Goal: Task Accomplishment & Management: Complete application form

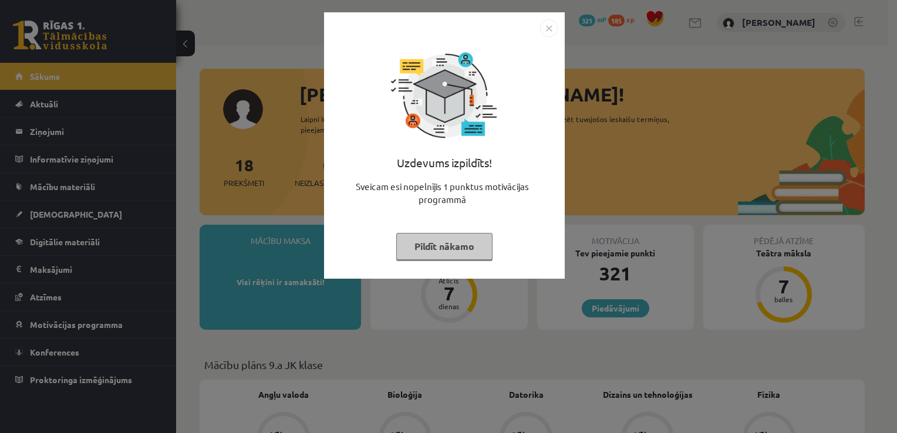
click at [549, 32] on img "Close" at bounding box center [549, 28] width 18 height 18
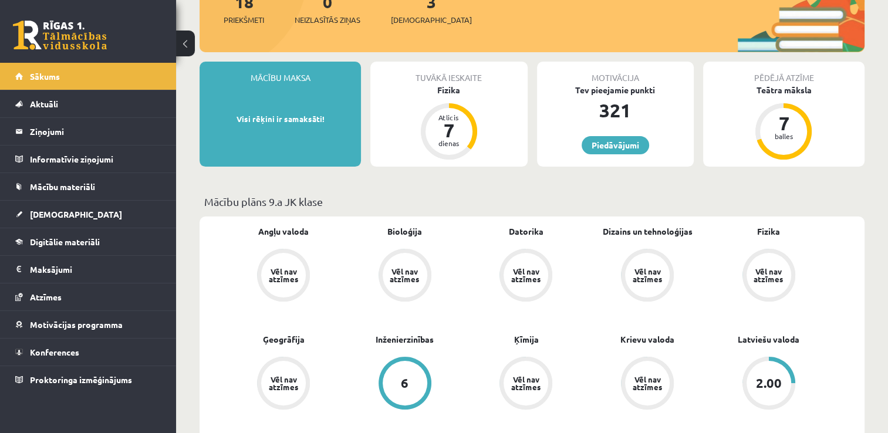
scroll to position [2, 0]
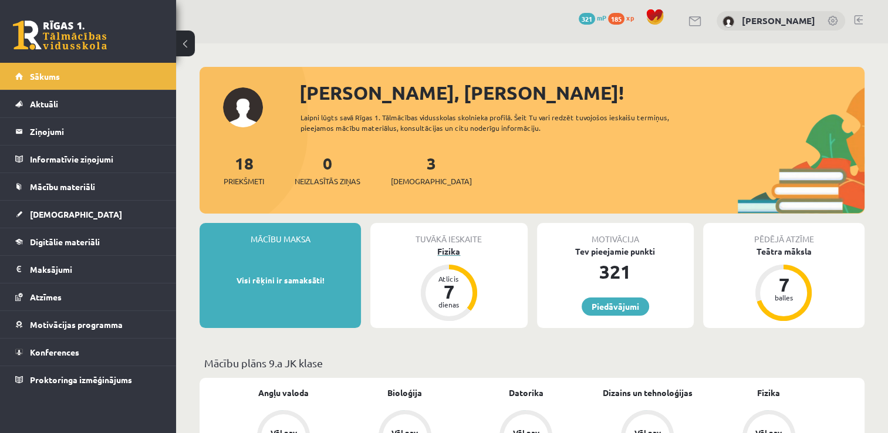
click at [444, 289] on div "7" at bounding box center [448, 291] width 35 height 19
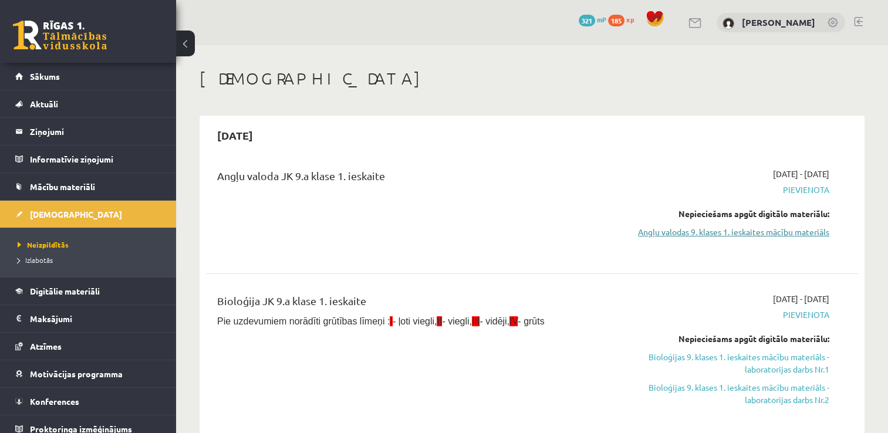
click at [810, 236] on link "Angļu valodas 9. klases 1. ieskaites mācību materiāls" at bounding box center [733, 232] width 192 height 12
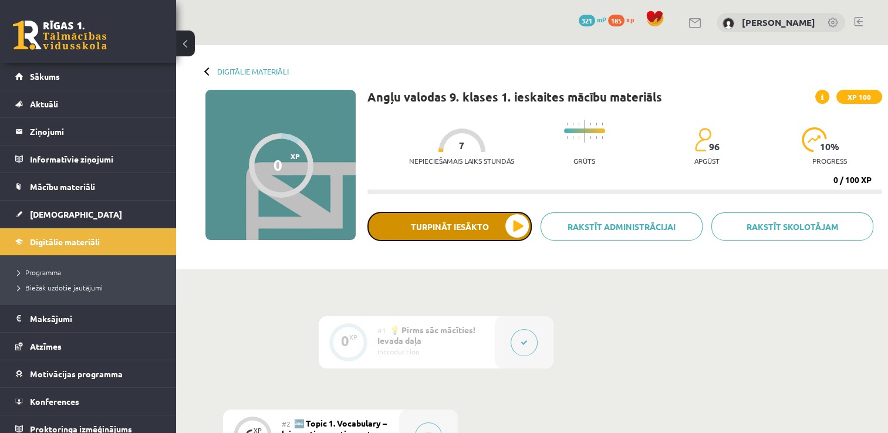
click at [505, 222] on button "Turpināt iesākto" at bounding box center [449, 226] width 164 height 29
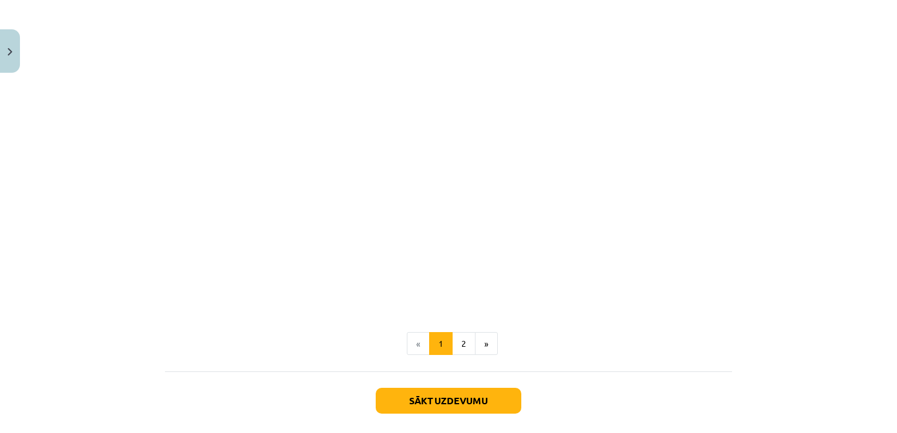
scroll to position [1070, 0]
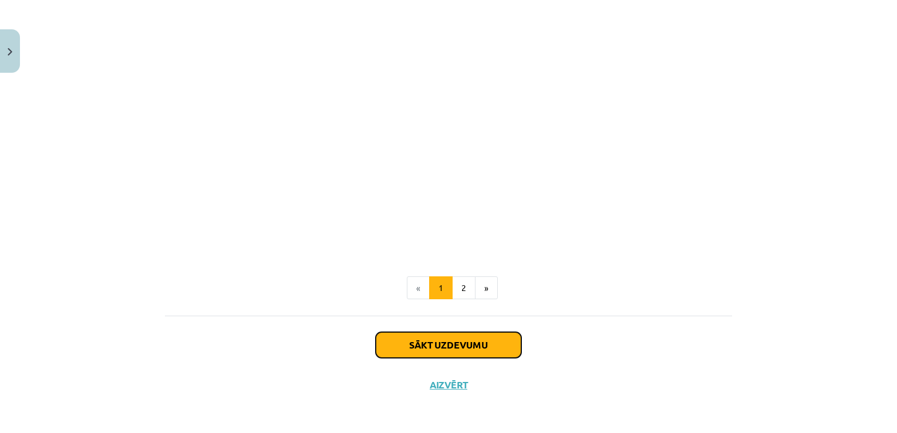
click at [471, 339] on button "Sākt uzdevumu" at bounding box center [449, 345] width 146 height 26
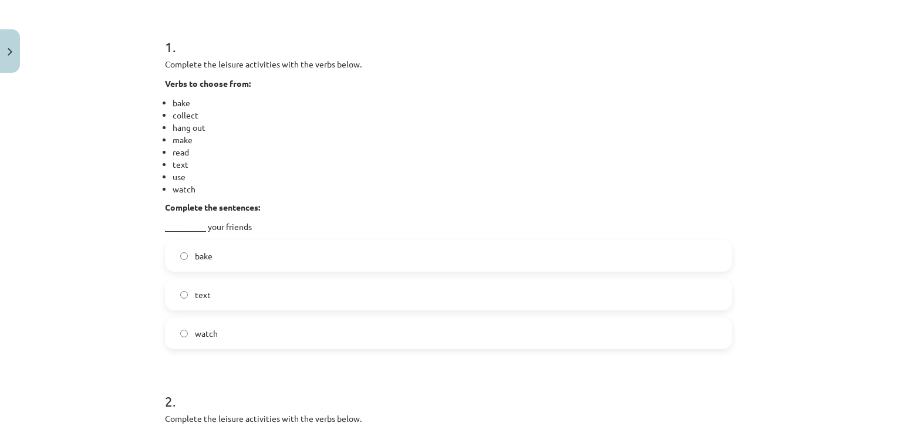
scroll to position [204, 0]
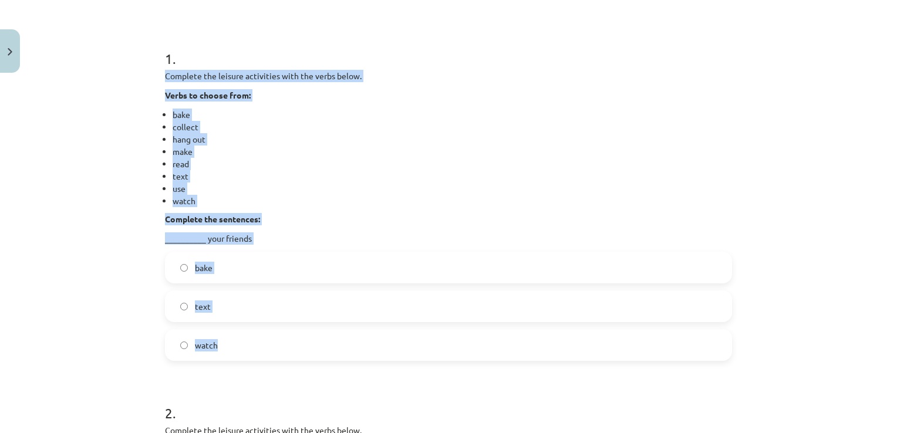
drag, startPoint x: 160, startPoint y: 76, endPoint x: 276, endPoint y: 325, distance: 274.9
drag, startPoint x: 276, startPoint y: 325, endPoint x: 240, endPoint y: 238, distance: 94.2
copy div "Complete the leisure activities with the verbs below. Verbs to choose from: bak…"
click at [97, 192] on div "Mācību tēma: Angļu valodas 9. klases 1. ieskaites mācību materiāls #2 🔤 Topic 1…" at bounding box center [448, 216] width 897 height 433
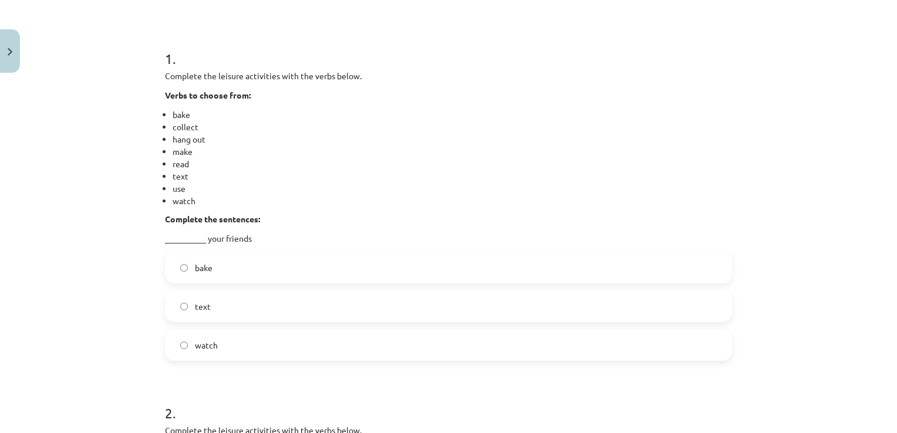
click at [188, 302] on label "text" at bounding box center [448, 306] width 565 height 29
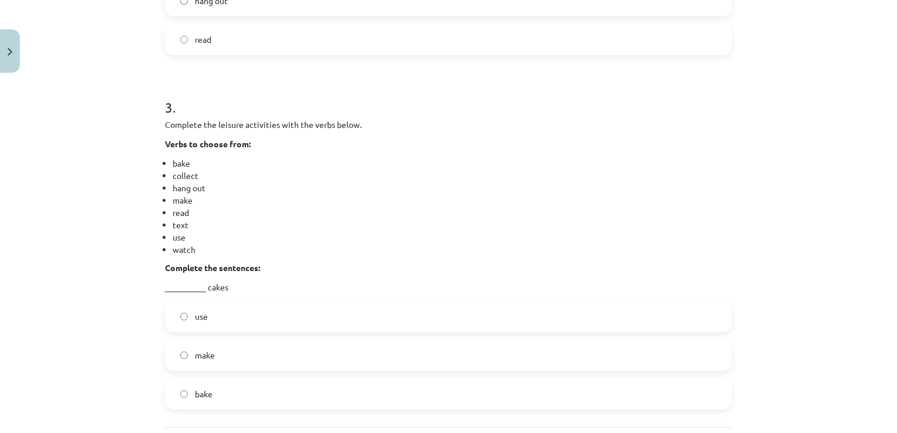
scroll to position [890, 0]
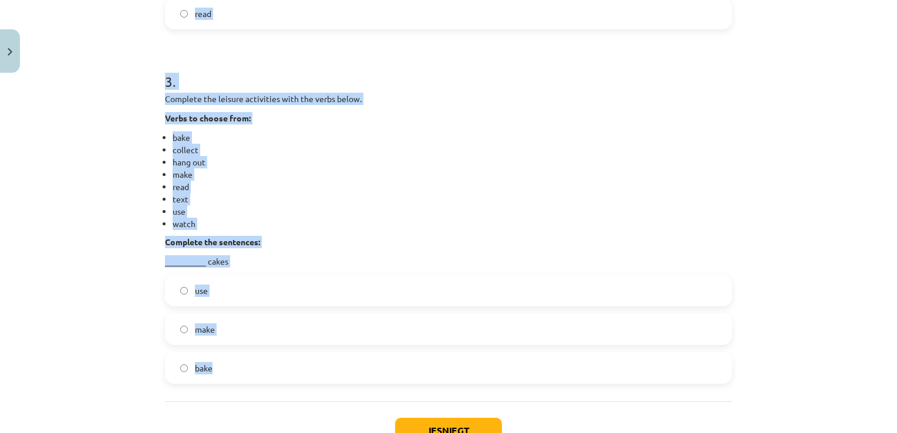
drag, startPoint x: 160, startPoint y: 5, endPoint x: 359, endPoint y: 371, distance: 416.7
copy form "Complete the leisure activities with the verbs below. Verbs to choose from: bak…"
click at [101, 124] on div "Mācību tēma: Angļu valodas 9. klases 1. ieskaites mācību materiāls #2 🔤 Topic 1…" at bounding box center [448, 216] width 897 height 433
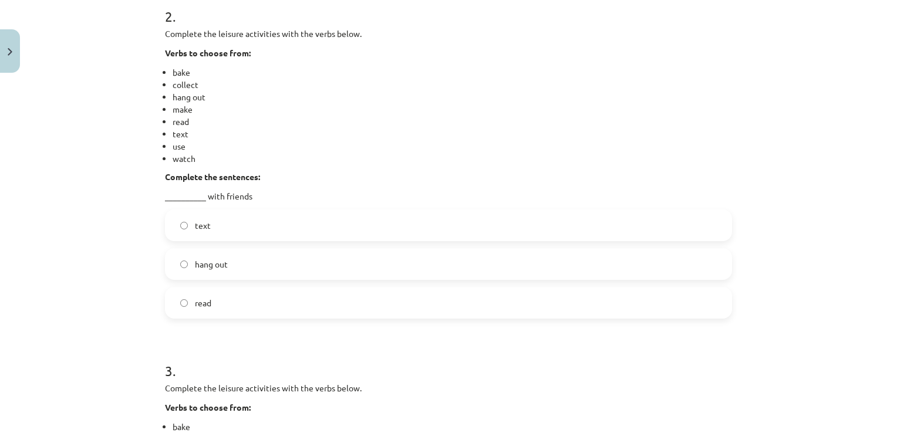
scroll to position [601, 0]
click at [265, 219] on label "text" at bounding box center [448, 223] width 565 height 29
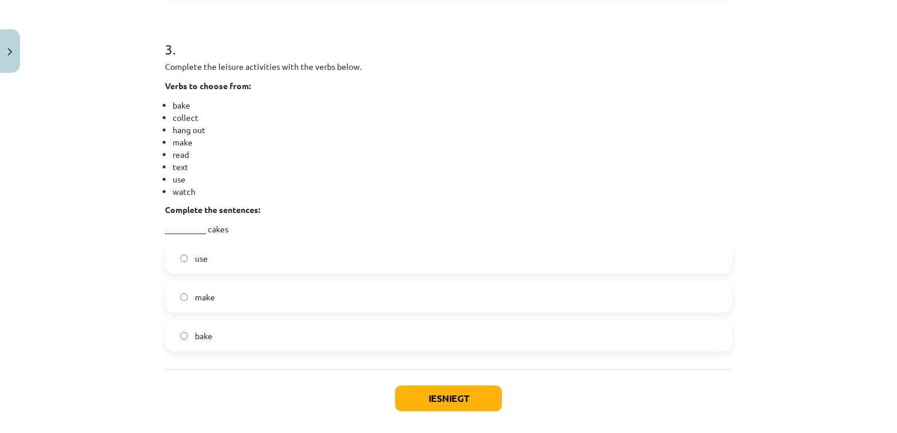
scroll to position [920, 0]
click at [246, 295] on label "make" at bounding box center [448, 298] width 565 height 29
click at [415, 397] on button "Iesniegt" at bounding box center [448, 400] width 107 height 26
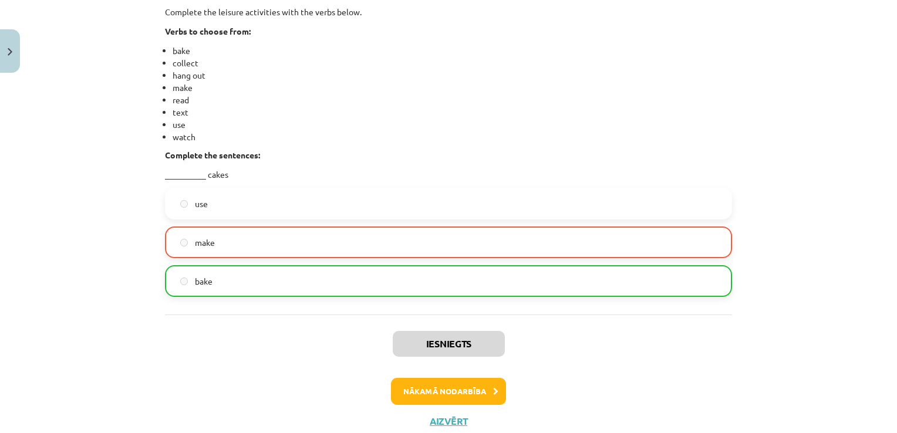
scroll to position [1013, 0]
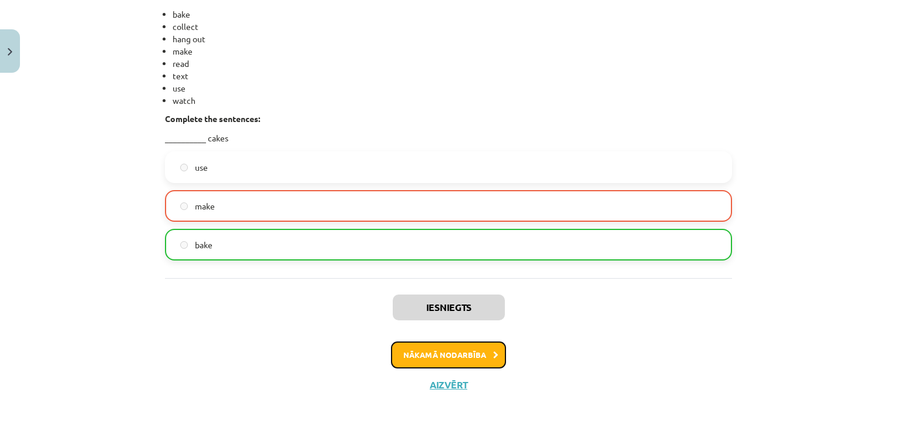
click at [460, 356] on button "Nākamā nodarbība" at bounding box center [448, 355] width 115 height 27
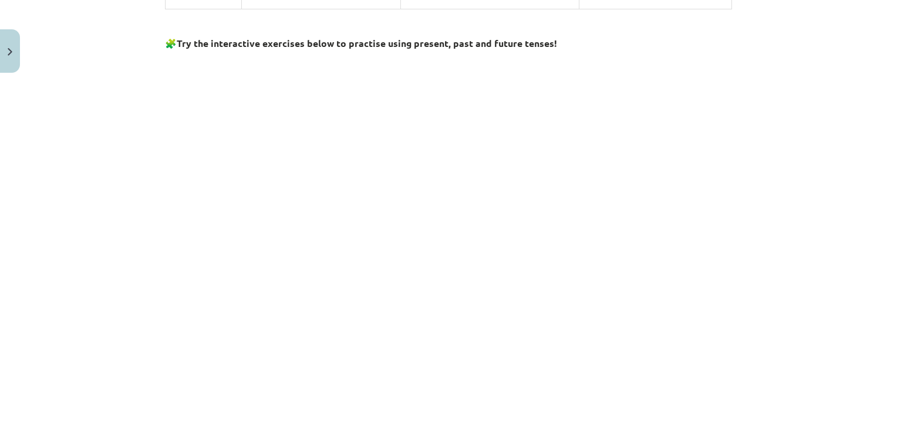
scroll to position [1275, 0]
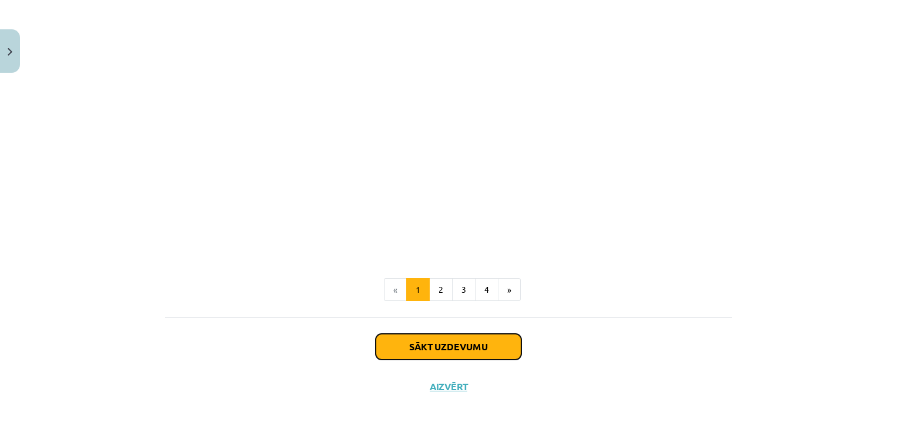
click at [423, 334] on button "Sākt uzdevumu" at bounding box center [449, 347] width 146 height 26
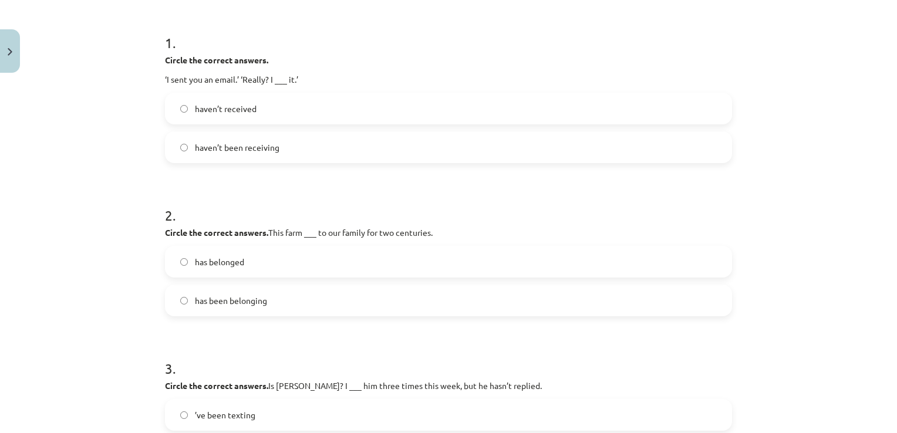
scroll to position [221, 0]
drag, startPoint x: 164, startPoint y: 58, endPoint x: 174, endPoint y: 55, distance: 10.2
click at [174, 55] on b "Circle the correct answers." at bounding box center [216, 58] width 103 height 11
drag, startPoint x: 174, startPoint y: 55, endPoint x: 155, endPoint y: 53, distance: 18.9
click at [158, 53] on div "6 XP Saņemsi Viegls 96 pilda Apraksts Uzdevums Palīdzība 1 . Circle the correct…" at bounding box center [448, 216] width 581 height 718
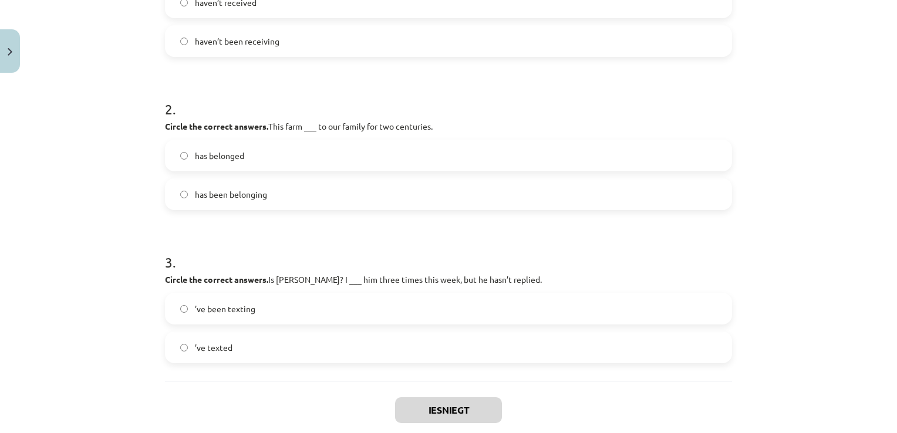
scroll to position [391, 0]
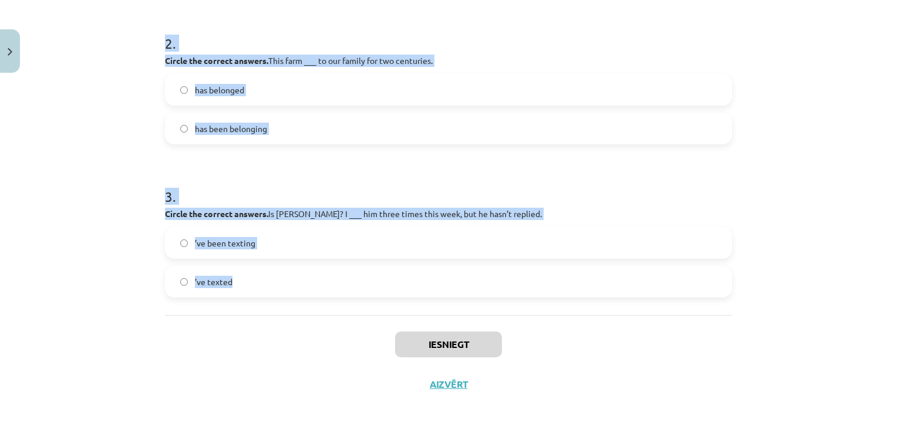
drag, startPoint x: 162, startPoint y: 59, endPoint x: 339, endPoint y: 272, distance: 277.1
click at [339, 272] on form "1 . Circle the correct answers. ‘I sent you an email.’ ‘Really? I ___ it.’ have…" at bounding box center [448, 69] width 567 height 455
drag, startPoint x: 339, startPoint y: 272, endPoint x: 271, endPoint y: 210, distance: 92.3
copy form "Circle the correct answers. ‘I sent you an email.’ ‘Really? I ___ it.’ haven’t …"
click at [148, 133] on div "Mācību tēma: Angļu valodas 9. klases 1. ieskaites mācību materiāls #3 📝 Topic 2…" at bounding box center [448, 216] width 897 height 433
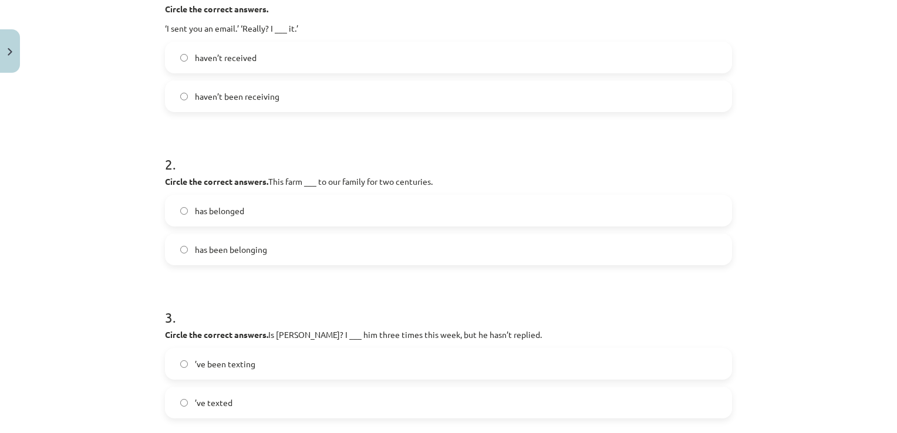
scroll to position [236, 0]
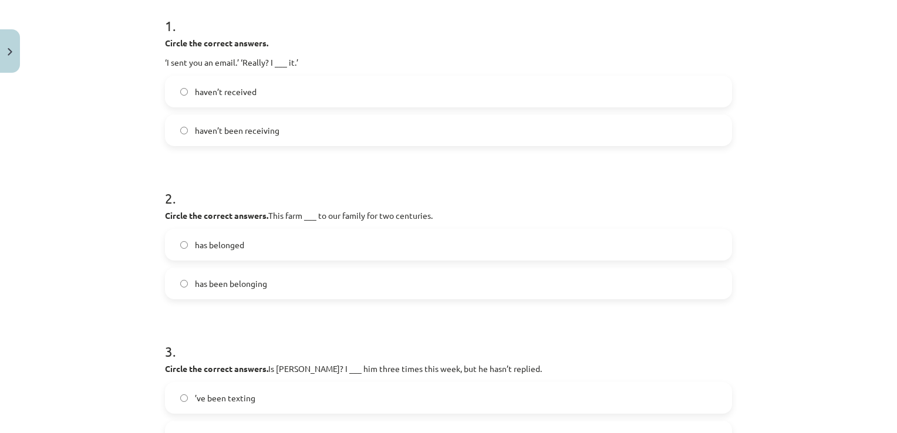
click at [310, 100] on label "haven’t received" at bounding box center [448, 91] width 565 height 29
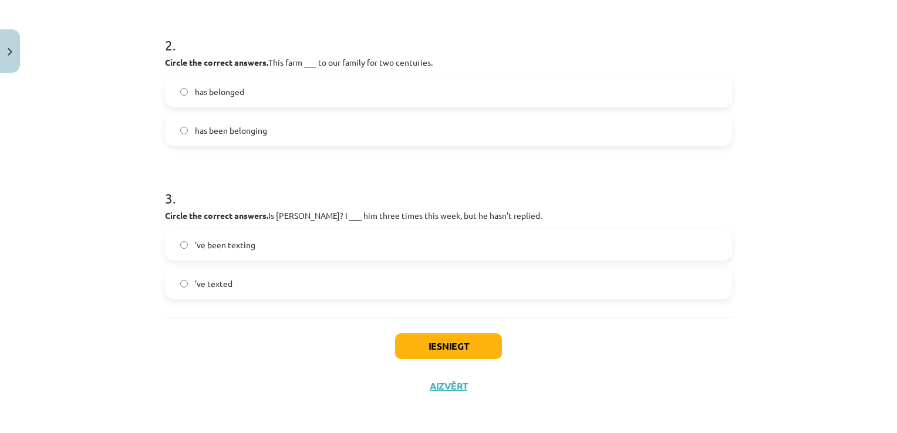
scroll to position [391, 0]
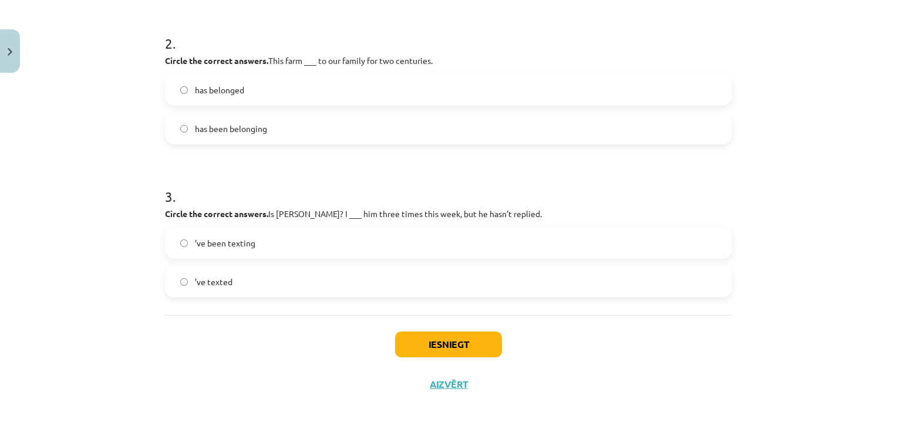
click at [232, 103] on label "has belonged" at bounding box center [448, 89] width 565 height 29
click at [275, 269] on label "’ve texted" at bounding box center [448, 281] width 565 height 29
click at [466, 353] on button "Iesniegt" at bounding box center [448, 345] width 107 height 26
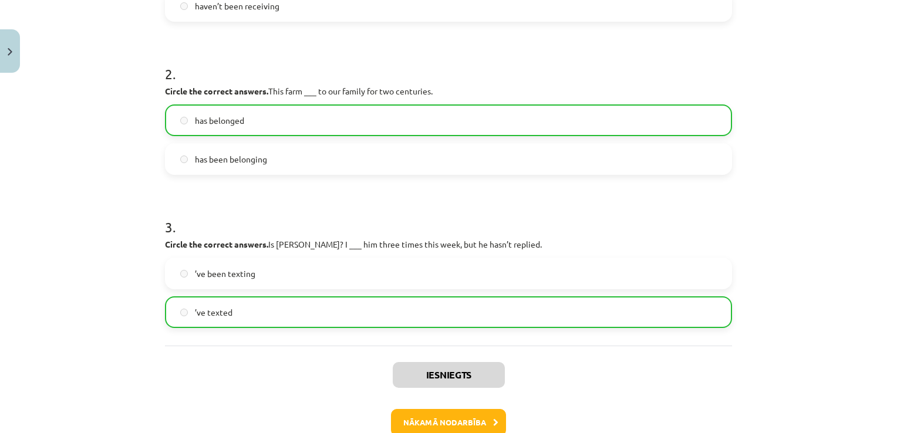
scroll to position [428, 0]
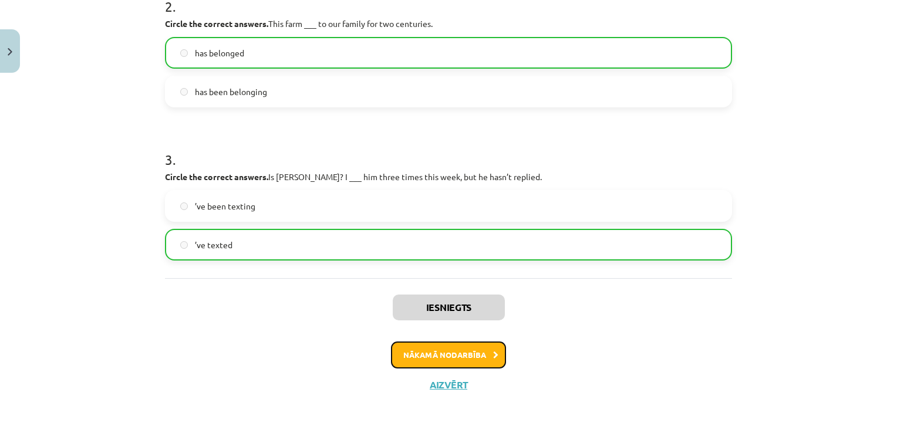
click at [450, 358] on button "Nākamā nodarbība" at bounding box center [448, 355] width 115 height 27
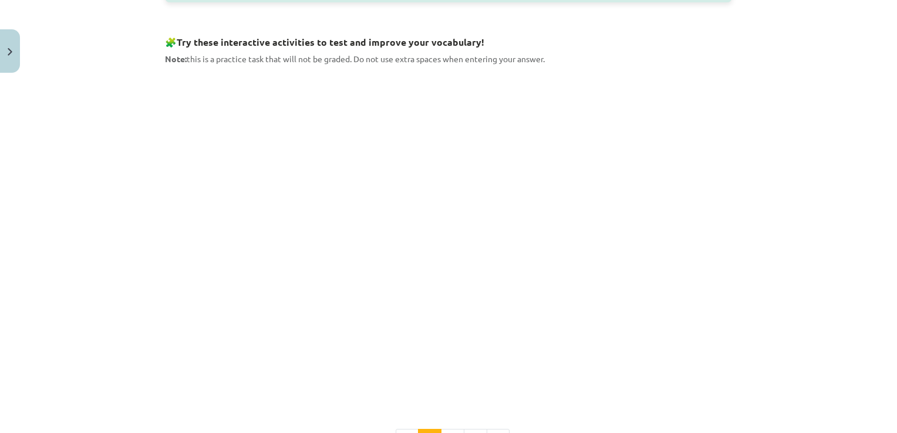
scroll to position [693, 0]
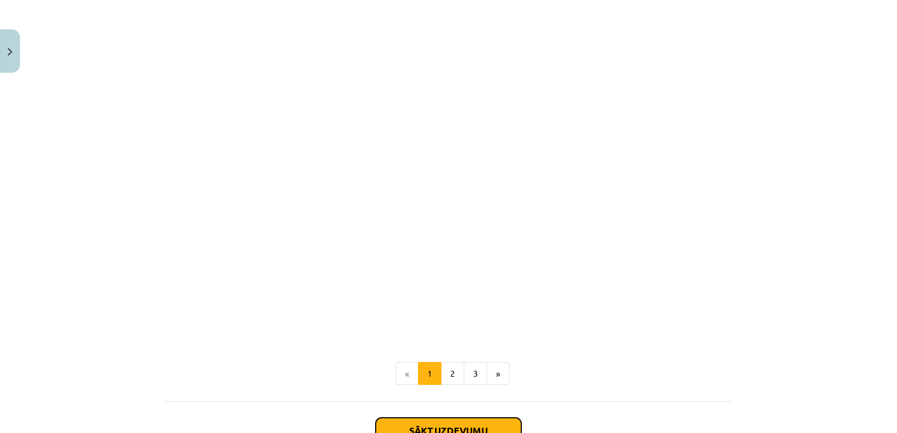
click at [461, 422] on button "Sākt uzdevumu" at bounding box center [449, 431] width 146 height 26
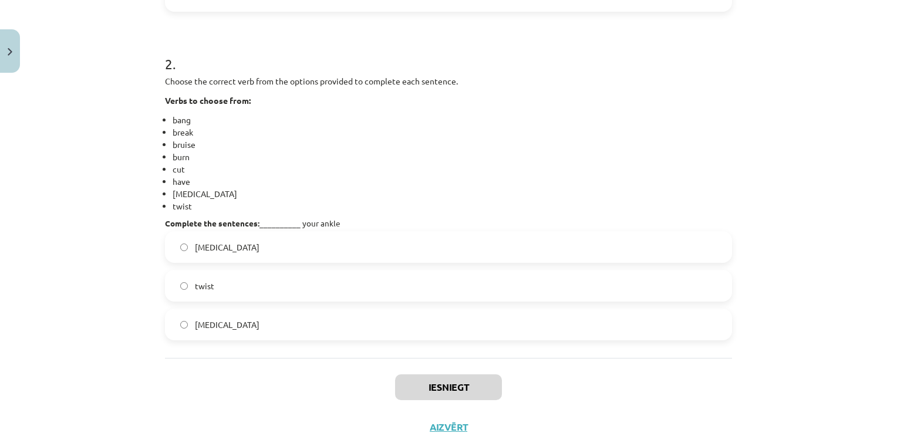
scroll to position [570, 0]
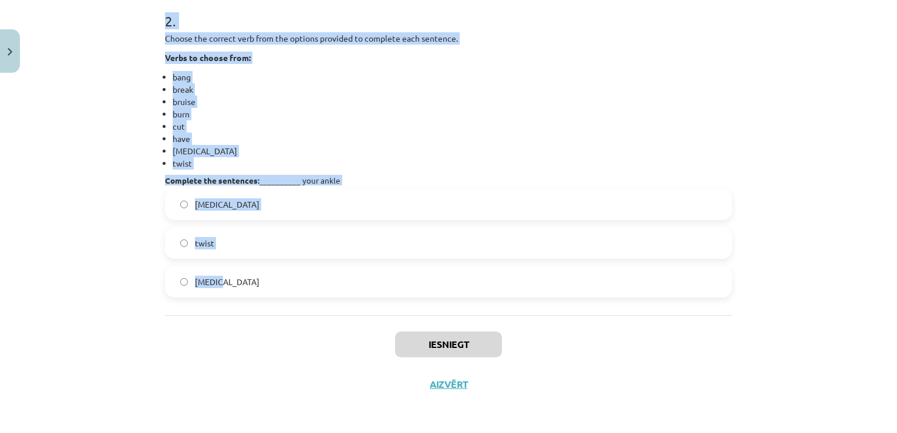
drag, startPoint x: 157, startPoint y: 71, endPoint x: 348, endPoint y: 271, distance: 276.0
copy form "Choose the correct verb from the options provided to complete each sentence. Ve…"
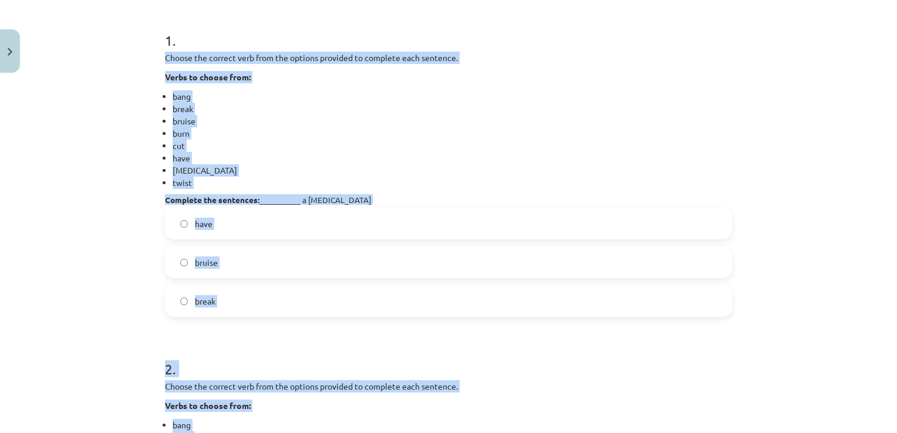
scroll to position [216, 0]
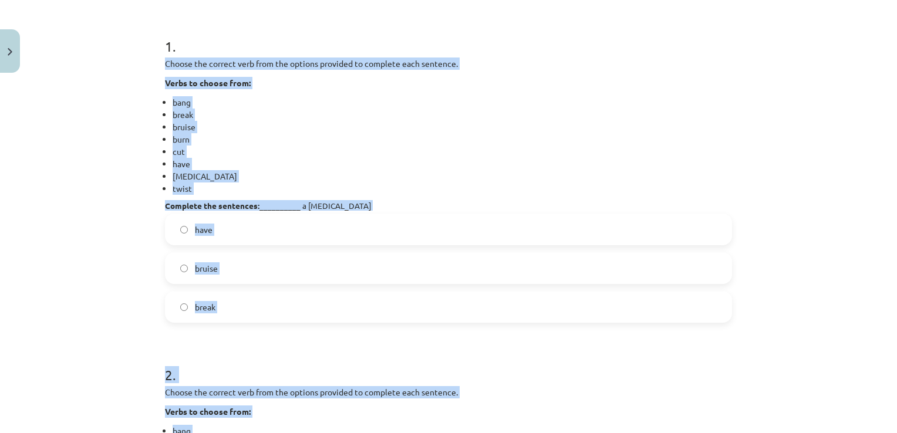
click at [624, 69] on div "Choose the correct verb from the options provided to complete each sentence. Ve…" at bounding box center [448, 134] width 567 height 153
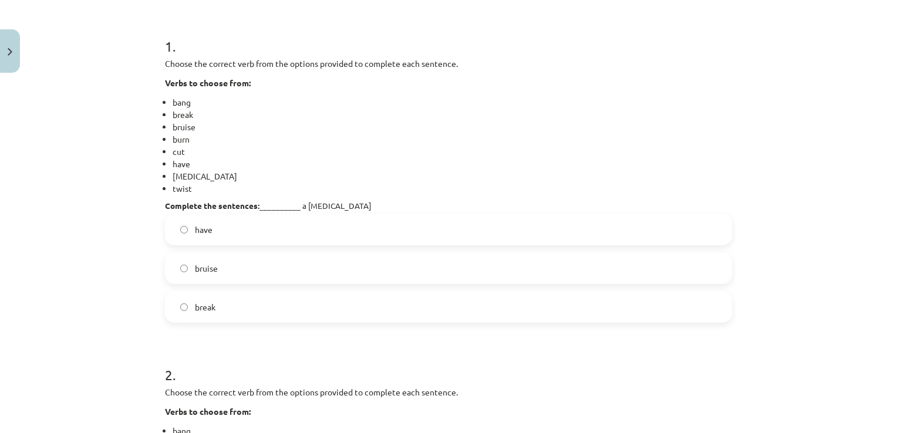
click at [381, 227] on label "have" at bounding box center [448, 229] width 565 height 29
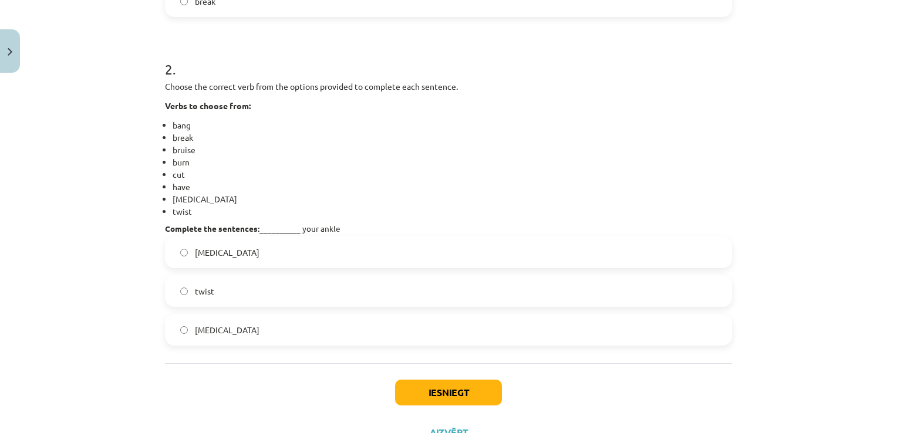
scroll to position [535, 0]
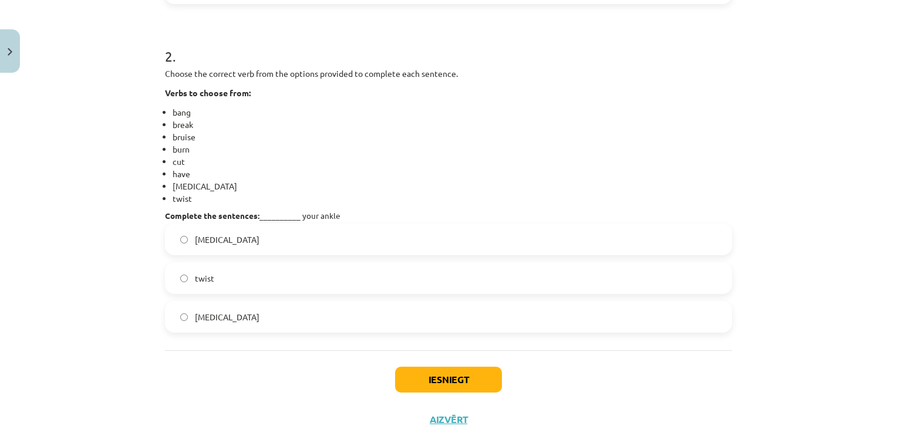
click at [241, 320] on label "sprain" at bounding box center [448, 316] width 565 height 29
click at [421, 380] on button "Iesniegt" at bounding box center [448, 380] width 107 height 26
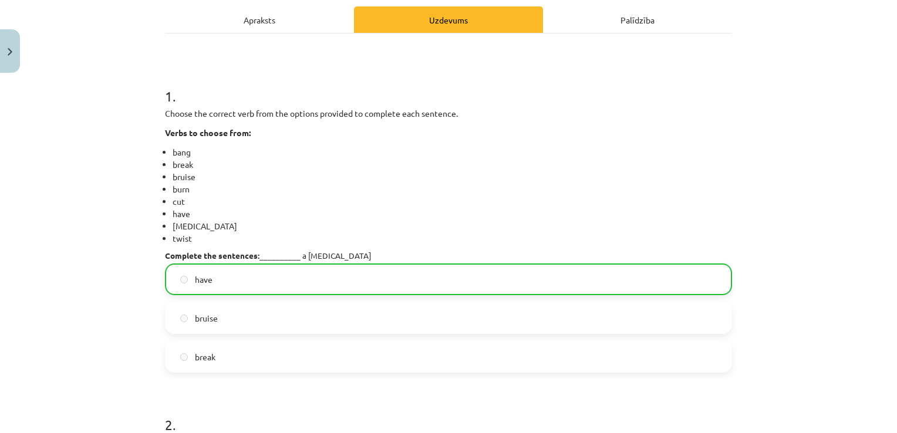
scroll to position [607, 0]
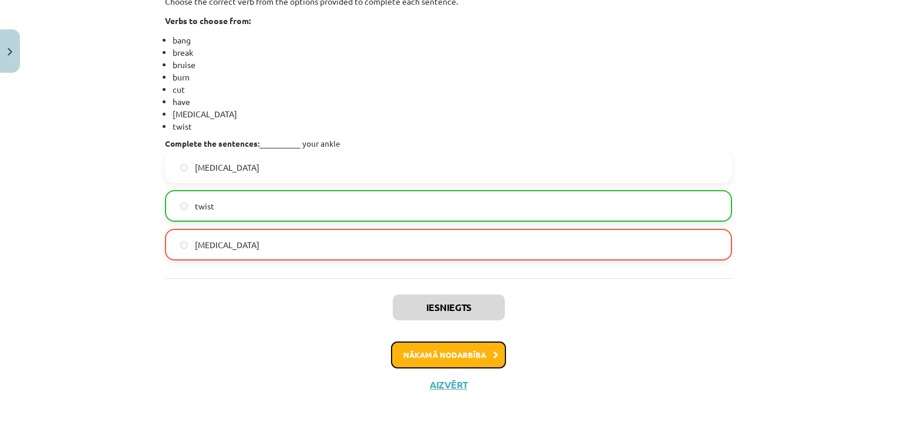
click at [445, 361] on button "Nākamā nodarbība" at bounding box center [448, 355] width 115 height 27
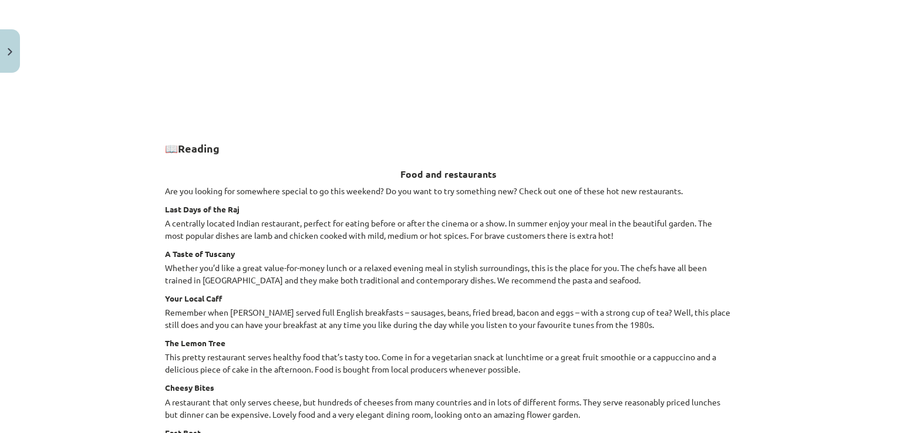
scroll to position [1607, 0]
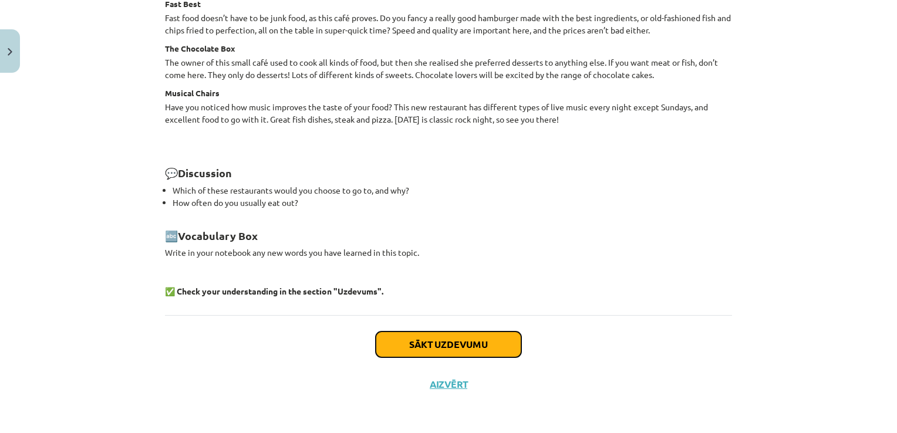
click at [497, 341] on button "Sākt uzdevumu" at bounding box center [449, 345] width 146 height 26
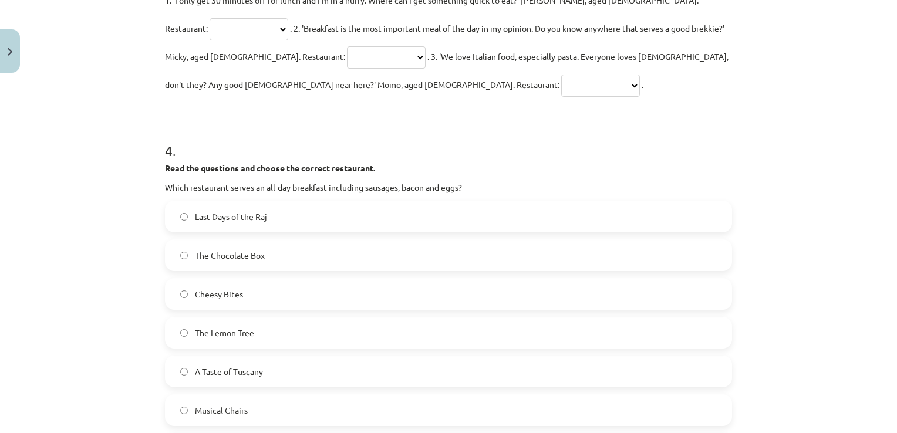
scroll to position [1365, 0]
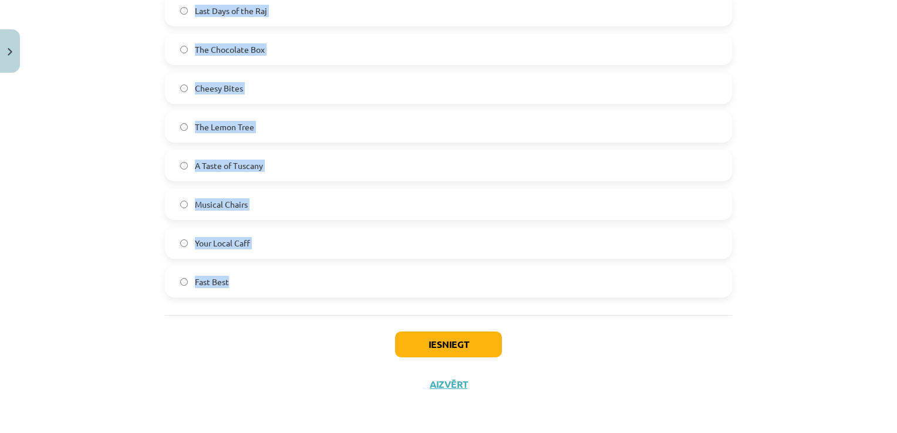
drag, startPoint x: 161, startPoint y: 73, endPoint x: 430, endPoint y: 303, distance: 354.1
click at [229, 160] on span "A Taste of Tuscany" at bounding box center [229, 166] width 68 height 12
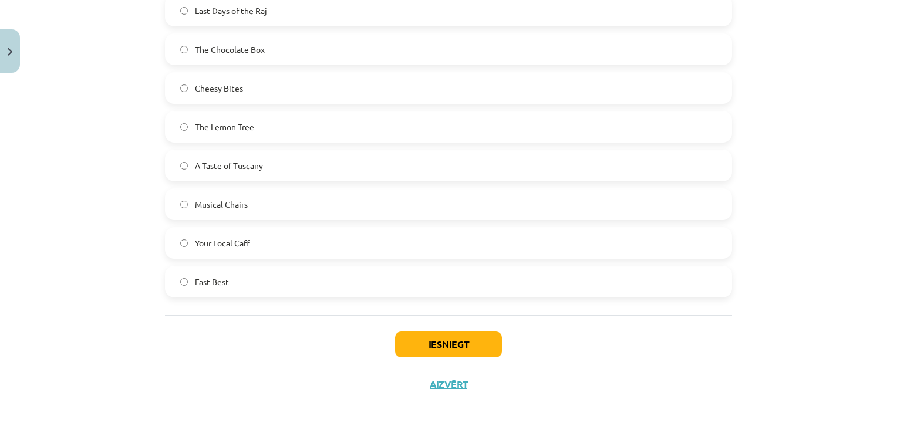
click at [427, 157] on label "A Taste of Tuscany" at bounding box center [448, 165] width 565 height 29
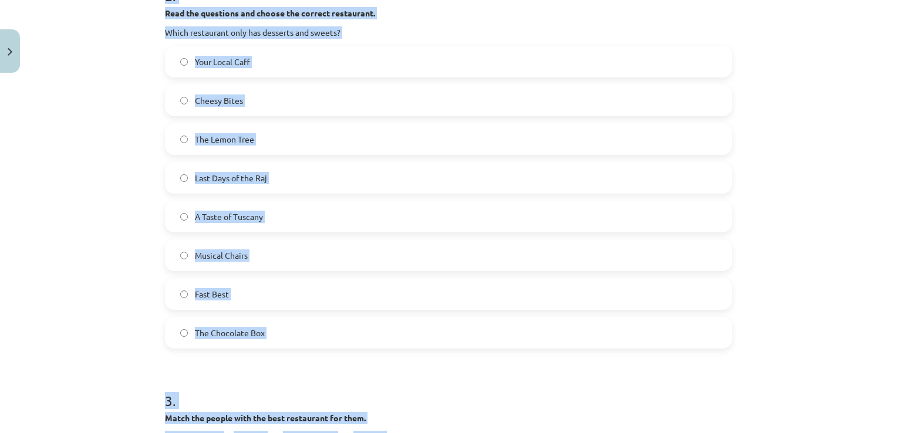
scroll to position [691, 0]
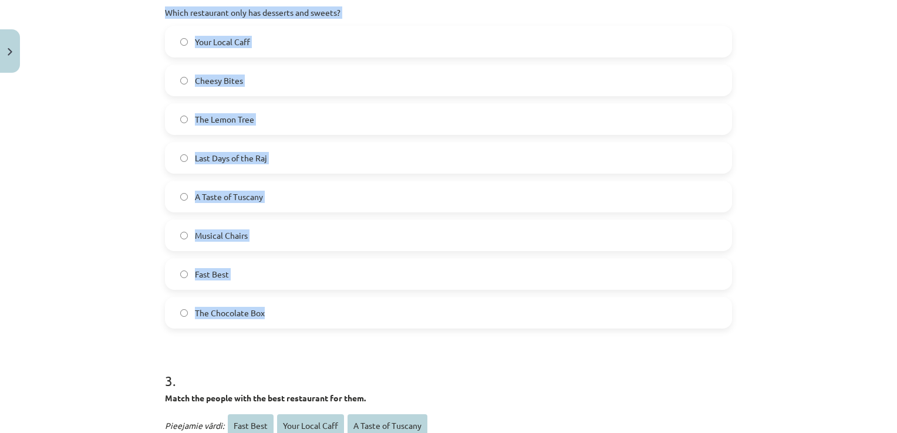
drag, startPoint x: 160, startPoint y: 191, endPoint x: 386, endPoint y: 318, distance: 259.6
click at [386, 318] on form "**********" at bounding box center [448, 256] width 567 height 1429
copy form "Read the questions and choose the correct restaurant. Which restaurant is good …"
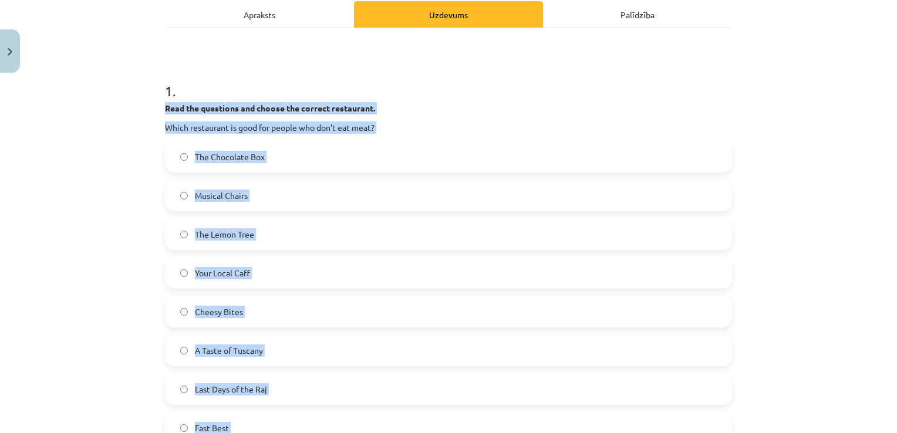
scroll to position [154, 0]
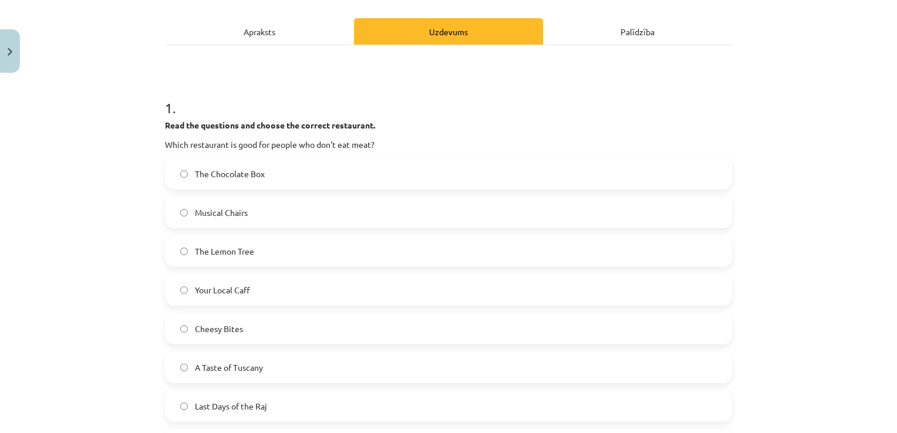
click at [655, 93] on h1 "1 ." at bounding box center [448, 97] width 567 height 36
click at [199, 300] on label "Your Local Caff" at bounding box center [448, 289] width 565 height 29
click at [200, 259] on label "The Lemon Tree" at bounding box center [448, 250] width 565 height 29
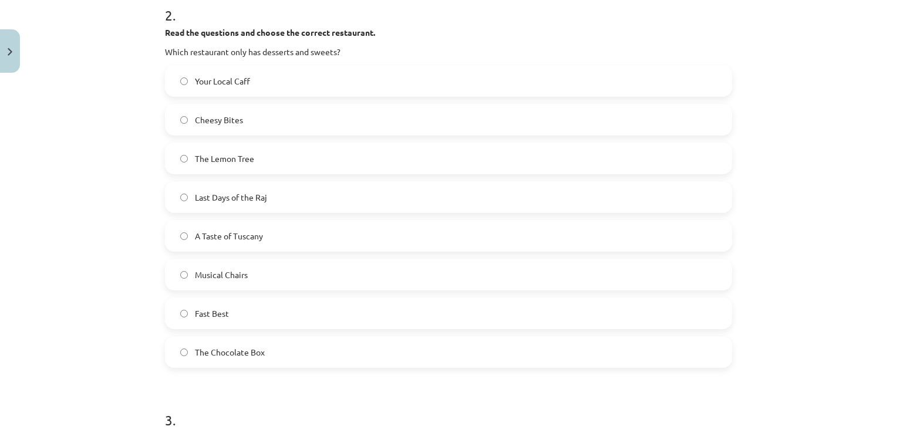
scroll to position [650, 0]
click at [301, 340] on label "The Chocolate Box" at bounding box center [448, 353] width 565 height 29
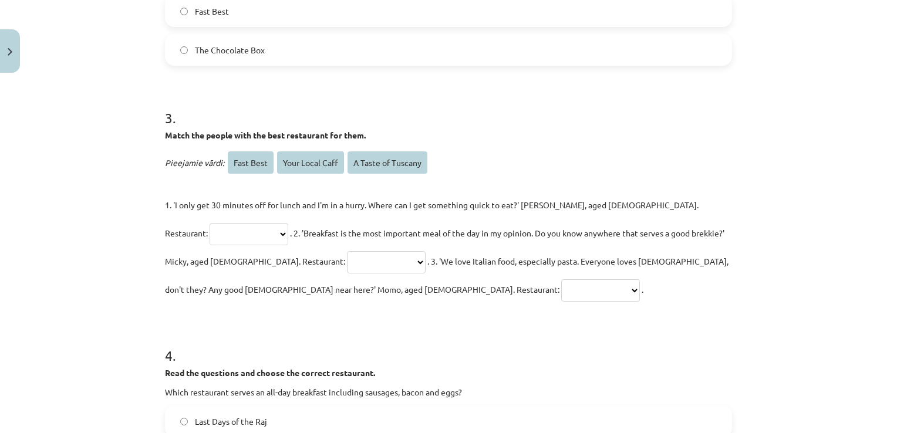
scroll to position [992, 0]
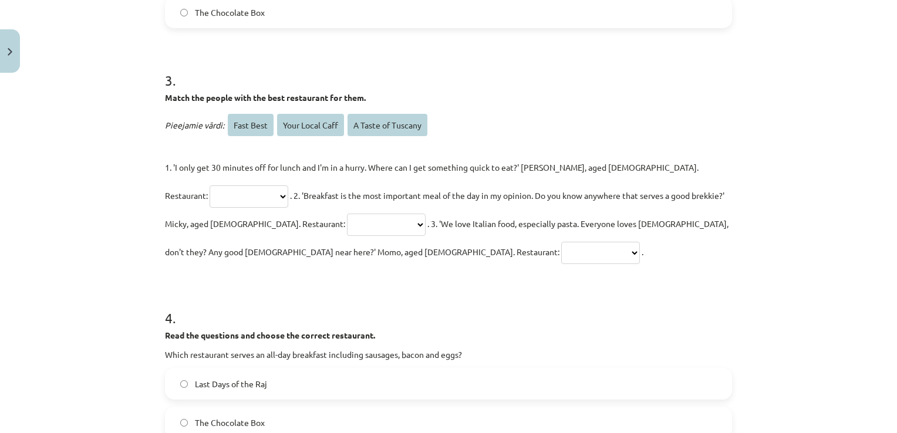
click at [288, 185] on select "**********" at bounding box center [248, 196] width 79 height 22
click at [347, 221] on select "**********" at bounding box center [386, 225] width 79 height 22
click at [288, 185] on select "**********" at bounding box center [248, 196] width 79 height 22
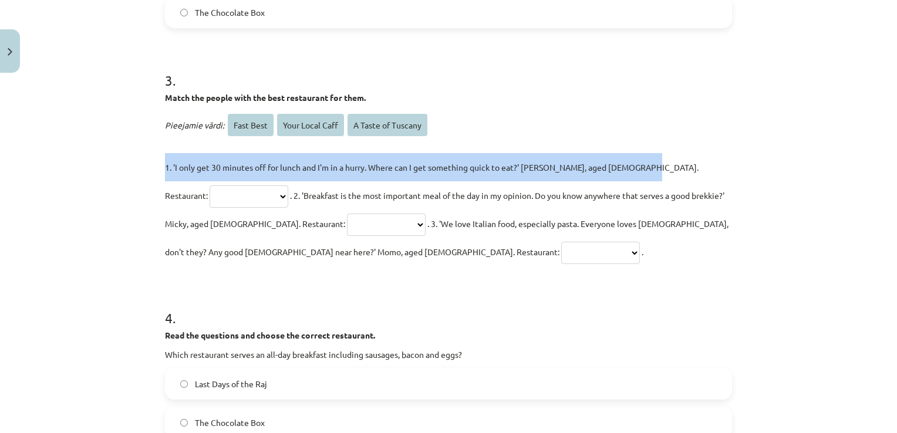
drag, startPoint x: 158, startPoint y: 165, endPoint x: 665, endPoint y: 163, distance: 507.6
drag, startPoint x: 665, startPoint y: 163, endPoint x: 579, endPoint y: 167, distance: 86.4
copy span "1. 'I only get 30 minutes off for lunch and I'm in a hurry. Where can I get som…"
click at [288, 185] on select "**********" at bounding box center [248, 196] width 79 height 22
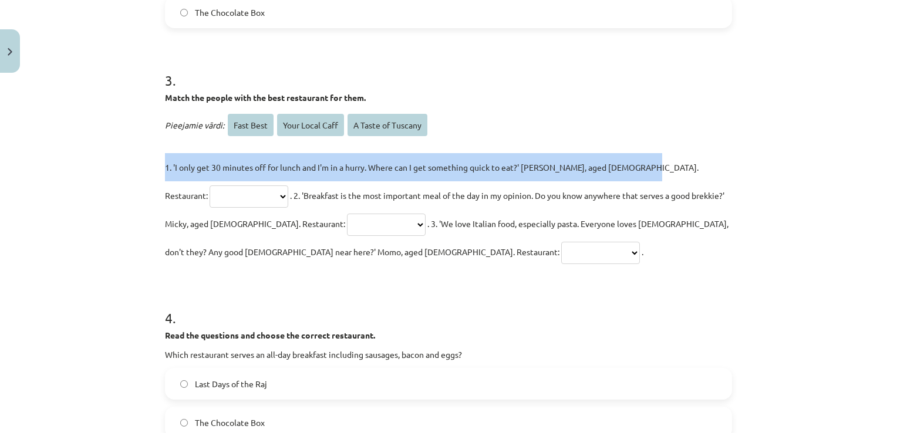
select select "*********"
click at [288, 185] on select "**********" at bounding box center [248, 196] width 79 height 22
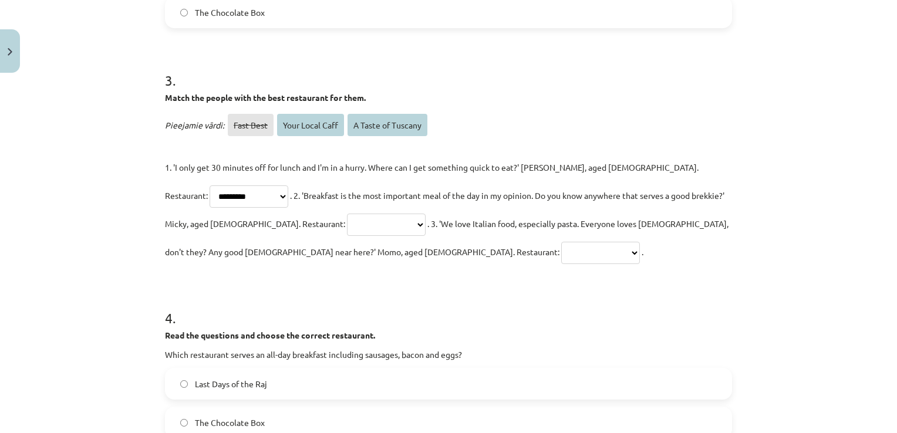
click at [790, 205] on div "**********" at bounding box center [448, 216] width 897 height 433
drag, startPoint x: 165, startPoint y: 192, endPoint x: 256, endPoint y: 205, distance: 91.3
click at [256, 205] on p "**********" at bounding box center [448, 209] width 567 height 113
drag, startPoint x: 256, startPoint y: 205, endPoint x: 154, endPoint y: 195, distance: 102.7
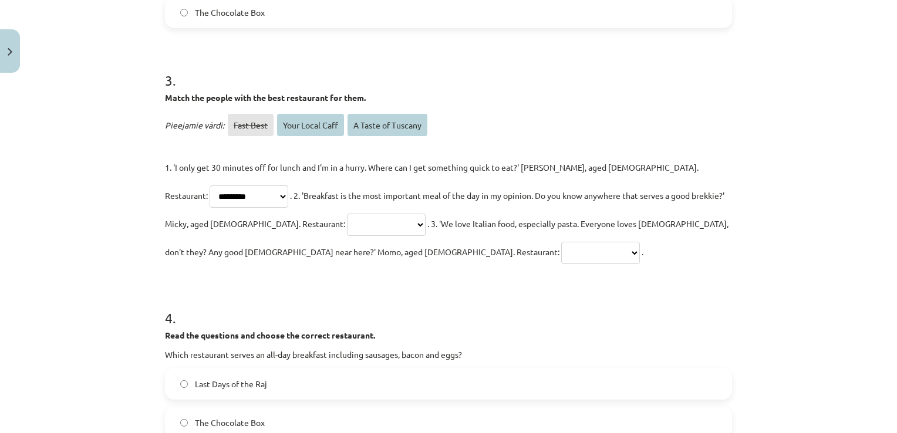
click at [165, 195] on span ". 2. 'Breakfast is the most important meal of the day in my opinion. Do you kno…" at bounding box center [444, 209] width 559 height 39
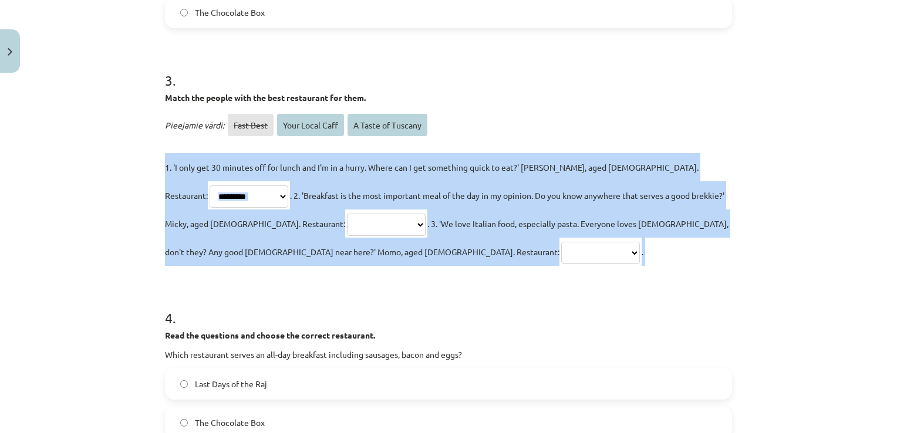
click at [165, 195] on span ". 2. 'Breakfast is the most important meal of the day in my opinion. Do you kno…" at bounding box center [444, 209] width 559 height 39
drag, startPoint x: 161, startPoint y: 195, endPoint x: 135, endPoint y: 198, distance: 26.6
click at [135, 198] on div "**********" at bounding box center [448, 216] width 897 height 433
click at [117, 203] on div "**********" at bounding box center [448, 216] width 897 height 433
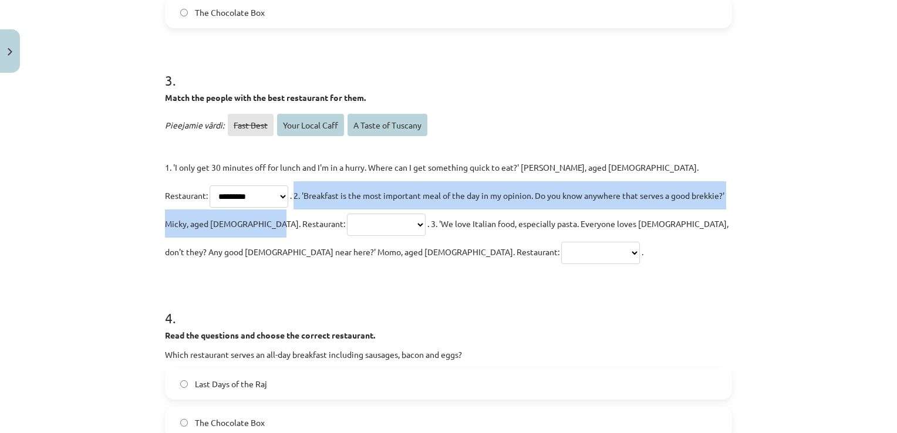
drag, startPoint x: 165, startPoint y: 197, endPoint x: 706, endPoint y: 194, distance: 541.1
click at [706, 194] on p "**********" at bounding box center [448, 209] width 567 height 113
drag, startPoint x: 706, startPoint y: 194, endPoint x: 684, endPoint y: 192, distance: 22.3
copy span "2. 'Breakfast is the most important meal of the day in my opinion. Do you know …"
click at [347, 222] on select "**********" at bounding box center [386, 225] width 79 height 22
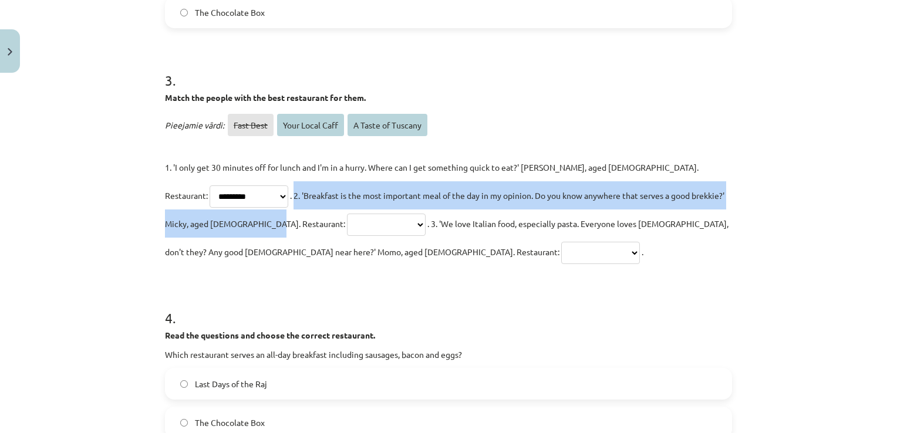
select select "**********"
click at [347, 214] on select "**********" at bounding box center [386, 225] width 79 height 22
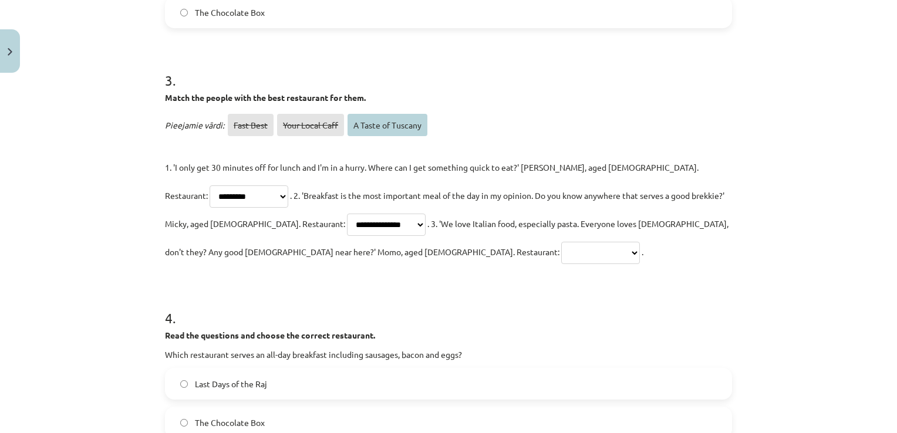
click at [459, 242] on p "**********" at bounding box center [448, 209] width 567 height 113
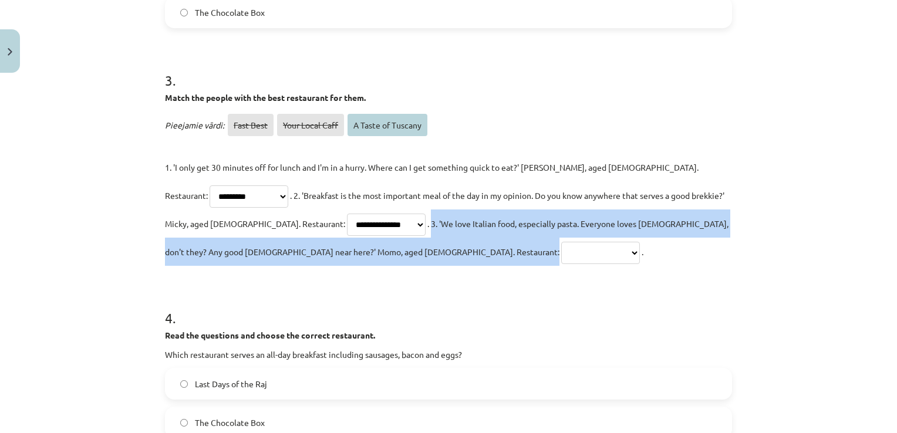
drag, startPoint x: 261, startPoint y: 219, endPoint x: 255, endPoint y: 263, distance: 43.8
click at [255, 263] on p "**********" at bounding box center [448, 209] width 567 height 113
drag, startPoint x: 255, startPoint y: 263, endPoint x: 472, endPoint y: 221, distance: 221.1
copy span "3. 'We love Italian food, especially pasta. Everyone loves Italian, don't they?…"
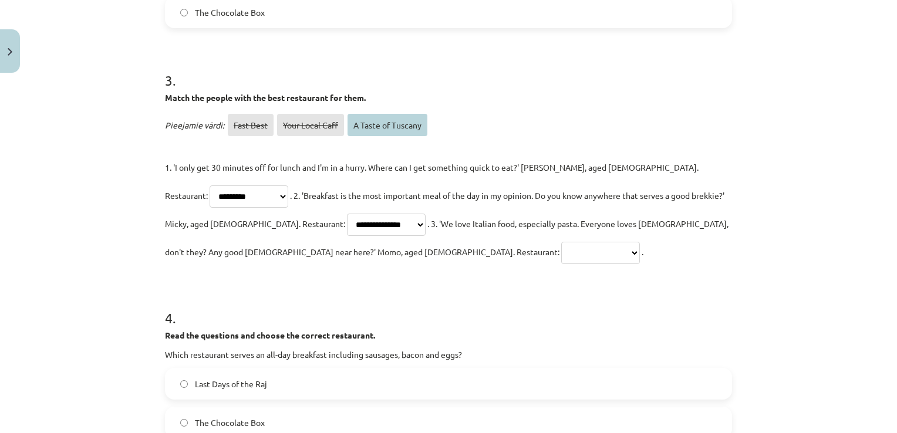
click at [320, 313] on h1 "4 ." at bounding box center [448, 307] width 567 height 36
click at [561, 248] on select "**********" at bounding box center [600, 253] width 79 height 22
select select "**********"
click at [561, 242] on select "**********" at bounding box center [600, 253] width 79 height 22
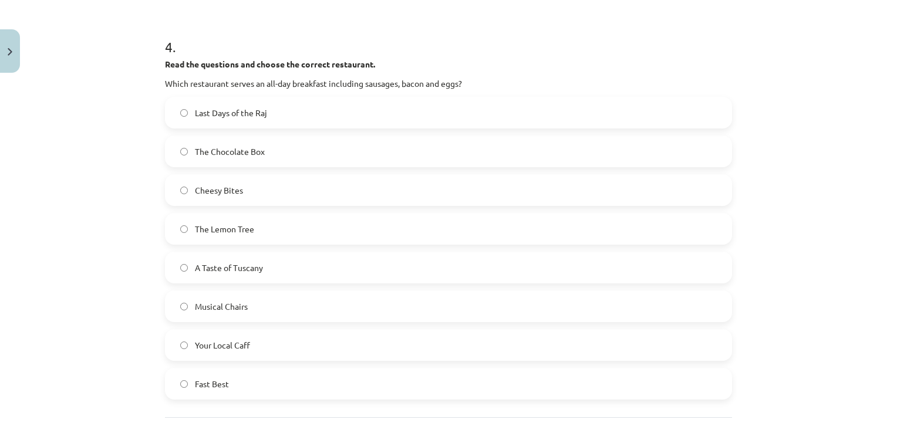
scroll to position [1256, 0]
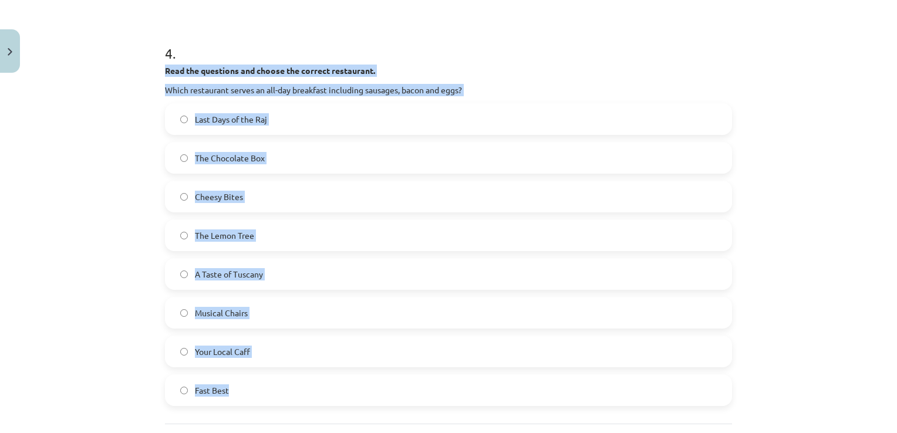
drag, startPoint x: 160, startPoint y: 69, endPoint x: 291, endPoint y: 377, distance: 334.7
click at [291, 377] on div "4 . Read the questions and choose the correct restaurant. Which restaurant serv…" at bounding box center [448, 215] width 567 height 381
copy div "Read the questions and choose the correct restaurant. Which restaurant serves a…"
click at [572, 350] on label "Your Local Caff" at bounding box center [448, 351] width 565 height 29
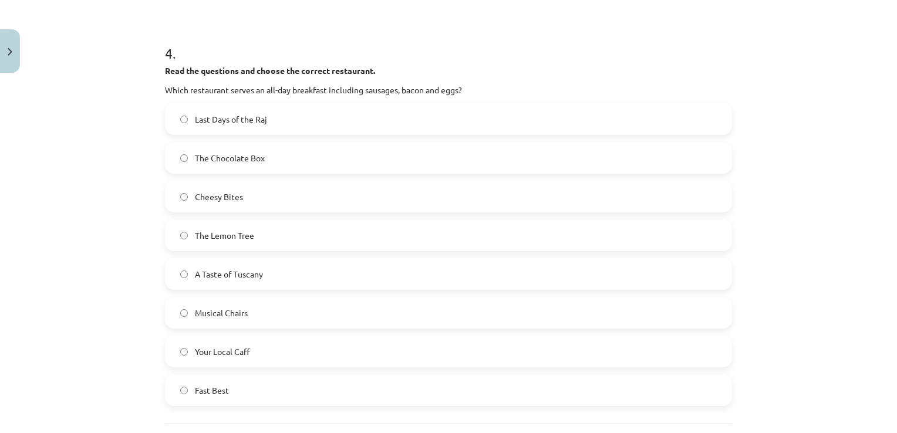
scroll to position [1365, 0]
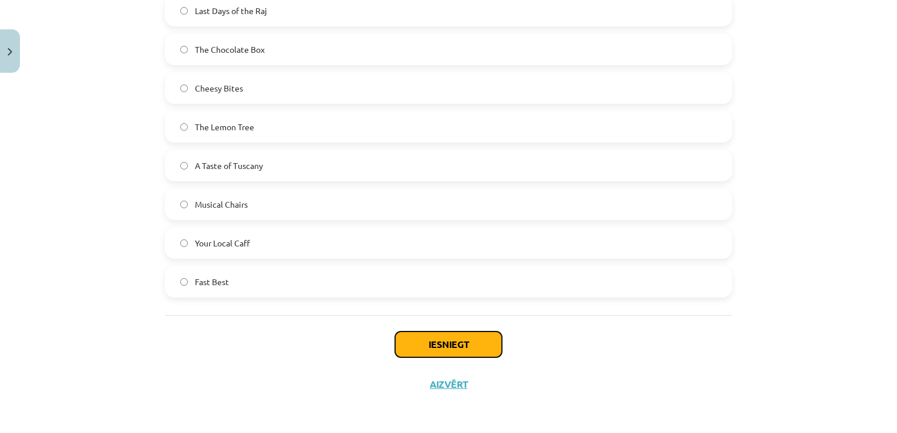
click at [468, 344] on button "Iesniegt" at bounding box center [448, 345] width 107 height 26
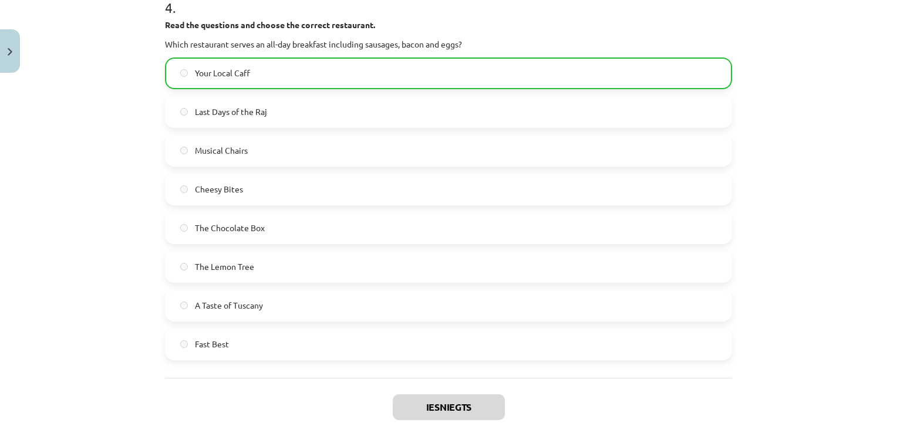
scroll to position [1573, 0]
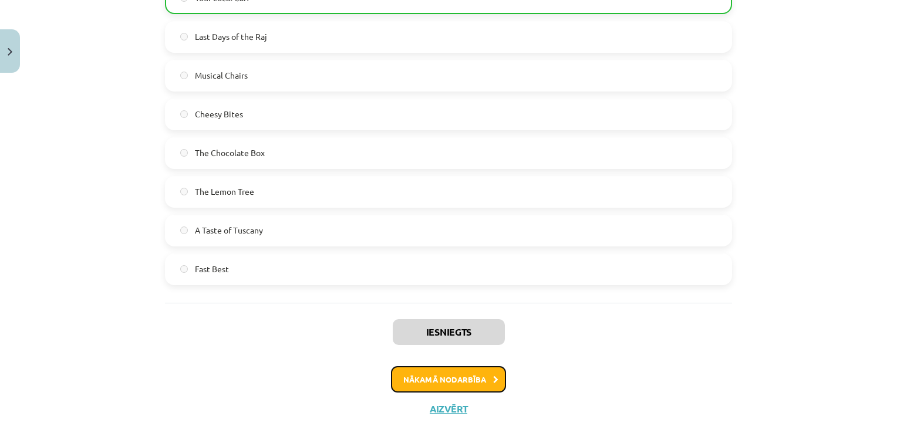
click at [495, 366] on button "Nākamā nodarbība" at bounding box center [448, 379] width 115 height 27
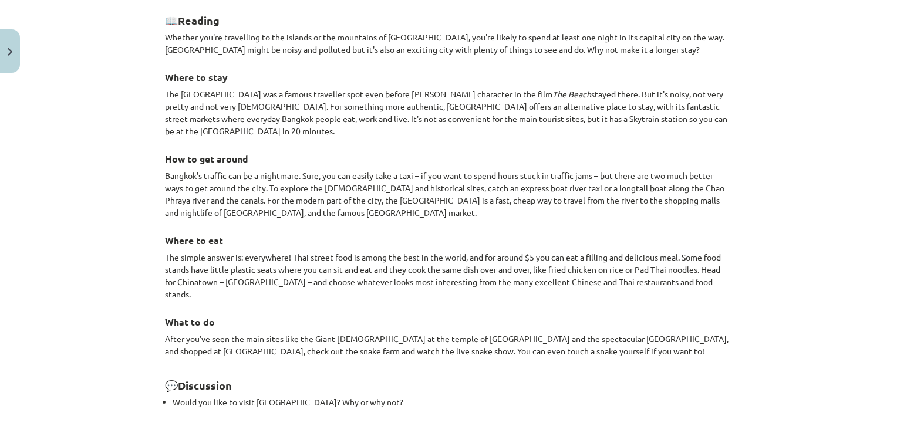
scroll to position [1053, 0]
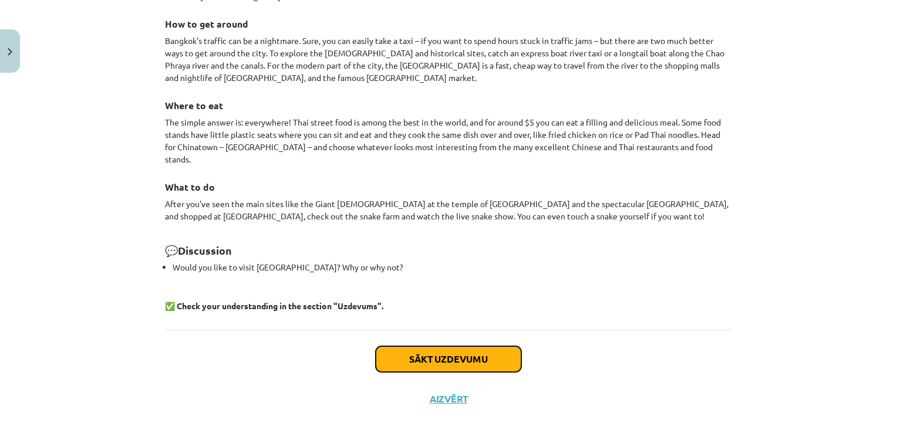
click at [462, 346] on button "Sākt uzdevumu" at bounding box center [449, 359] width 146 height 26
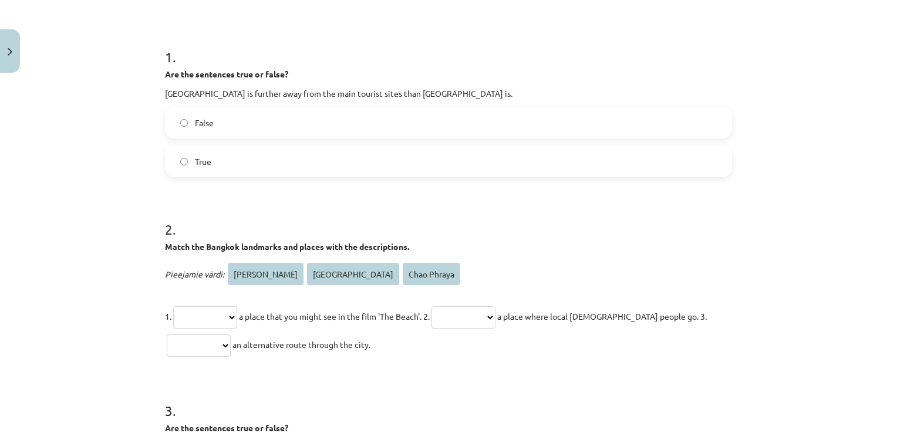
scroll to position [197, 0]
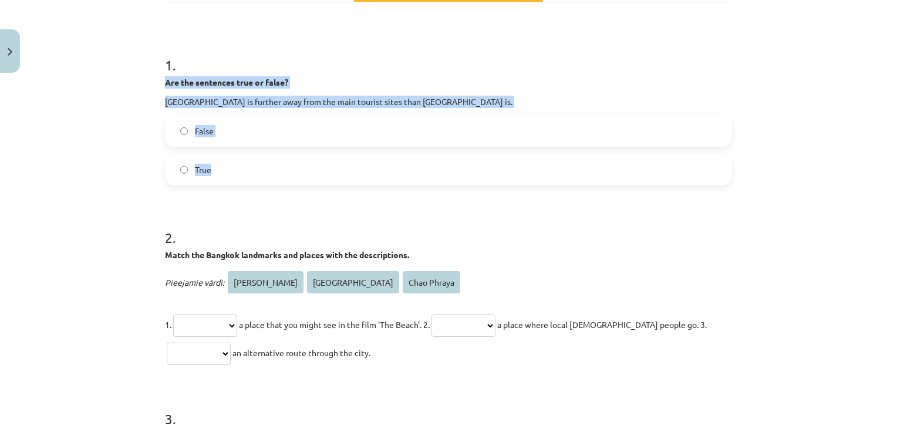
drag, startPoint x: 160, startPoint y: 82, endPoint x: 286, endPoint y: 162, distance: 149.3
click at [286, 162] on div "**********" at bounding box center [448, 350] width 581 height 938
drag, startPoint x: 286, startPoint y: 162, endPoint x: 277, endPoint y: 103, distance: 59.9
click at [264, 161] on label "True" at bounding box center [448, 169] width 565 height 29
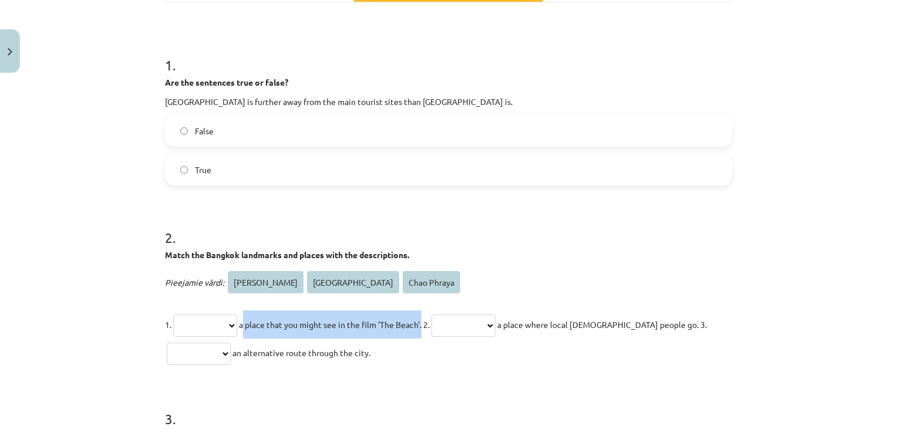
drag, startPoint x: 255, startPoint y: 323, endPoint x: 435, endPoint y: 327, distance: 180.2
click at [430, 327] on span "a place that you might see in the film 'The Beach'. 2." at bounding box center [334, 324] width 191 height 11
drag, startPoint x: 435, startPoint y: 327, endPoint x: 418, endPoint y: 327, distance: 17.0
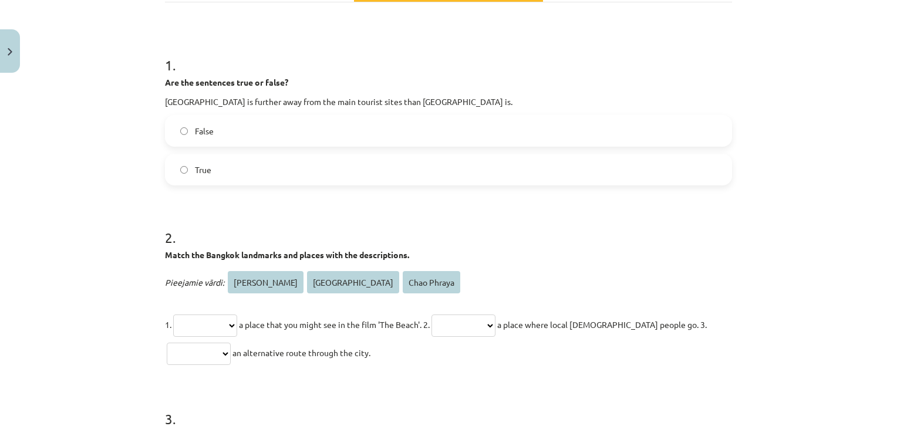
click at [102, 107] on div "**********" at bounding box center [448, 216] width 897 height 433
click at [228, 325] on select "**********" at bounding box center [205, 326] width 64 height 22
click at [227, 329] on select "**********" at bounding box center [205, 326] width 64 height 22
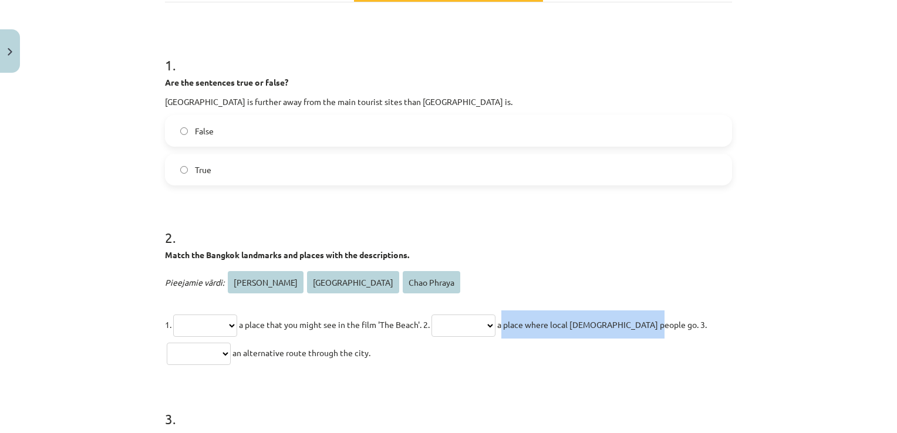
drag, startPoint x: 533, startPoint y: 323, endPoint x: 709, endPoint y: 334, distance: 176.4
click at [709, 334] on p "**********" at bounding box center [448, 338] width 567 height 56
drag, startPoint x: 709, startPoint y: 334, endPoint x: 637, endPoint y: 332, distance: 72.2
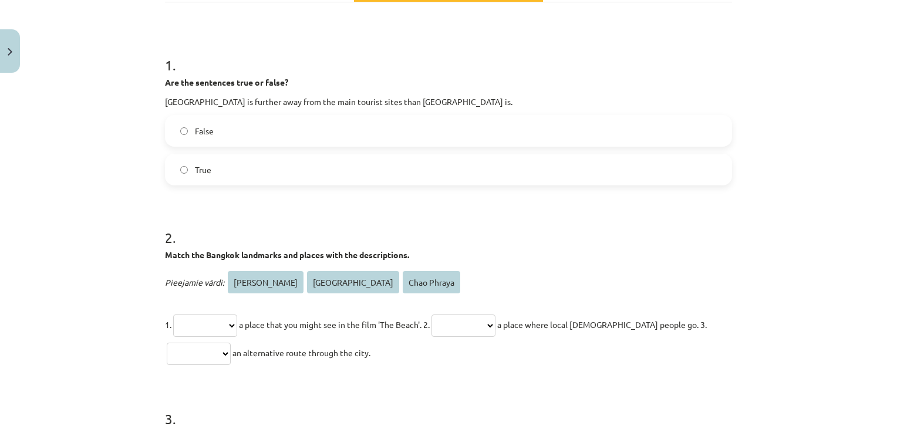
click at [445, 245] on h1 "2 ." at bounding box center [448, 227] width 567 height 36
drag, startPoint x: 157, startPoint y: 252, endPoint x: 515, endPoint y: 356, distance: 372.0
click at [515, 356] on div "**********" at bounding box center [448, 350] width 581 height 938
click at [446, 267] on div "**********" at bounding box center [448, 288] width 567 height 158
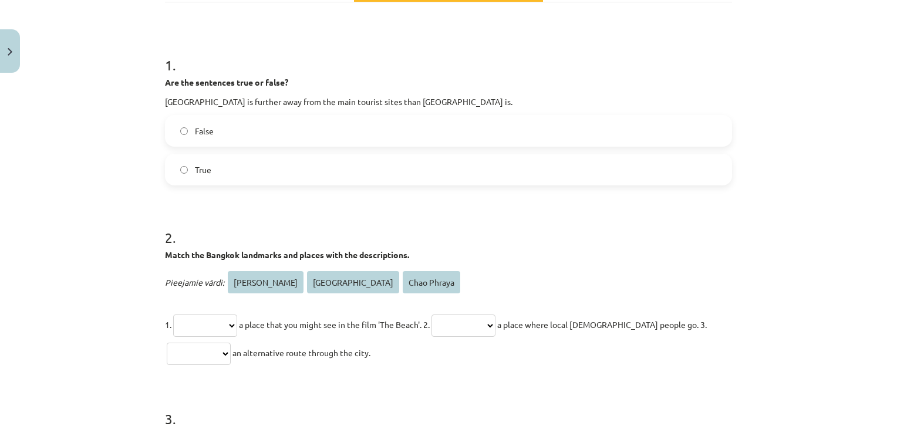
click at [446, 267] on div "**********" at bounding box center [448, 288] width 567 height 158
drag, startPoint x: 446, startPoint y: 267, endPoint x: 415, endPoint y: 266, distance: 30.5
click at [415, 266] on div "**********" at bounding box center [448, 288] width 567 height 158
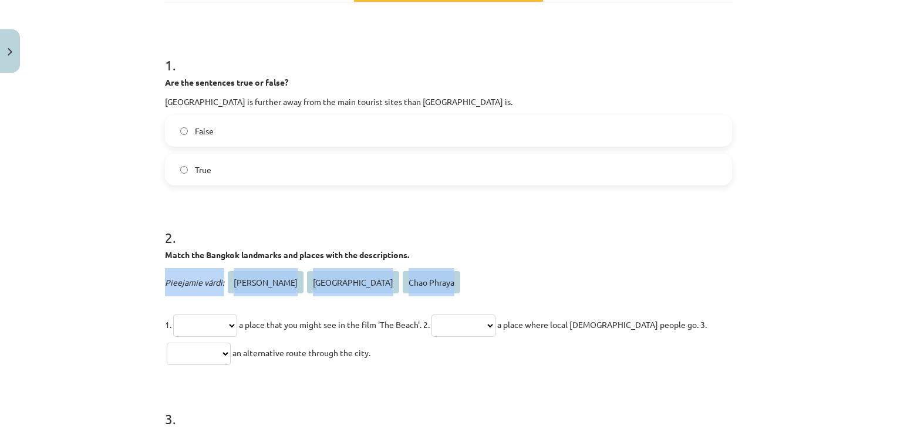
click at [415, 266] on div "**********" at bounding box center [448, 288] width 567 height 158
click at [475, 264] on div "**********" at bounding box center [448, 288] width 567 height 158
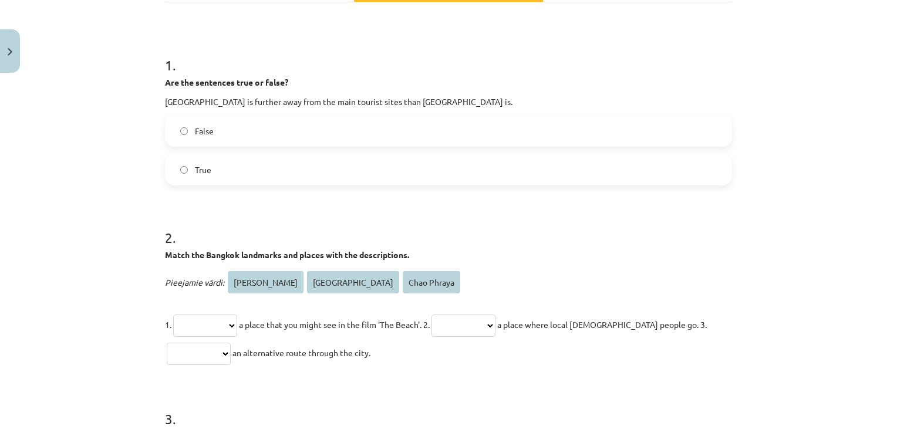
click at [475, 264] on div "**********" at bounding box center [448, 288] width 567 height 158
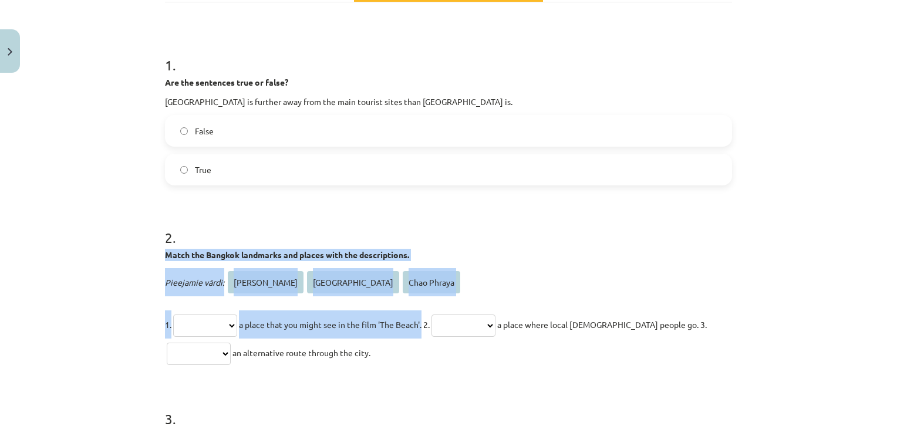
drag, startPoint x: 160, startPoint y: 253, endPoint x: 435, endPoint y: 320, distance: 283.8
click at [435, 320] on div "**********" at bounding box center [448, 288] width 567 height 158
drag, startPoint x: 435, startPoint y: 320, endPoint x: 411, endPoint y: 322, distance: 24.1
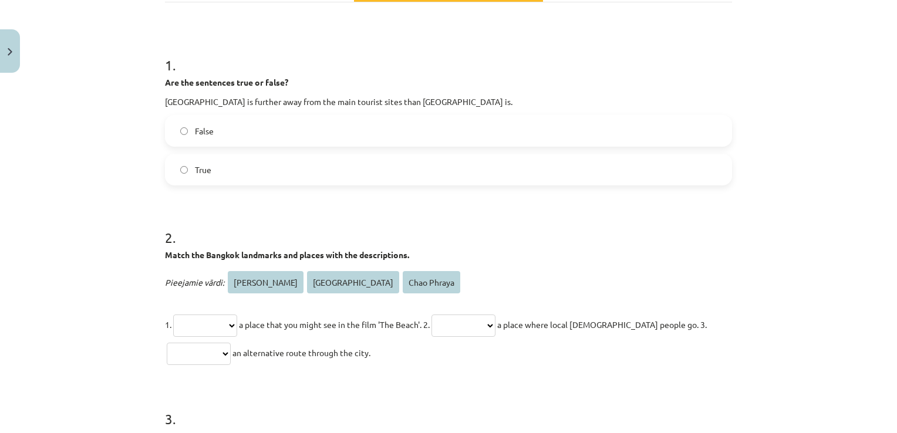
click at [364, 192] on form "**********" at bounding box center [448, 373] width 567 height 675
click at [237, 324] on select "**********" at bounding box center [205, 326] width 64 height 22
select select "**********"
click at [173, 315] on select "**********" at bounding box center [205, 326] width 64 height 22
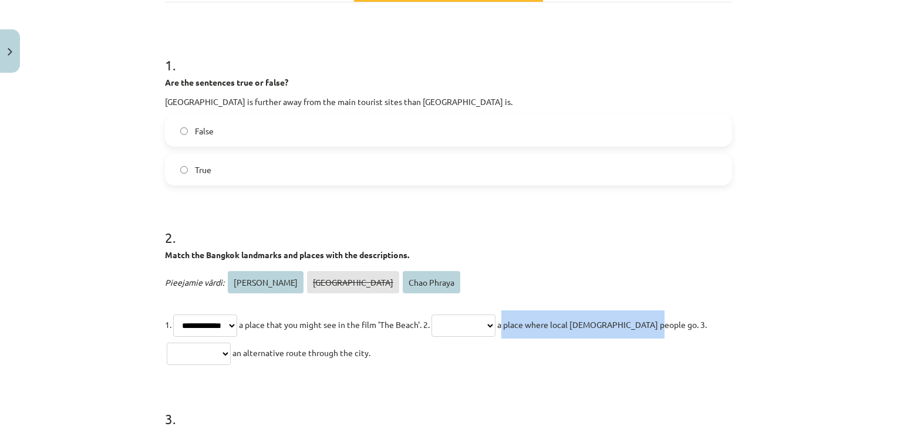
drag, startPoint x: 533, startPoint y: 320, endPoint x: 697, endPoint y: 318, distance: 164.3
click at [697, 318] on p "**********" at bounding box center [448, 338] width 567 height 56
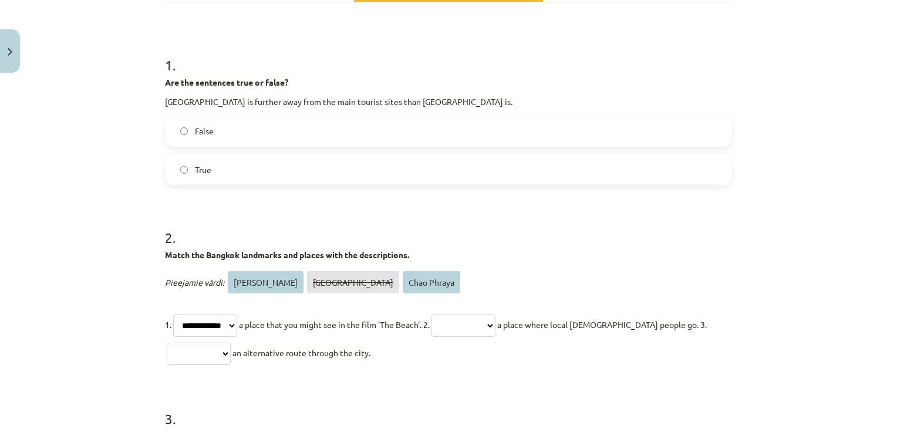
click at [589, 283] on p "Pieejamie vārdi: Phra Kanong Khao San Road Chao Phraya" at bounding box center [448, 282] width 567 height 28
drag, startPoint x: 533, startPoint y: 322, endPoint x: 661, endPoint y: 318, distance: 128.0
click at [661, 318] on p "**********" at bounding box center [448, 338] width 567 height 56
drag, startPoint x: 661, startPoint y: 318, endPoint x: 646, endPoint y: 320, distance: 15.4
click at [494, 328] on select "**********" at bounding box center [463, 326] width 64 height 22
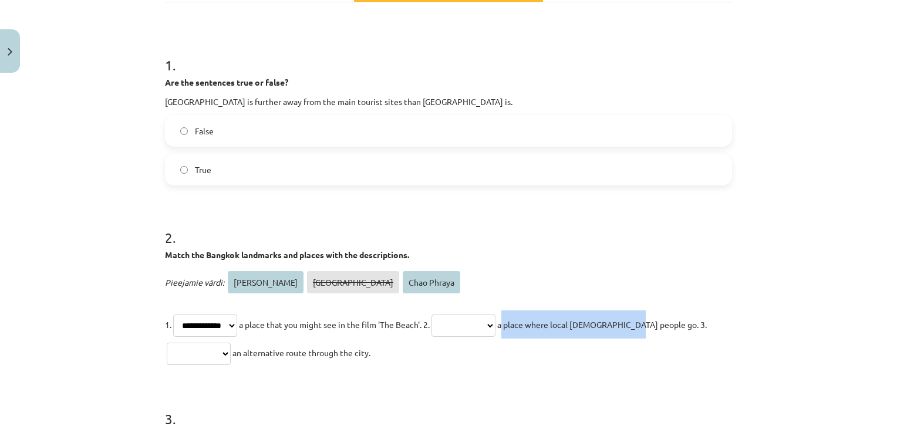
select select "**********"
click at [450, 315] on select "**********" at bounding box center [463, 326] width 64 height 22
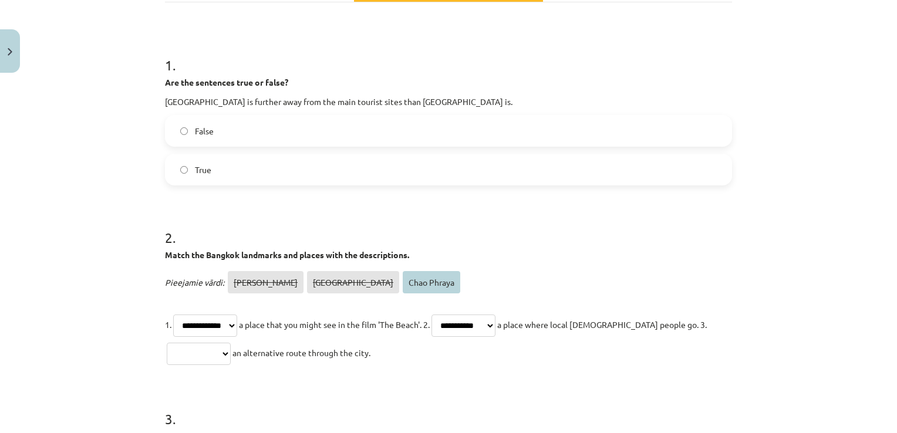
click at [212, 365] on p "**********" at bounding box center [448, 338] width 567 height 56
click at [213, 354] on select "**********" at bounding box center [199, 354] width 64 height 22
select select "**********"
click at [167, 343] on select "**********" at bounding box center [199, 354] width 64 height 22
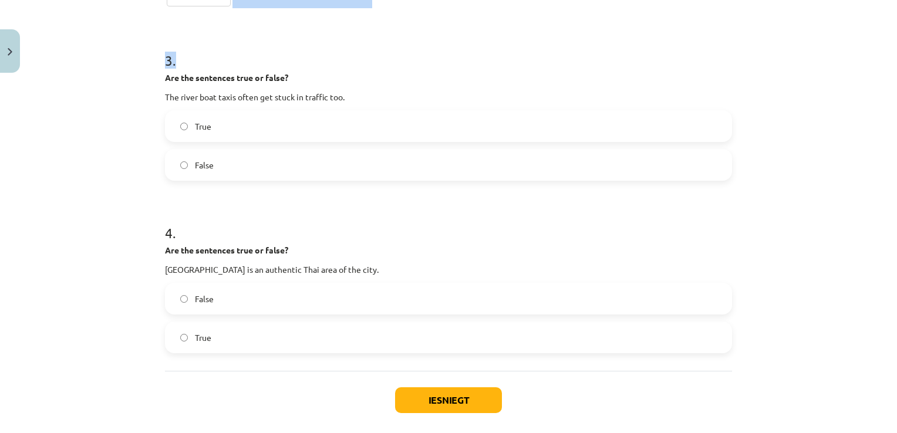
scroll to position [611, 0]
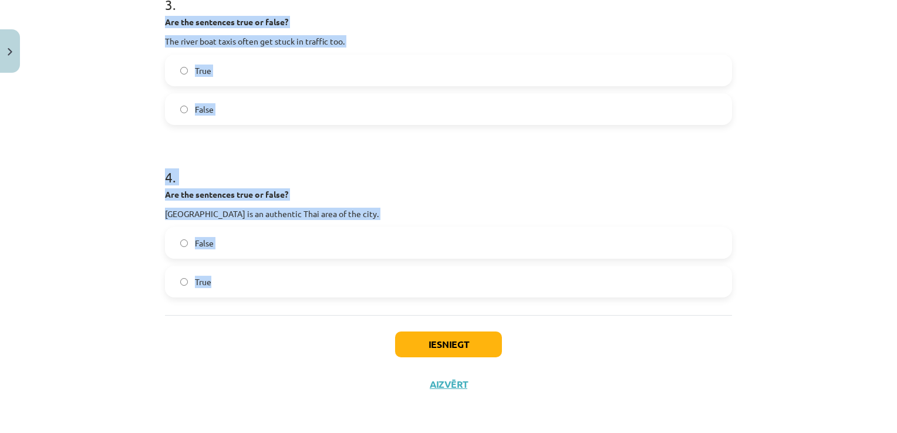
drag, startPoint x: 160, startPoint y: 168, endPoint x: 320, endPoint y: 298, distance: 206.1
drag, startPoint x: 320, startPoint y: 298, endPoint x: 252, endPoint y: 212, distance: 109.4
click at [346, 191] on p "Are the sentences true or false?" at bounding box center [448, 194] width 567 height 12
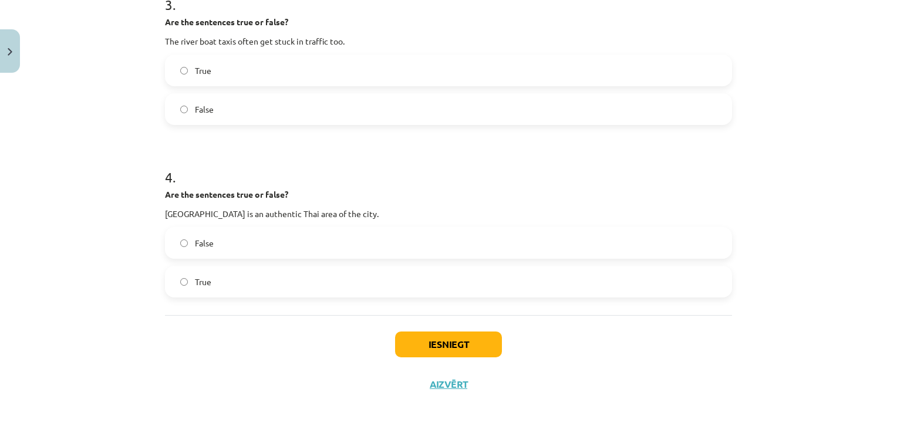
click at [202, 111] on span "False" at bounding box center [204, 109] width 19 height 12
click at [232, 238] on label "False" at bounding box center [448, 242] width 565 height 29
click at [408, 338] on button "Iesniegt" at bounding box center [448, 345] width 107 height 26
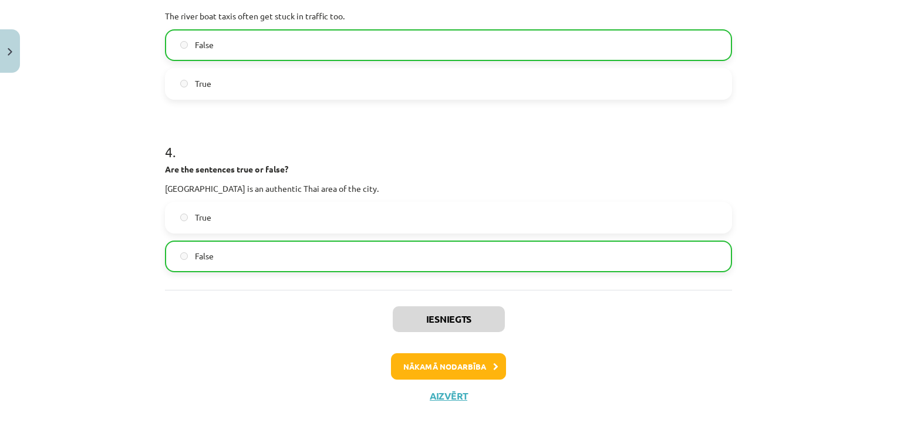
scroll to position [761, 0]
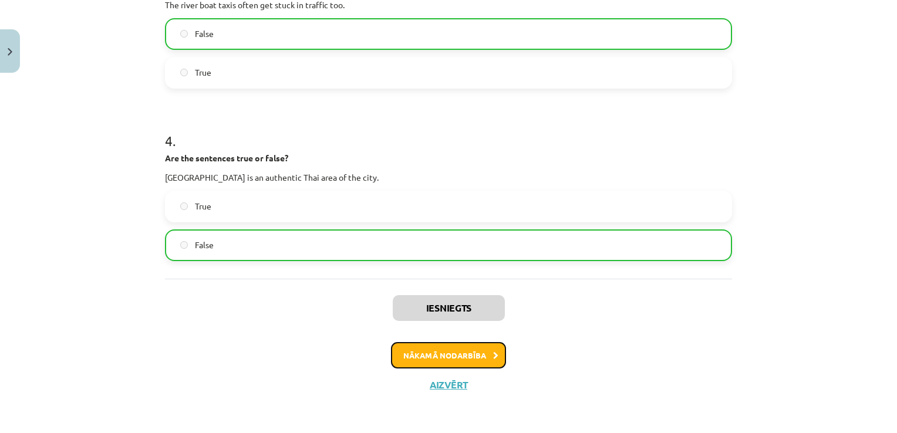
click at [473, 353] on button "Nākamā nodarbība" at bounding box center [448, 355] width 115 height 27
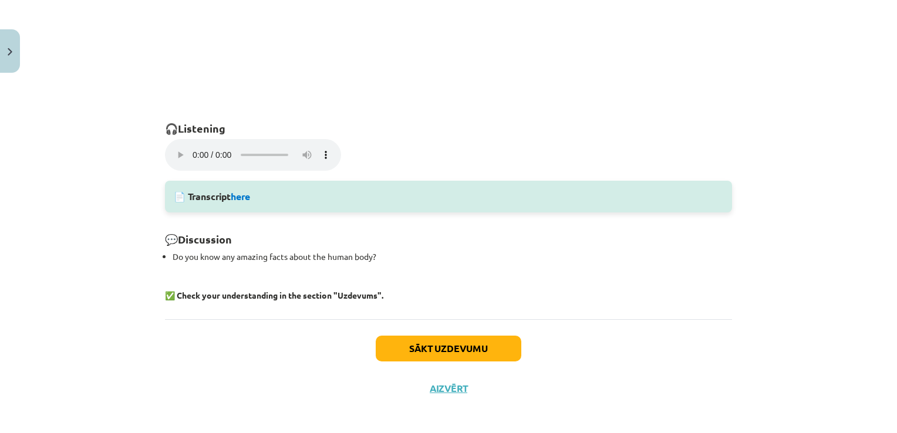
scroll to position [802, 0]
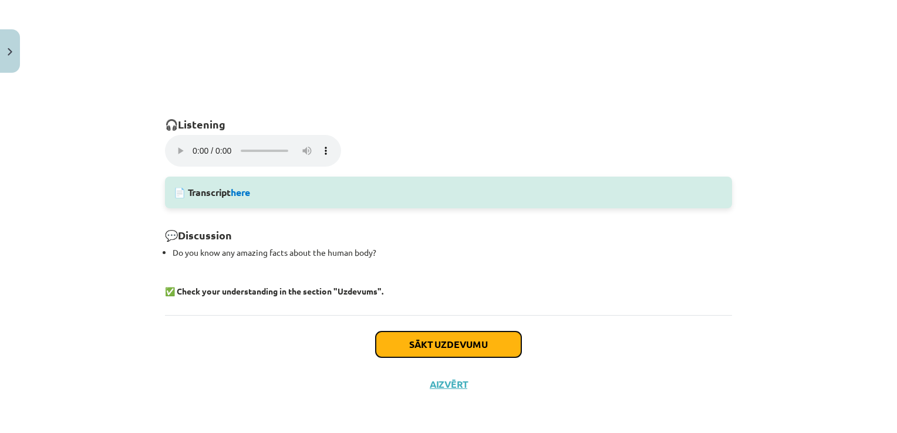
click at [455, 345] on button "Sākt uzdevumu" at bounding box center [449, 345] width 146 height 26
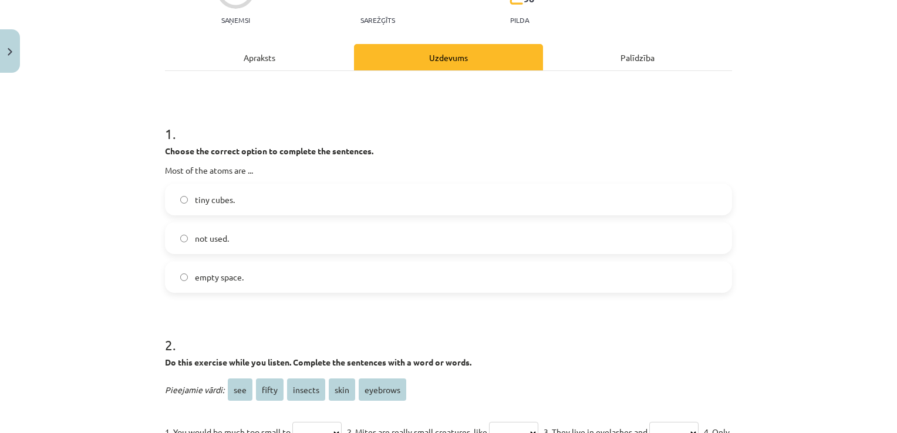
scroll to position [170, 0]
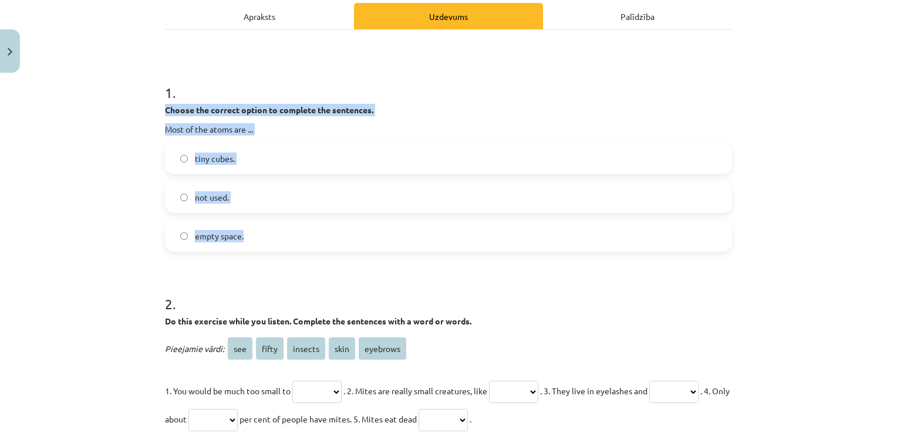
drag, startPoint x: 160, startPoint y: 107, endPoint x: 286, endPoint y: 234, distance: 178.4
click at [286, 234] on div "1 . Choose the correct option to complete the sentences. Most of the atoms are …" at bounding box center [448, 158] width 567 height 188
drag, startPoint x: 286, startPoint y: 234, endPoint x: 219, endPoint y: 128, distance: 125.0
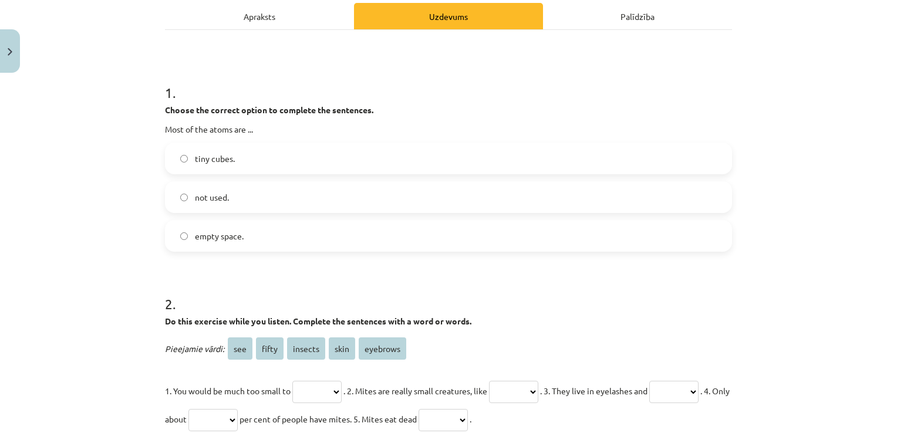
click at [342, 67] on h1 "1 ." at bounding box center [448, 82] width 567 height 36
click at [347, 236] on label "empty space." at bounding box center [448, 235] width 565 height 29
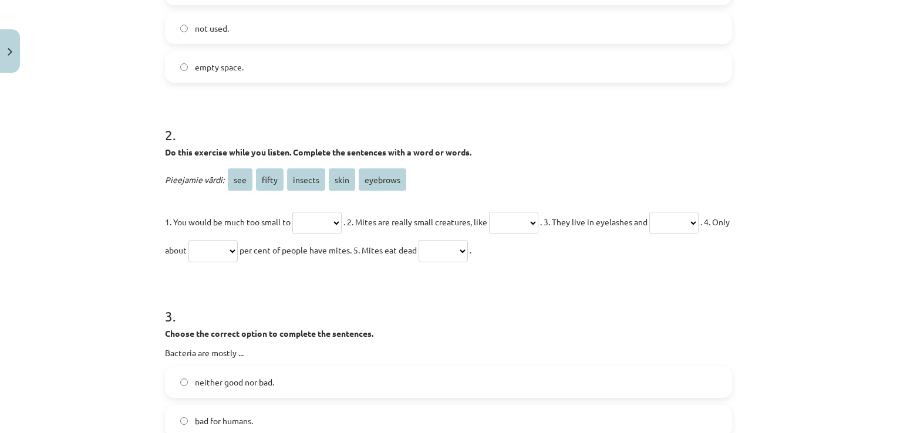
scroll to position [357, 0]
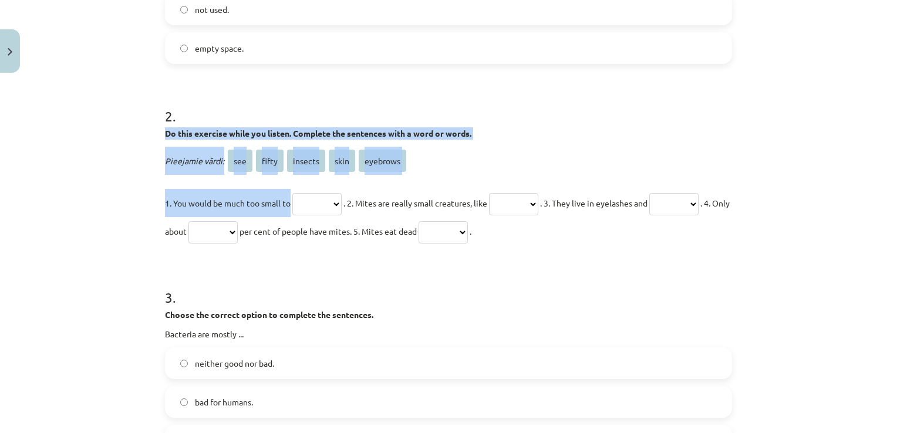
drag, startPoint x: 161, startPoint y: 129, endPoint x: 288, endPoint y: 197, distance: 143.9
click at [288, 197] on div "2 . Do this exercise while you listen. Complete the sentences with a word or wo…" at bounding box center [448, 166] width 567 height 158
drag, startPoint x: 288, startPoint y: 197, endPoint x: 266, endPoint y: 203, distance: 22.7
click at [329, 207] on select "*** ***** ******* **** ********" at bounding box center [316, 204] width 49 height 22
select select "***"
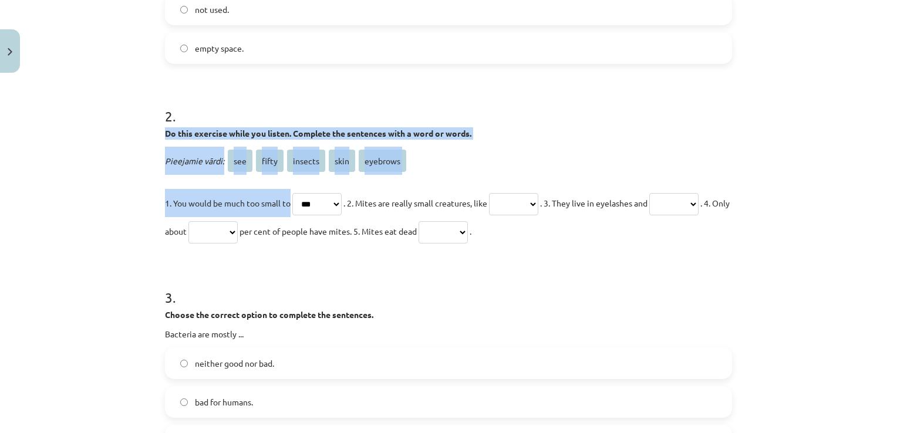
click at [292, 193] on select "*** ***** ******* **** ********" at bounding box center [316, 204] width 49 height 22
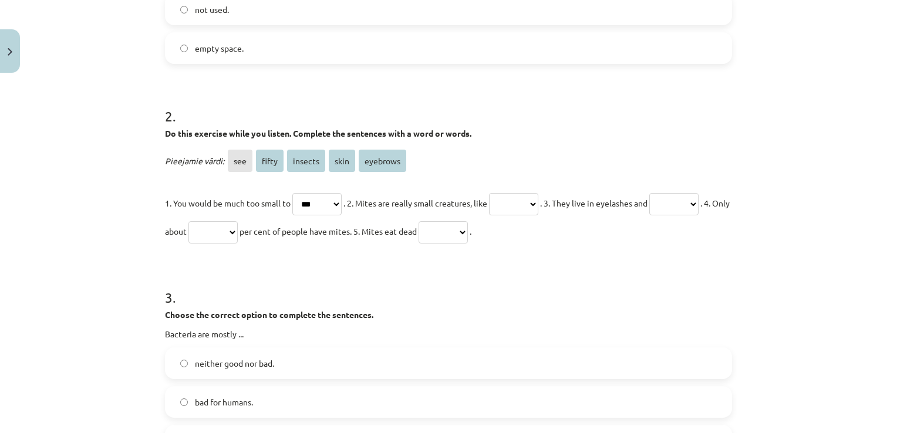
click at [398, 261] on form "1 . Choose the correct option to complete the sentences. Most of the atoms are …" at bounding box center [448, 377] width 567 height 1003
drag, startPoint x: 366, startPoint y: 200, endPoint x: 498, endPoint y: 201, distance: 132.0
click at [487, 201] on span ". 2. Mites are really small creatures, like" at bounding box center [415, 203] width 144 height 11
drag, startPoint x: 498, startPoint y: 201, endPoint x: 484, endPoint y: 201, distance: 14.1
click at [530, 187] on div "Pieejamie vārdi: see fifty insects skin eyebrows 1. You would be much too small…" at bounding box center [448, 196] width 567 height 99
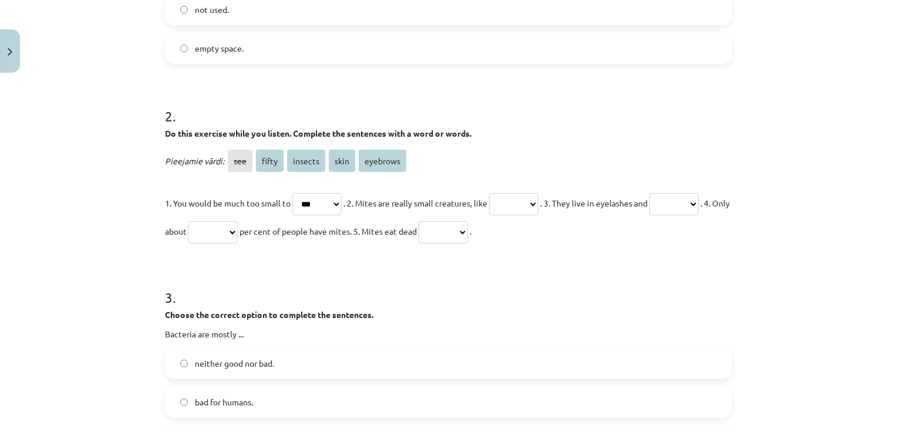
click at [535, 207] on select "*** ***** ******* **** ********" at bounding box center [513, 204] width 49 height 22
select select "*******"
click at [502, 193] on select "*** ***** ******* **** ********" at bounding box center [513, 204] width 49 height 22
drag, startPoint x: 580, startPoint y: 200, endPoint x: 680, endPoint y: 212, distance: 100.6
click at [680, 212] on p "1. You would be much too small to *** ***** ******* **** ******** . 2. Mites ar…" at bounding box center [448, 217] width 567 height 56
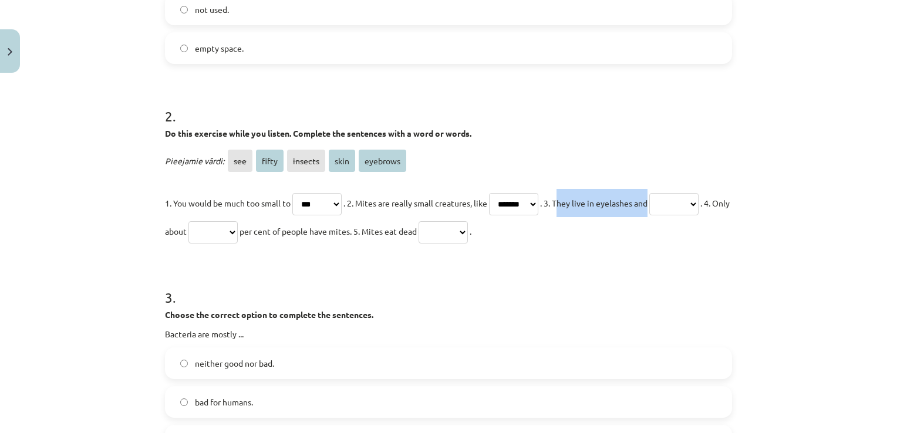
drag, startPoint x: 680, startPoint y: 212, endPoint x: 721, endPoint y: 201, distance: 42.7
click at [721, 201] on p "1. You would be much too small to *** ***** ******* **** ******** . 2. Mites ar…" at bounding box center [448, 217] width 567 height 56
click at [580, 202] on span ". 3. They live in eyelashes and" at bounding box center [593, 203] width 107 height 11
drag, startPoint x: 577, startPoint y: 200, endPoint x: 682, endPoint y: 198, distance: 105.1
click at [682, 198] on p "1. You would be much too small to *** ***** ******* **** ******** . 2. Mites ar…" at bounding box center [448, 217] width 567 height 56
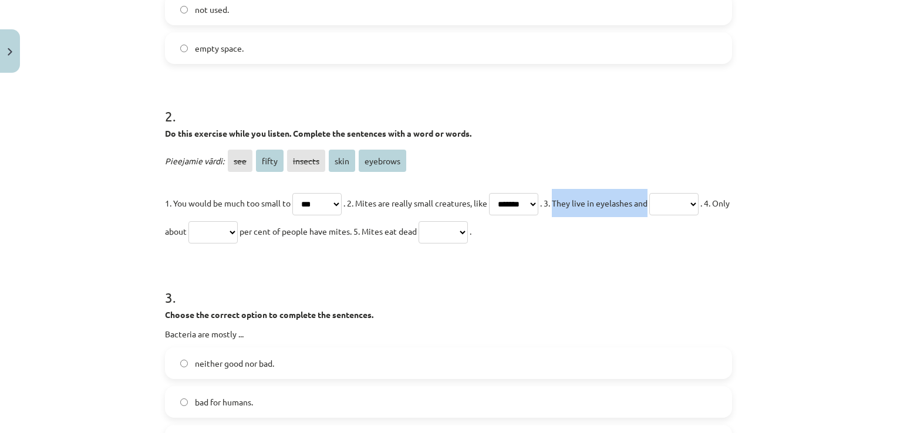
drag, startPoint x: 682, startPoint y: 198, endPoint x: 655, endPoint y: 201, distance: 27.7
click at [649, 215] on select "*** ***** ******* **** ********" at bounding box center [673, 204] width 49 height 22
select select "********"
click at [649, 215] on select "*** ***** ******* **** ********" at bounding box center [673, 204] width 49 height 22
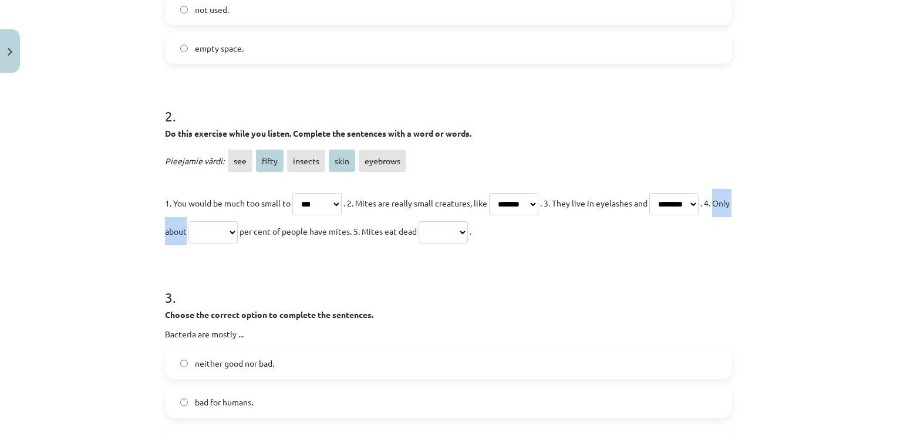
drag, startPoint x: 237, startPoint y: 229, endPoint x: 278, endPoint y: 231, distance: 41.1
click at [278, 231] on span ". 4. Only about" at bounding box center [447, 217] width 565 height 39
drag, startPoint x: 278, startPoint y: 231, endPoint x: 265, endPoint y: 233, distance: 13.6
click at [238, 234] on select "*** ***** ******* **** ********" at bounding box center [212, 232] width 49 height 22
select select "*****"
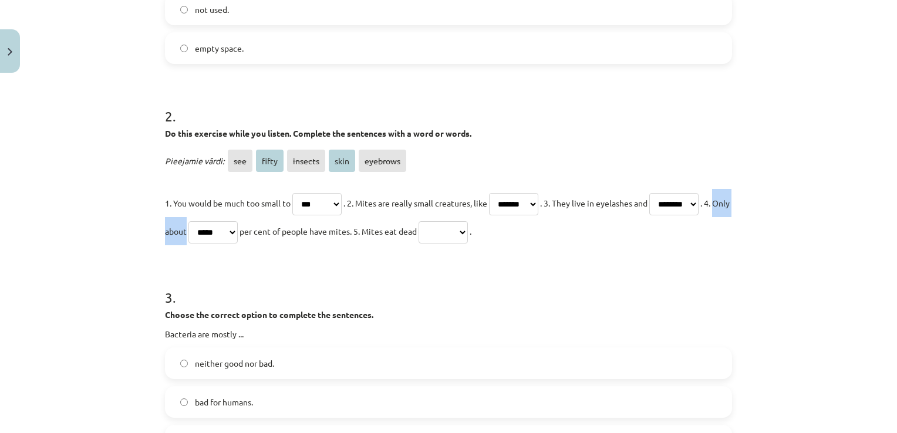
click at [238, 221] on select "*** ***** ******* **** ********" at bounding box center [212, 232] width 49 height 22
click at [468, 222] on select "*** ***** ******* **** ********" at bounding box center [442, 232] width 49 height 22
select select "****"
click at [468, 221] on select "*** ***** ******* **** ********" at bounding box center [442, 232] width 49 height 22
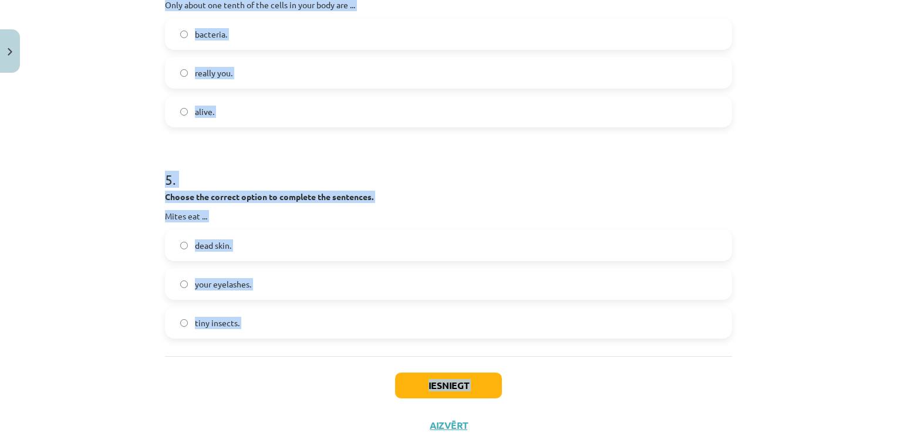
scroll to position [924, 0]
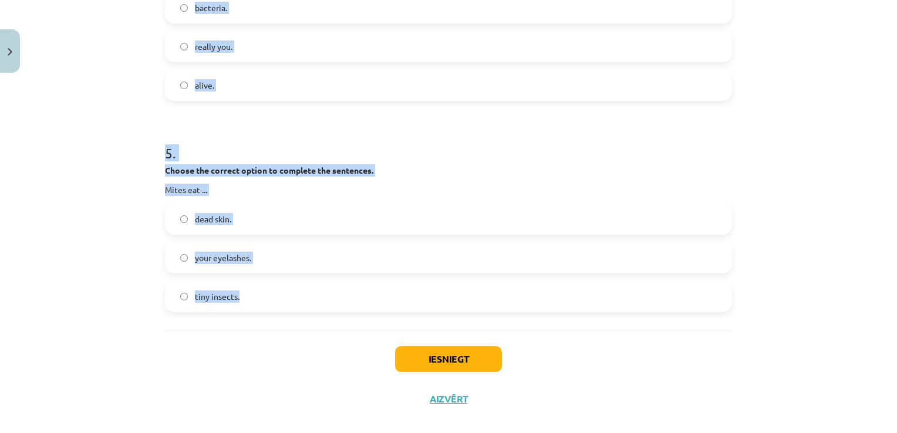
drag, startPoint x: 160, startPoint y: 171, endPoint x: 330, endPoint y: 302, distance: 214.3
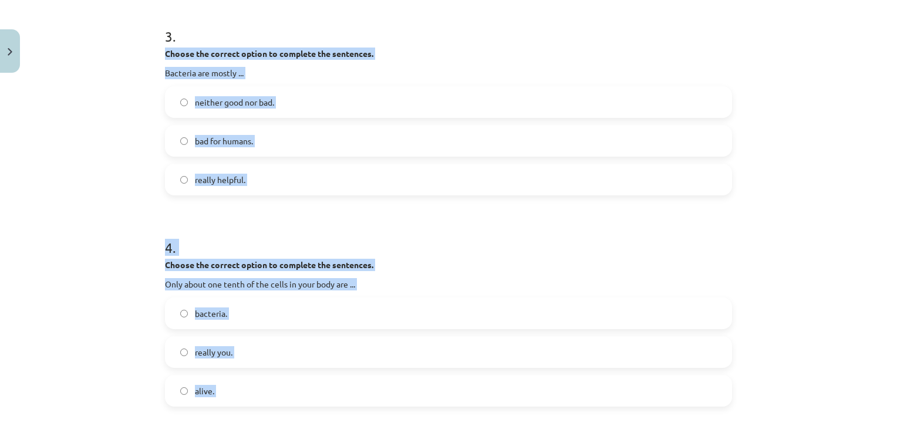
scroll to position [606, 0]
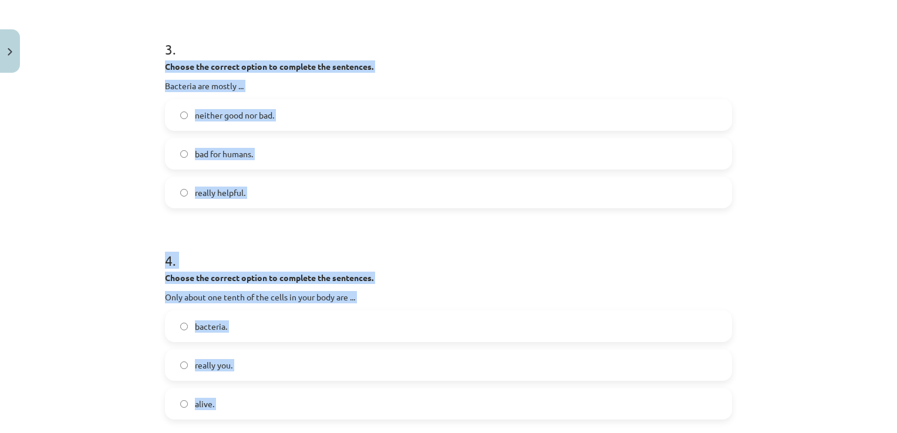
click at [605, 242] on h1 "4 ." at bounding box center [448, 250] width 567 height 36
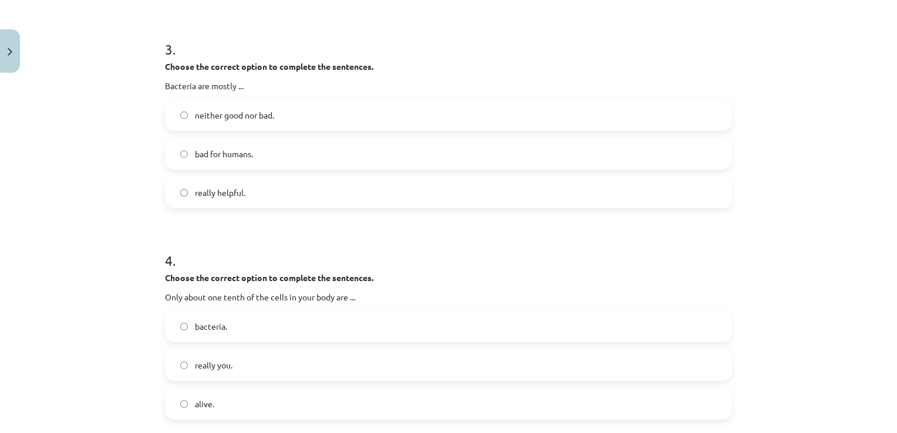
click at [261, 113] on span "neither good nor bad." at bounding box center [234, 115] width 79 height 12
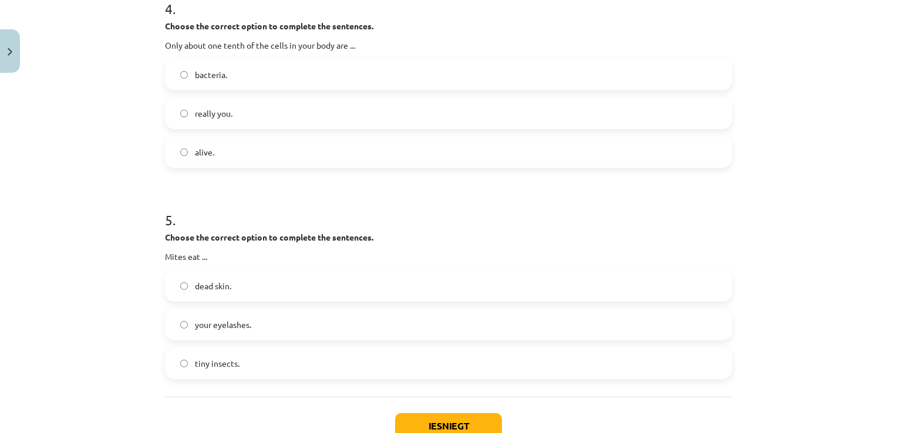
scroll to position [856, 0]
click at [249, 117] on label "really you." at bounding box center [448, 114] width 565 height 29
click at [285, 278] on label "dead skin." at bounding box center [448, 287] width 565 height 29
click at [435, 419] on button "Iesniegt" at bounding box center [448, 428] width 107 height 26
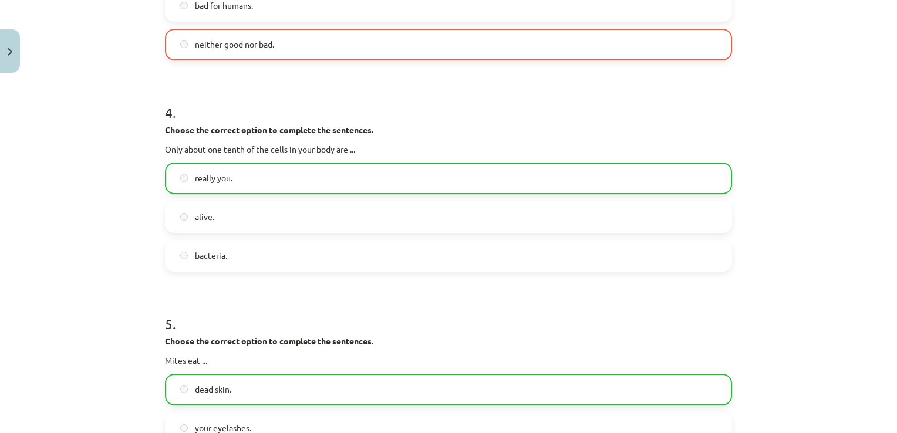
scroll to position [1127, 0]
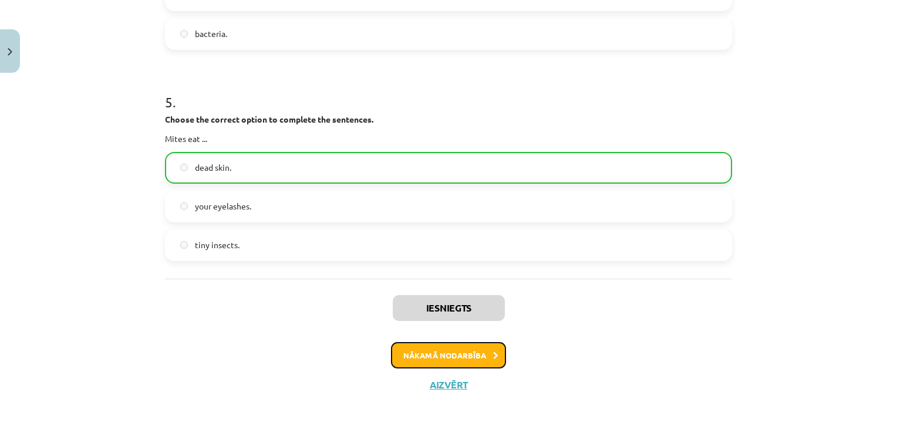
click at [464, 345] on button "Nākamā nodarbība" at bounding box center [448, 355] width 115 height 27
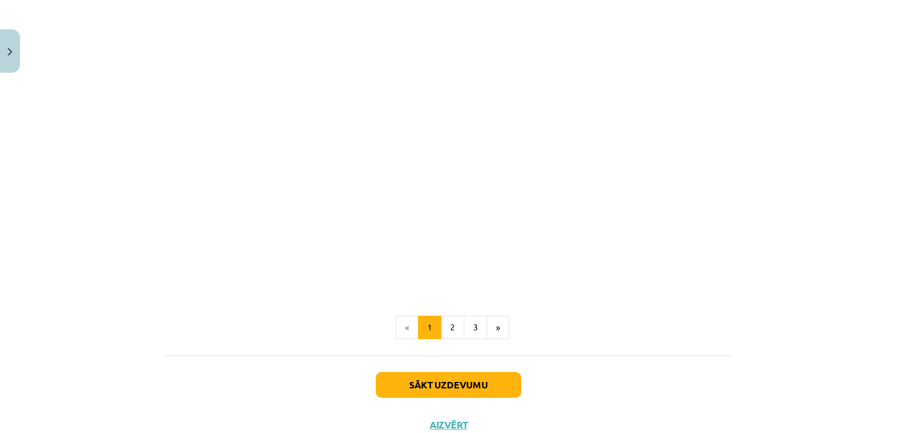
scroll to position [741, 0]
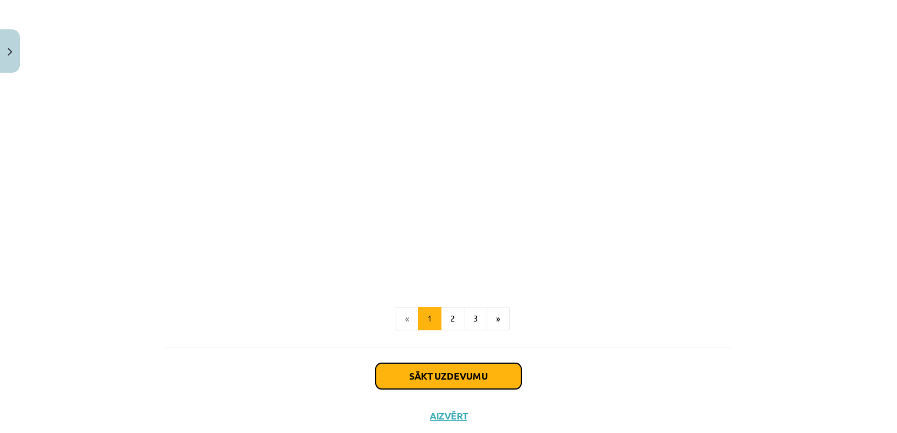
click at [498, 378] on button "Sākt uzdevumu" at bounding box center [449, 376] width 146 height 26
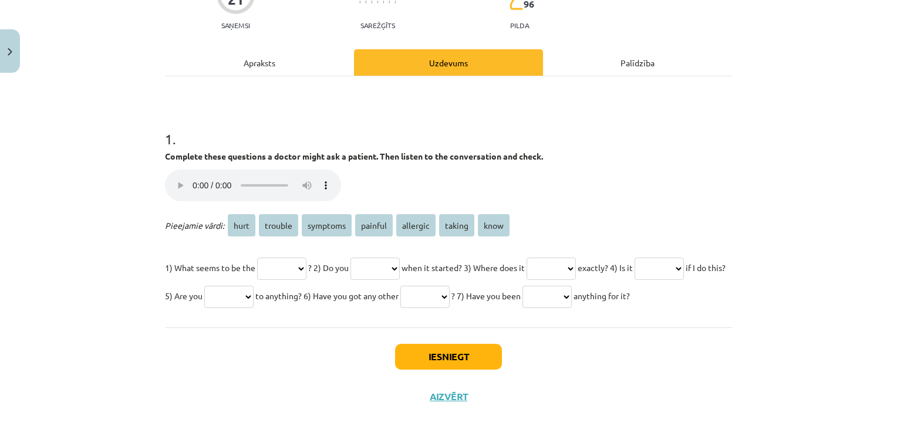
scroll to position [164, 0]
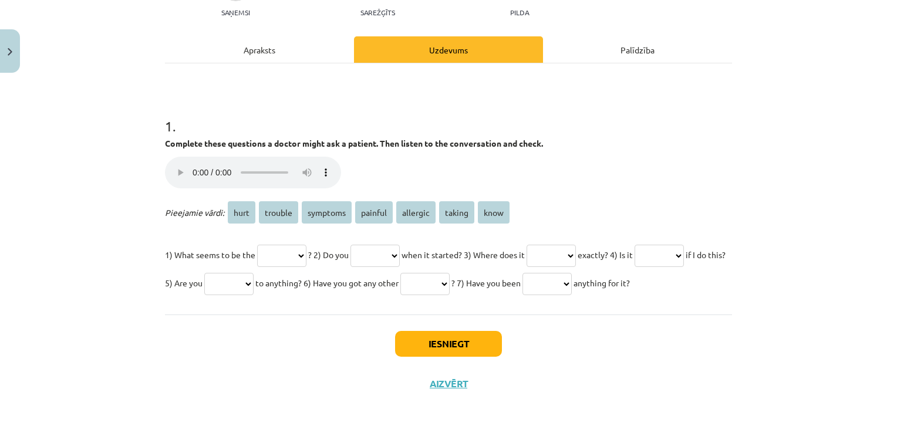
drag, startPoint x: 158, startPoint y: 116, endPoint x: 327, endPoint y: 283, distance: 237.8
click at [327, 283] on div "21 XP Saņemsi Sarežģīts 96 pilda Apraksts Uzdevums Palīdzība 1 . Complete these…" at bounding box center [448, 173] width 581 height 462
drag, startPoint x: 327, startPoint y: 283, endPoint x: 275, endPoint y: 257, distance: 58.5
click at [559, 170] on div "1 . Complete these questions a doctor might ask a patient. Then listen to the c…" at bounding box center [448, 197] width 567 height 200
click at [293, 245] on select "**** ******* ******** ******* ******** ****** ****" at bounding box center [281, 256] width 49 height 22
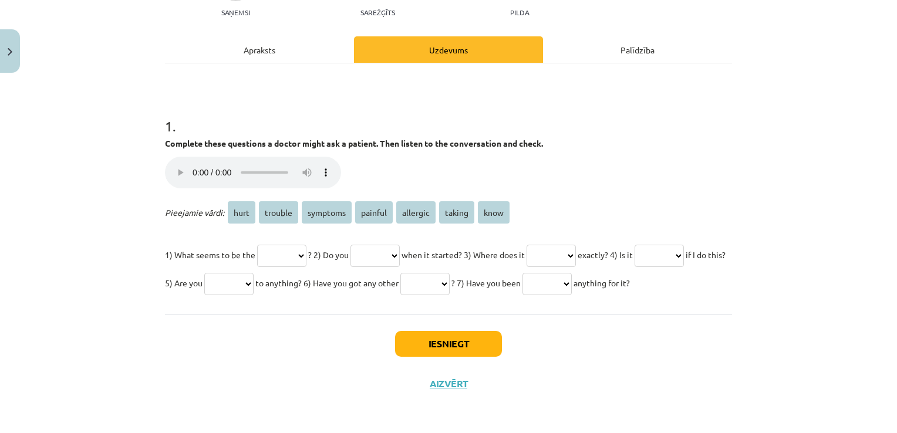
select select "********"
click at [257, 245] on select "**** ******* ******** ******* ******** ****** ****" at bounding box center [281, 256] width 49 height 22
click at [376, 245] on select "**** ******* ******** ******* ******** ****** ****" at bounding box center [374, 256] width 49 height 22
select select "****"
click at [363, 245] on select "**** ******* ******** ******* ******** ****** ****" at bounding box center [374, 256] width 49 height 22
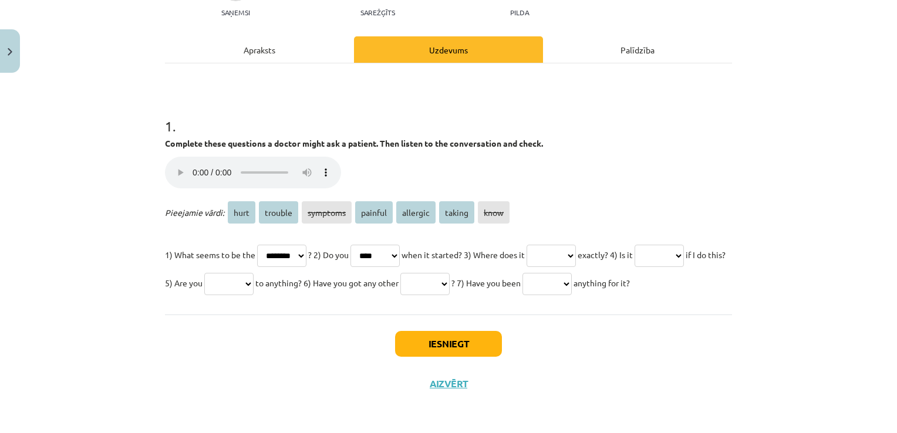
click at [576, 245] on select "**** ******* ******** ******* ******** ****** ****" at bounding box center [550, 256] width 49 height 22
select select "****"
click at [556, 245] on select "**** ******* ******** ******* ******** ****** ****" at bounding box center [550, 256] width 49 height 22
click at [634, 252] on select "**** ******* ******** ******* ******** ****** ****" at bounding box center [658, 256] width 49 height 22
select select "*******"
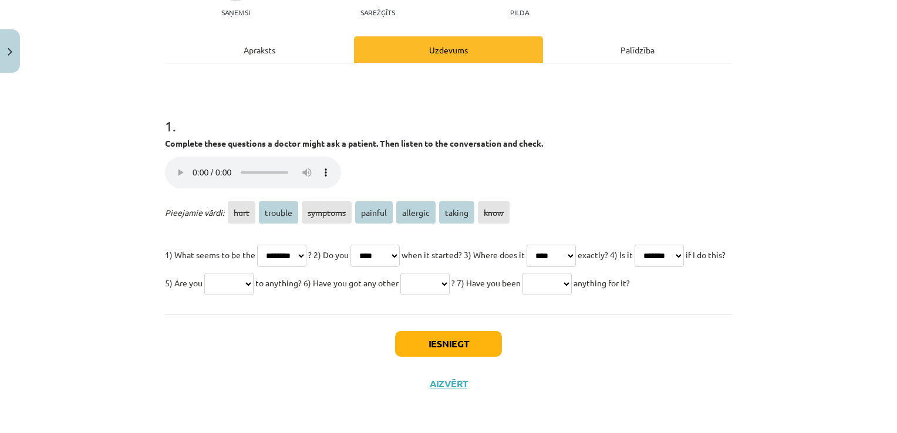
click at [634, 245] on select "**** ******* ******** ******* ******** ****** ****" at bounding box center [658, 256] width 49 height 22
click at [254, 273] on select "**** ******* ******** ******* ******** ****** ****" at bounding box center [228, 284] width 49 height 22
select select "********"
click at [254, 273] on select "**** ******* ******** ******* ******** ****** ****" at bounding box center [228, 284] width 49 height 22
click at [450, 273] on select "**** ******* ******** ******* ******** ****** ****" at bounding box center [424, 284] width 49 height 22
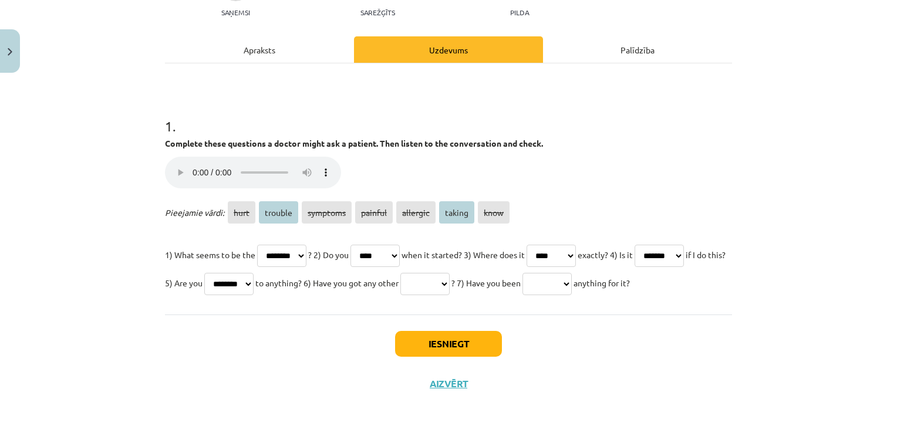
select select "*******"
click at [450, 273] on select "**** ******* ******** ******* ******** ****** ****" at bounding box center [424, 284] width 49 height 22
click at [522, 281] on select "**** ******* ******** ******* ******** ****** ****" at bounding box center [546, 284] width 49 height 22
select select "******"
click at [522, 273] on select "**** ******* ******** ******* ******** ****** ****" at bounding box center [546, 284] width 49 height 22
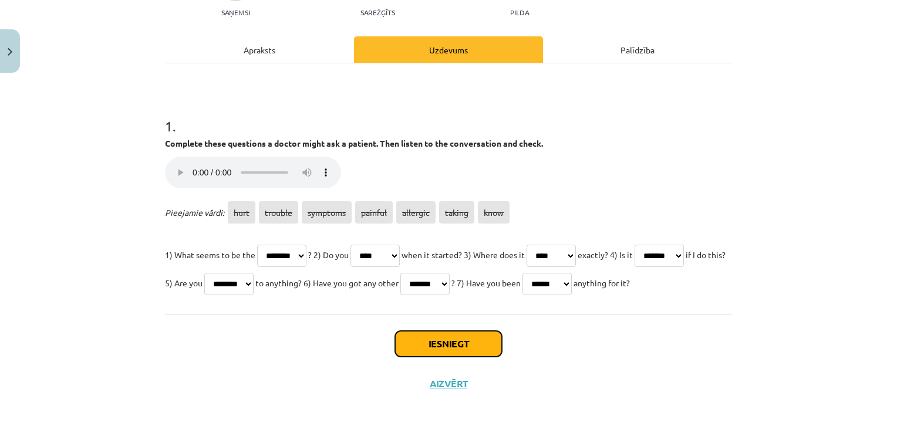
click at [446, 346] on button "Iesniegt" at bounding box center [448, 344] width 107 height 26
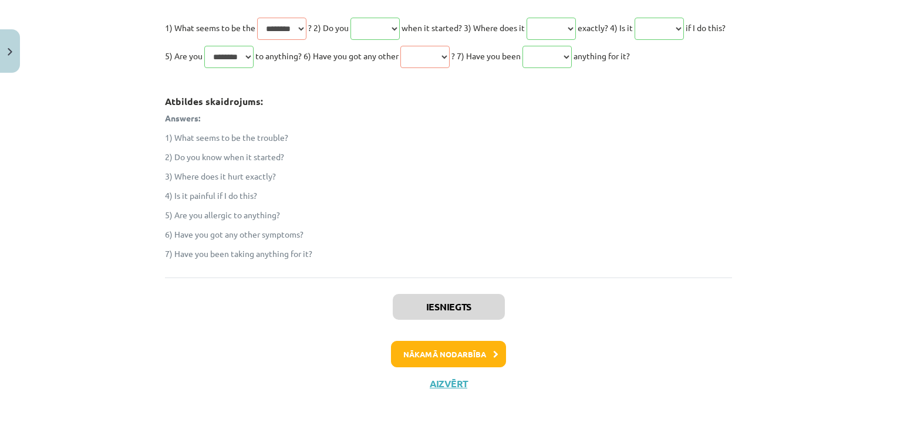
scroll to position [391, 0]
click at [488, 349] on button "Nākamā nodarbība" at bounding box center [448, 354] width 115 height 27
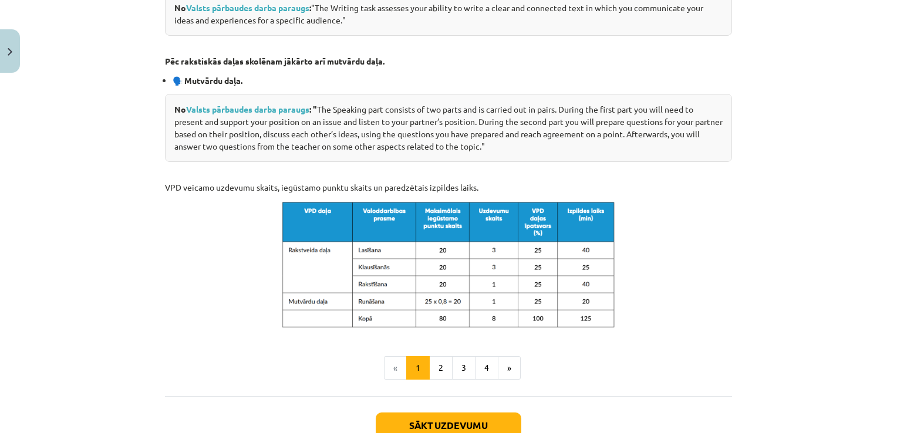
scroll to position [612, 0]
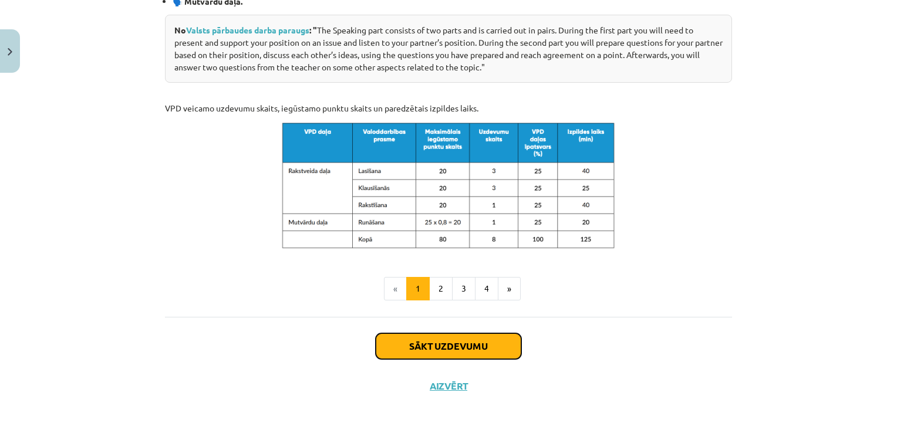
click at [448, 348] on button "Sākt uzdevumu" at bounding box center [449, 346] width 146 height 26
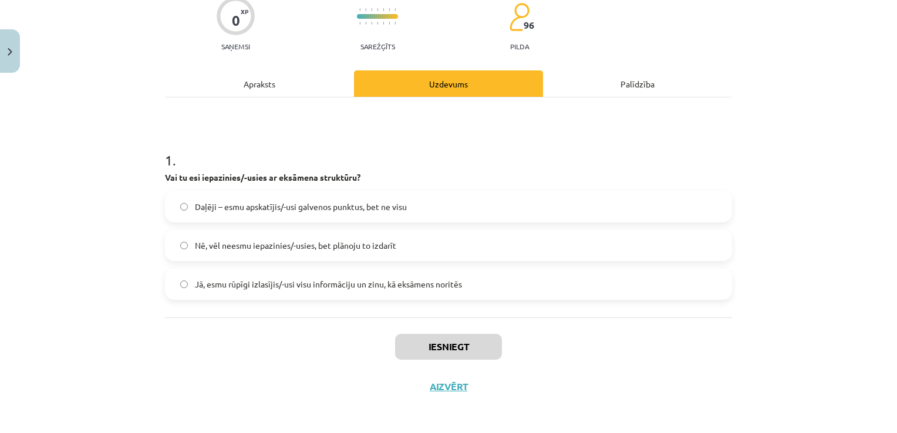
scroll to position [104, 0]
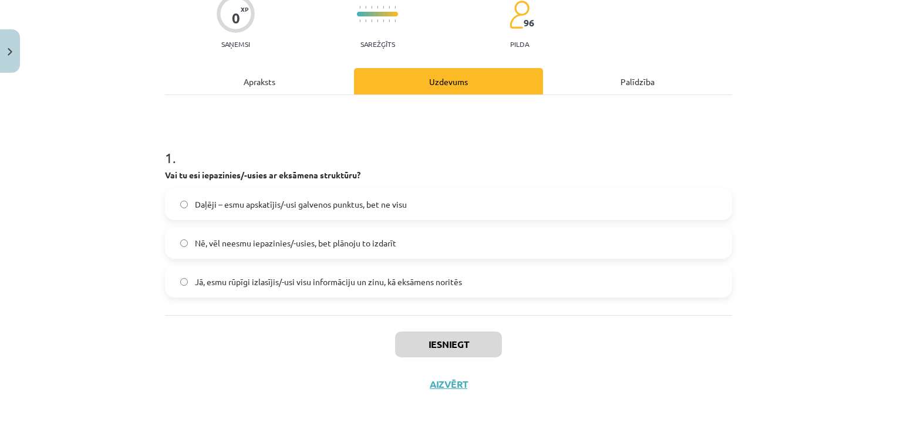
click at [386, 285] on span "Jā, esmu rūpīgi izlasījis/-usi visu informāciju un zinu, kā eksāmens noritēs" at bounding box center [328, 282] width 267 height 12
click at [411, 341] on button "Iesniegt" at bounding box center [448, 345] width 107 height 26
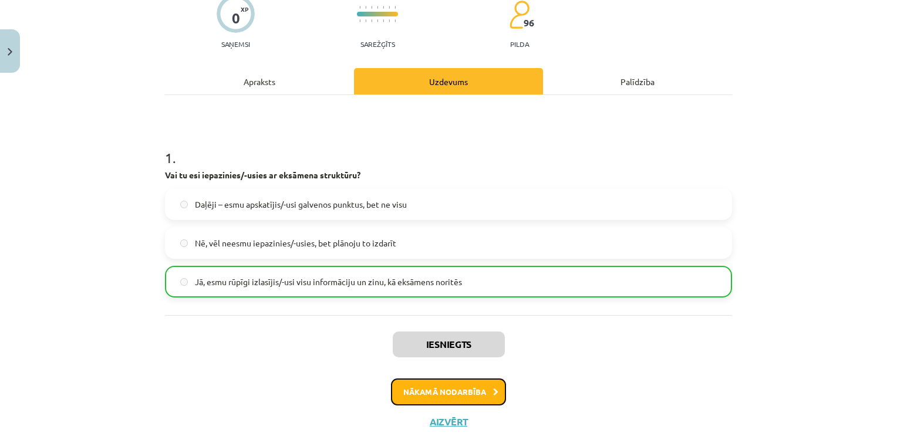
click at [427, 396] on button "Nākamā nodarbība" at bounding box center [448, 391] width 115 height 27
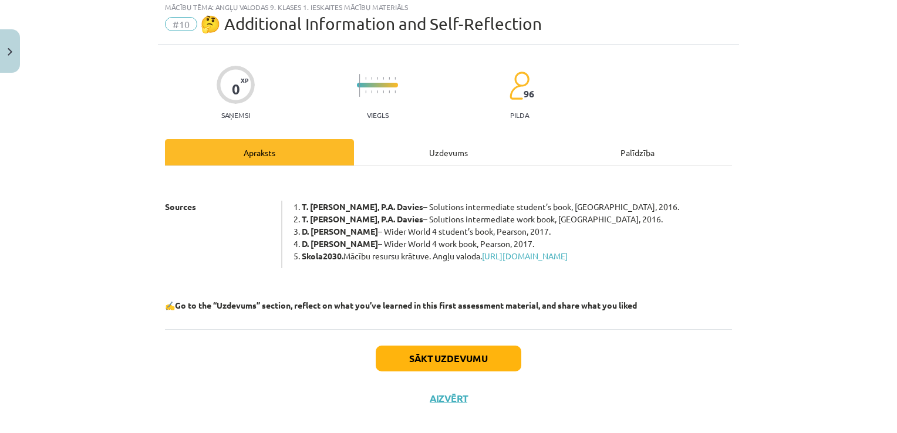
scroll to position [29, 0]
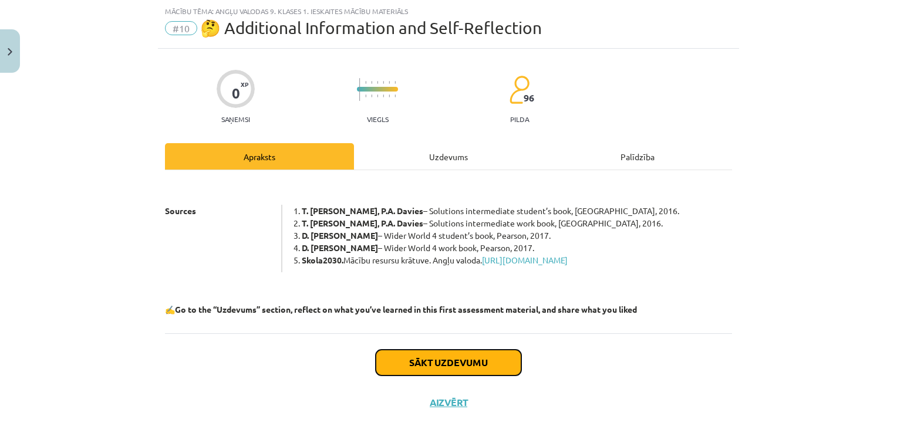
click at [421, 376] on button "Sākt uzdevumu" at bounding box center [449, 363] width 146 height 26
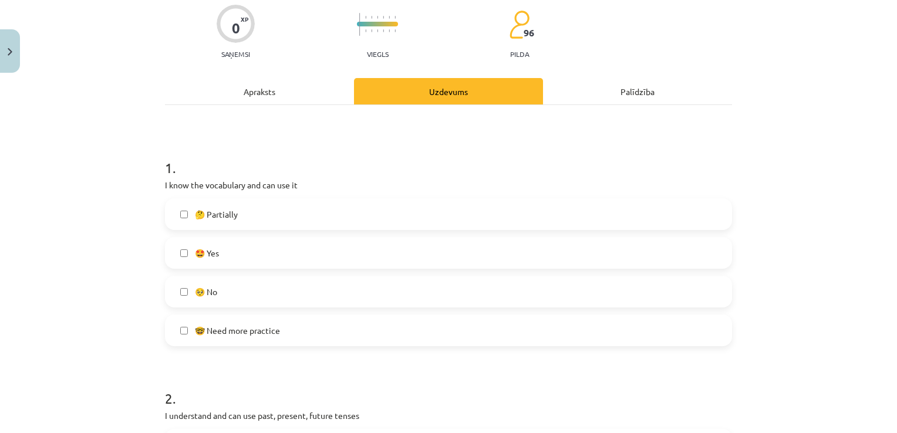
scroll to position [103, 0]
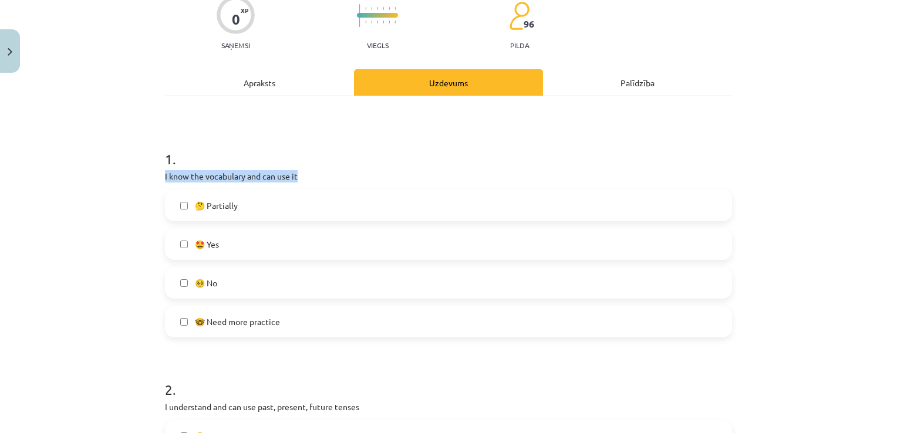
drag, startPoint x: 159, startPoint y: 175, endPoint x: 297, endPoint y: 177, distance: 137.9
drag, startPoint x: 297, startPoint y: 177, endPoint x: 282, endPoint y: 176, distance: 14.7
click at [257, 248] on label "🤩 Yes" at bounding box center [448, 243] width 565 height 29
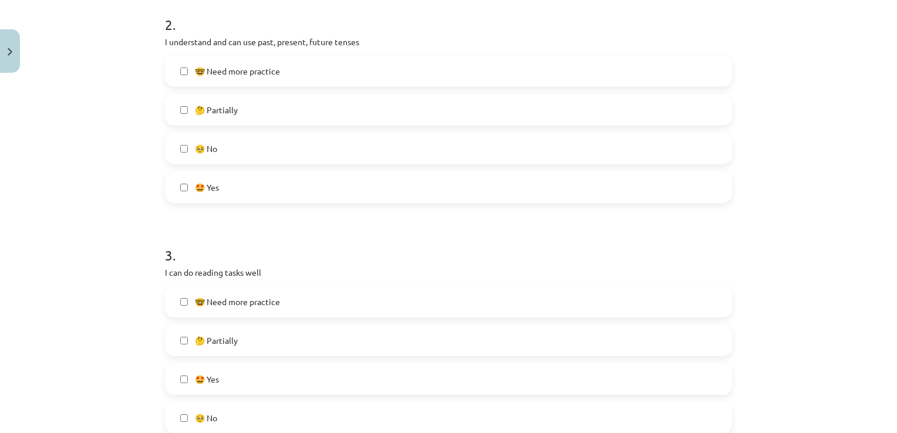
scroll to position [467, 0]
drag, startPoint x: 160, startPoint y: 19, endPoint x: 369, endPoint y: 43, distance: 210.3
click at [369, 43] on p "I understand and can use past, present, future tenses" at bounding box center [448, 43] width 567 height 12
drag, startPoint x: 369, startPoint y: 43, endPoint x: 332, endPoint y: 43, distance: 37.0
click at [219, 182] on label "🤩 Yes" at bounding box center [448, 188] width 565 height 29
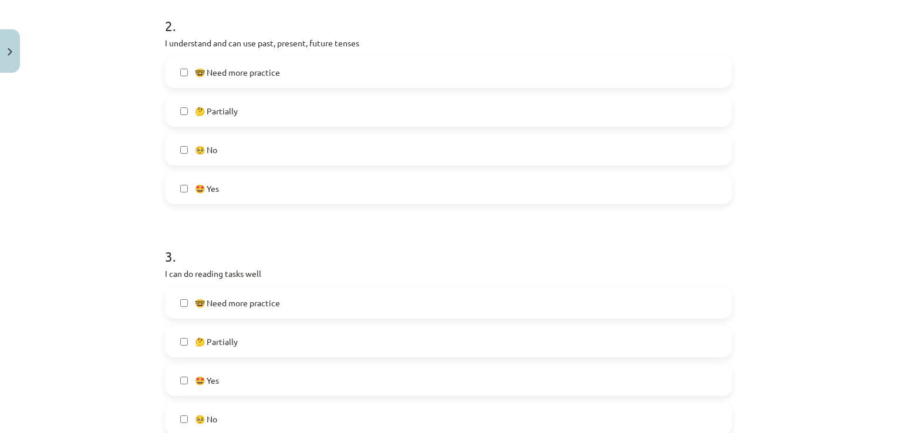
click at [255, 344] on label "🤔 Partially" at bounding box center [448, 341] width 565 height 29
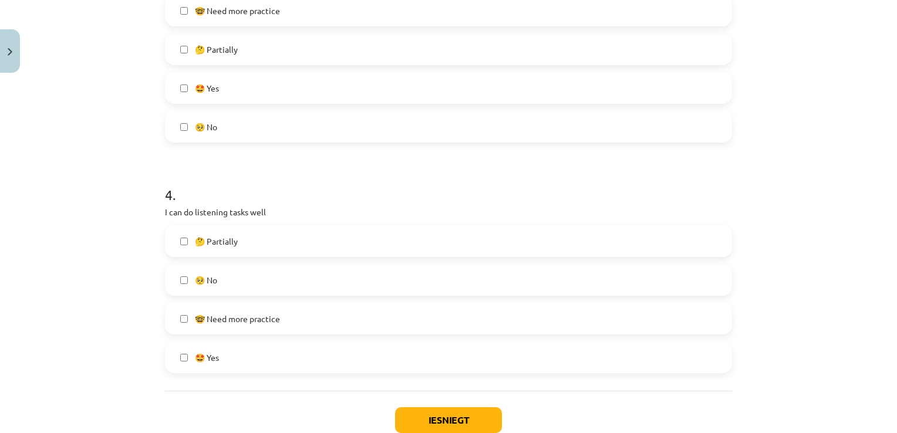
scroll to position [835, 0]
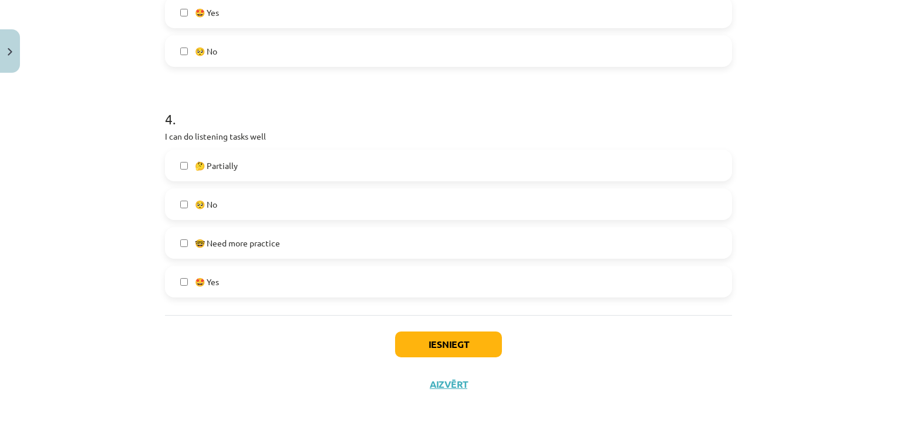
click at [521, 279] on label "🤩 Yes" at bounding box center [448, 281] width 565 height 29
click at [472, 343] on button "Iesniegt" at bounding box center [448, 345] width 107 height 26
click at [464, 353] on button "Iesniegt" at bounding box center [448, 345] width 107 height 26
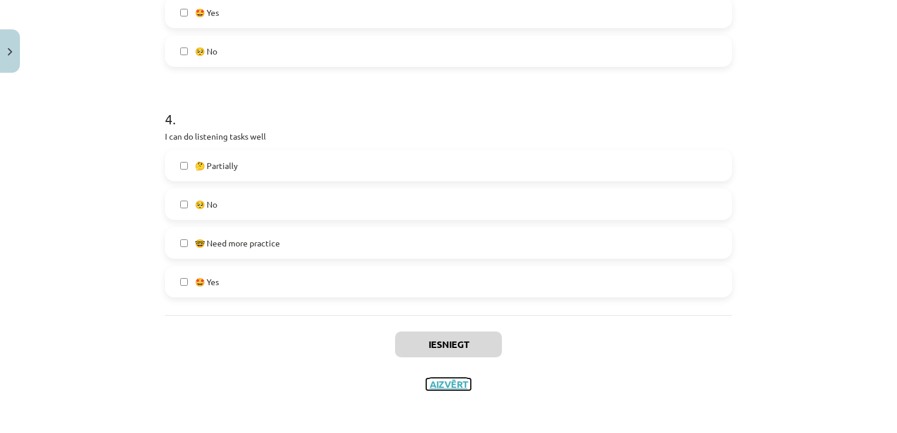
click at [441, 383] on button "Aizvērt" at bounding box center [448, 384] width 45 height 12
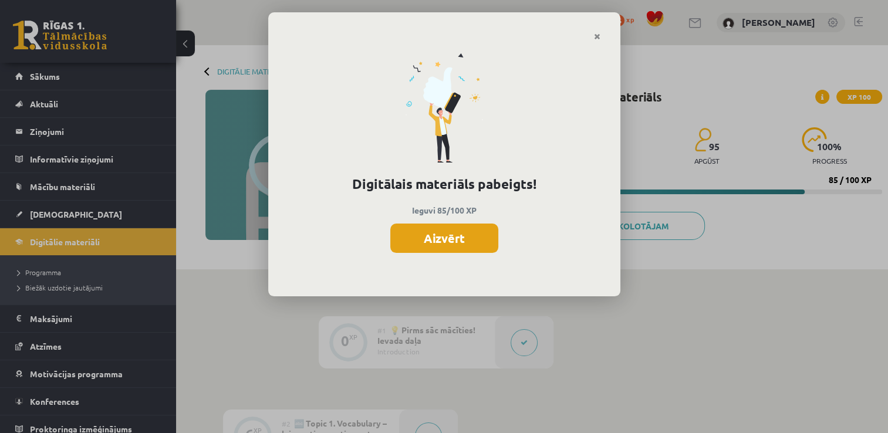
click at [472, 236] on button "Aizvērt" at bounding box center [444, 238] width 108 height 29
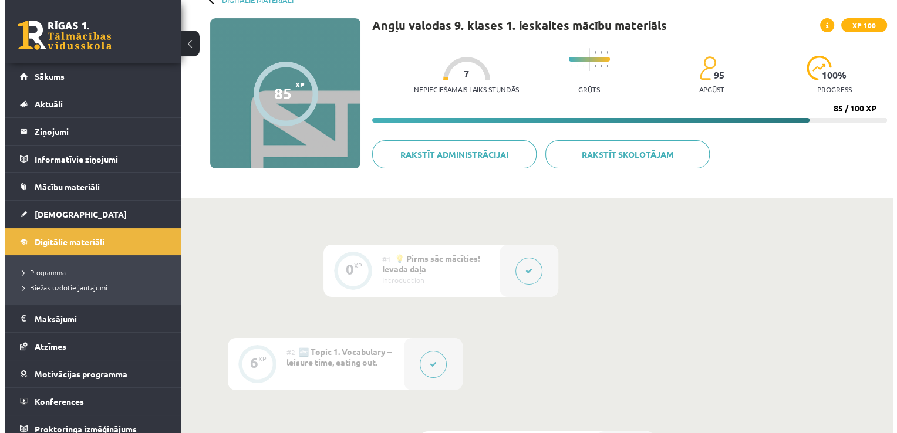
scroll to position [0, 0]
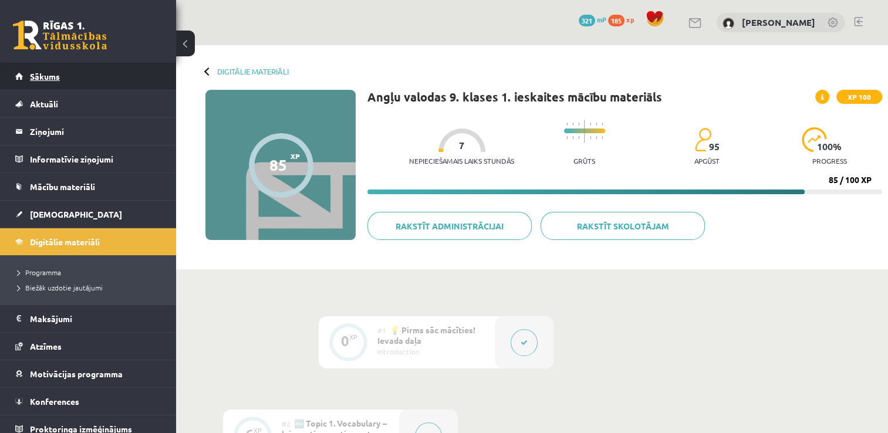
click at [101, 76] on link "Sākums" at bounding box center [88, 76] width 146 height 27
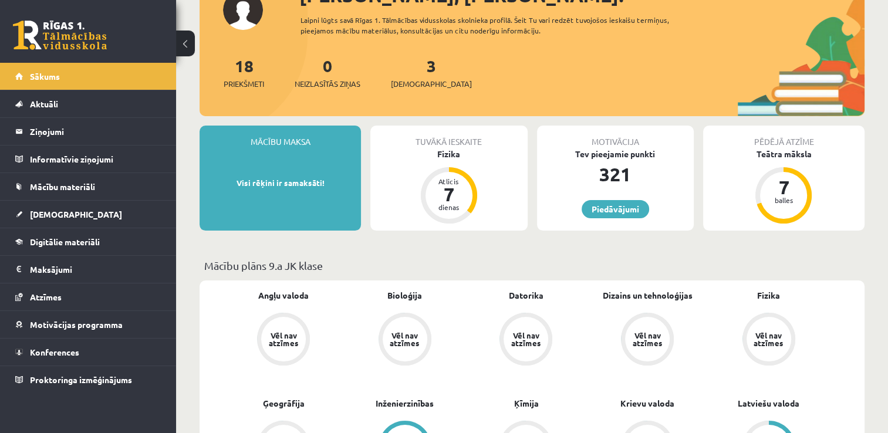
scroll to position [107, 0]
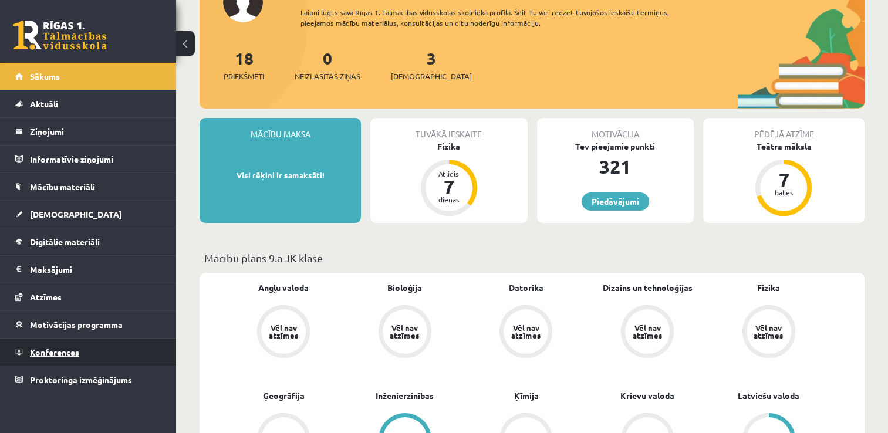
click at [97, 344] on link "Konferences" at bounding box center [88, 352] width 146 height 27
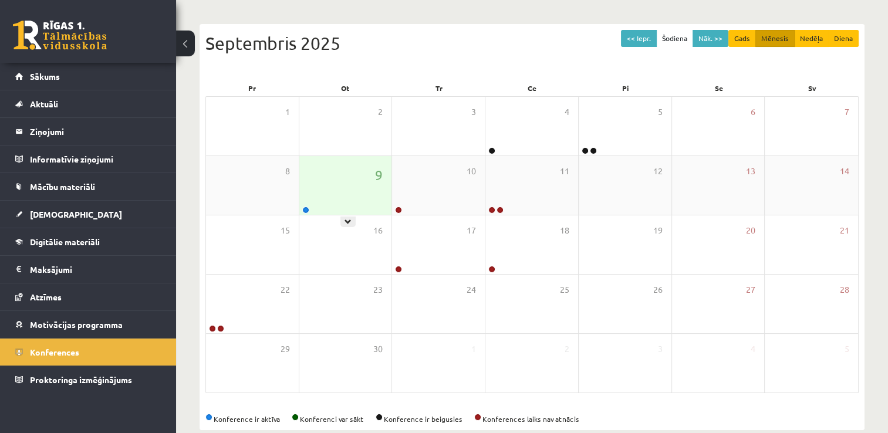
click at [336, 168] on div "9" at bounding box center [345, 185] width 93 height 59
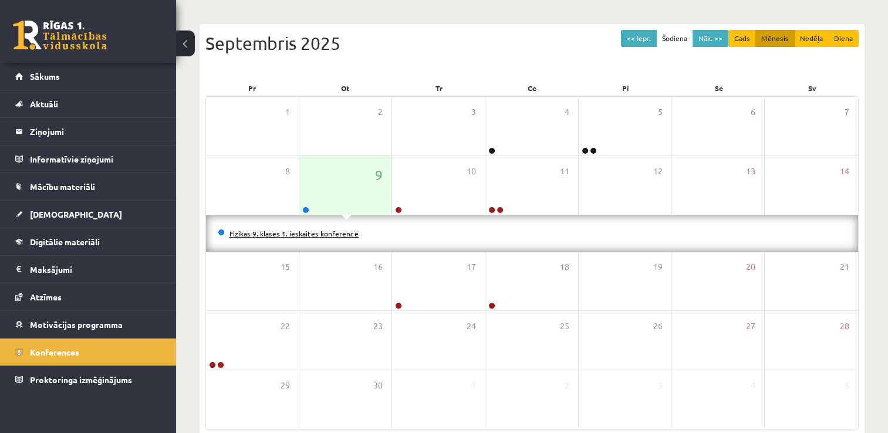
click at [322, 235] on link "Fizikas 9. klases 1. ieskaites konference" at bounding box center [293, 233] width 129 height 9
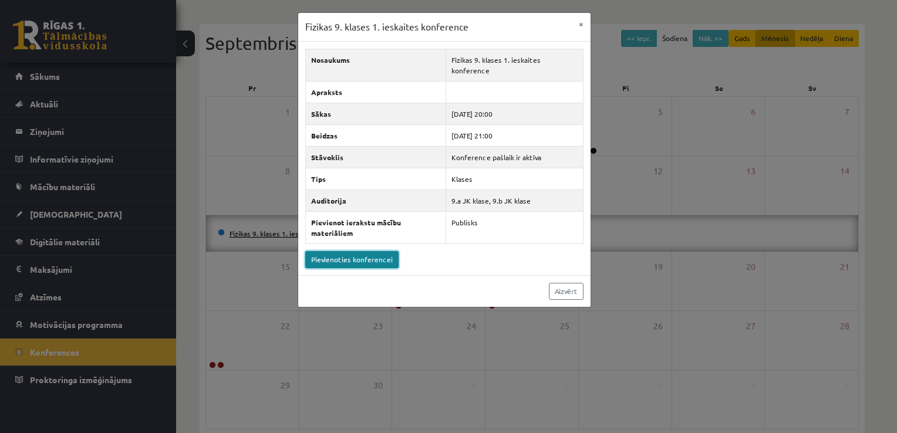
click at [322, 251] on link "Pievienoties konferencei" at bounding box center [351, 259] width 93 height 17
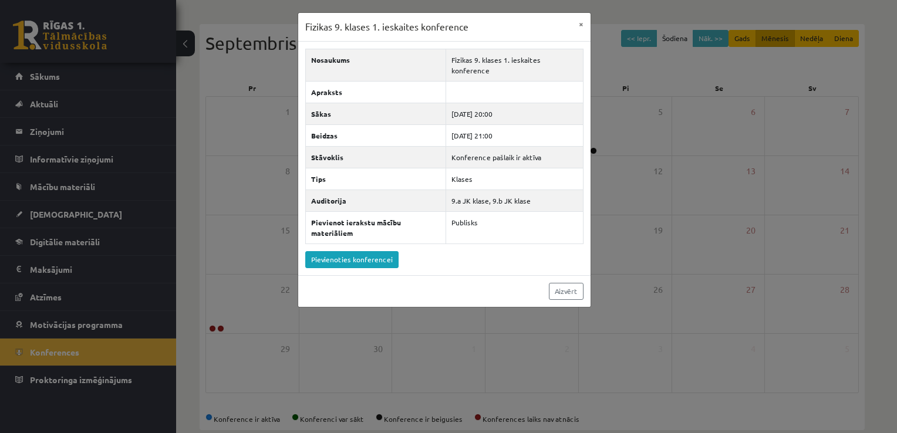
click at [279, 92] on div "Fizikas 9. klases 1. ieskaites konference × Nosaukums Fizikas 9. klases 1. iesk…" at bounding box center [448, 216] width 897 height 433
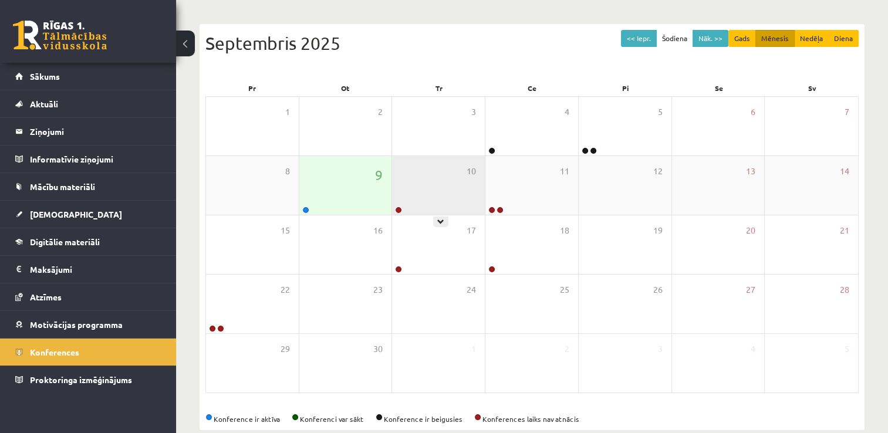
click at [447, 187] on div "10" at bounding box center [438, 185] width 93 height 59
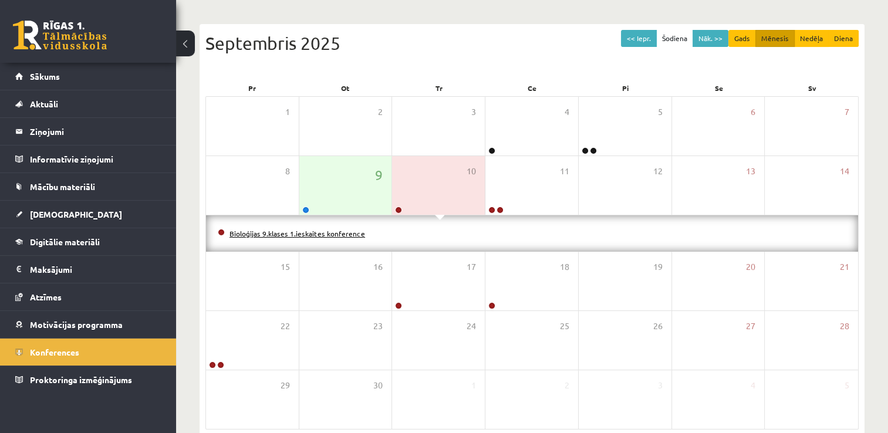
click at [342, 231] on link "Bioloģijas 9.klases 1.ieskaites konference" at bounding box center [297, 233] width 136 height 9
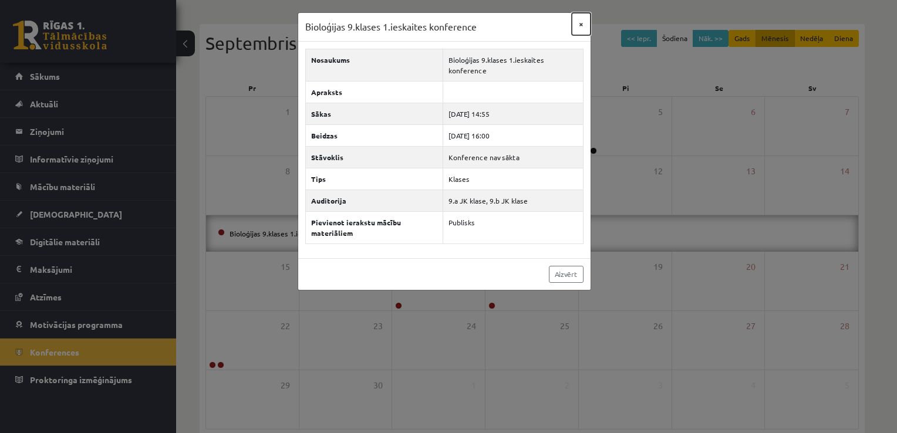
click at [581, 19] on button "×" at bounding box center [581, 24] width 19 height 22
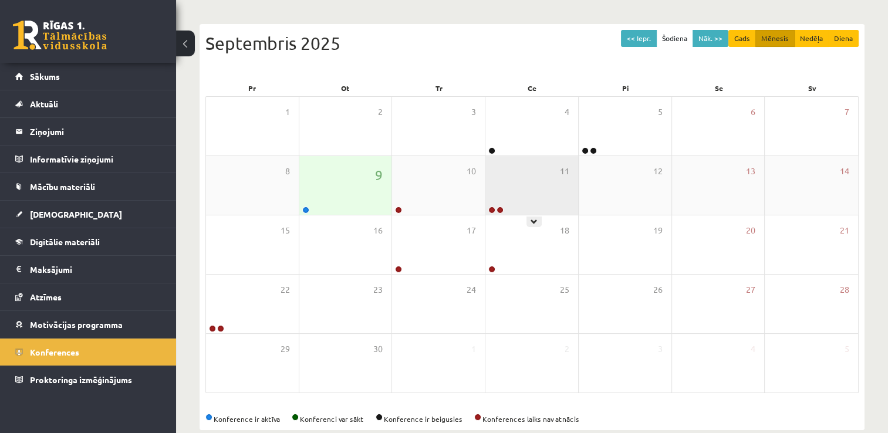
click at [521, 165] on div "11" at bounding box center [531, 185] width 93 height 59
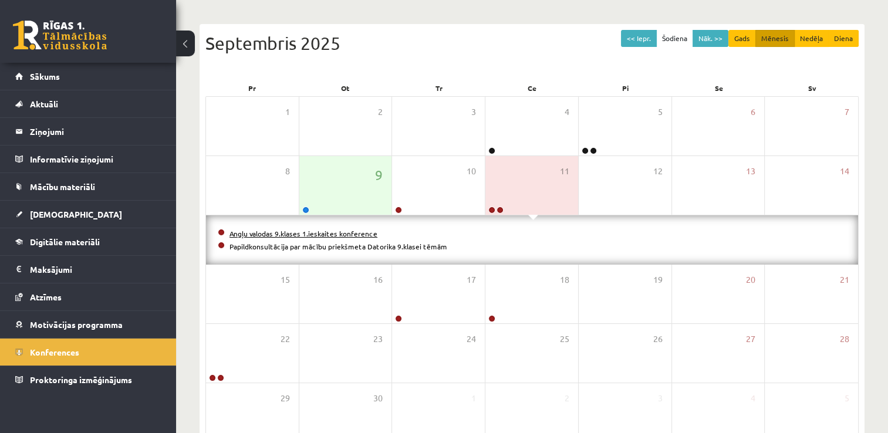
click at [307, 232] on link "Angļu valodas 9.klases 1.ieskaites konference" at bounding box center [303, 233] width 148 height 9
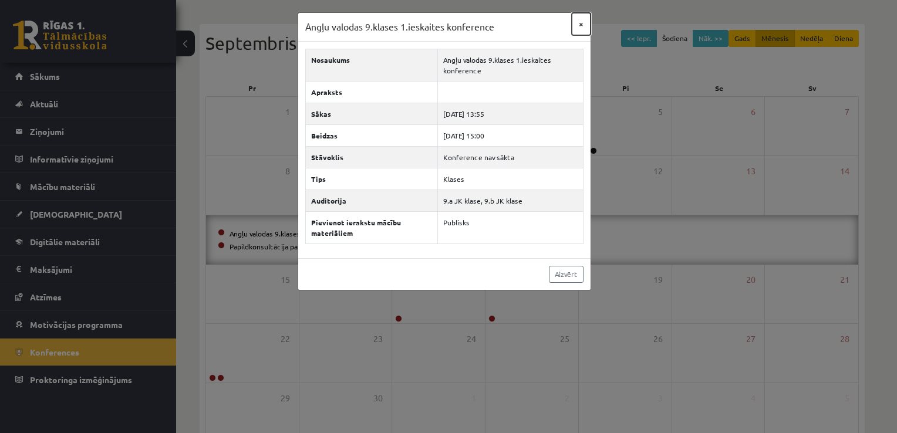
click at [582, 18] on button "×" at bounding box center [581, 24] width 19 height 22
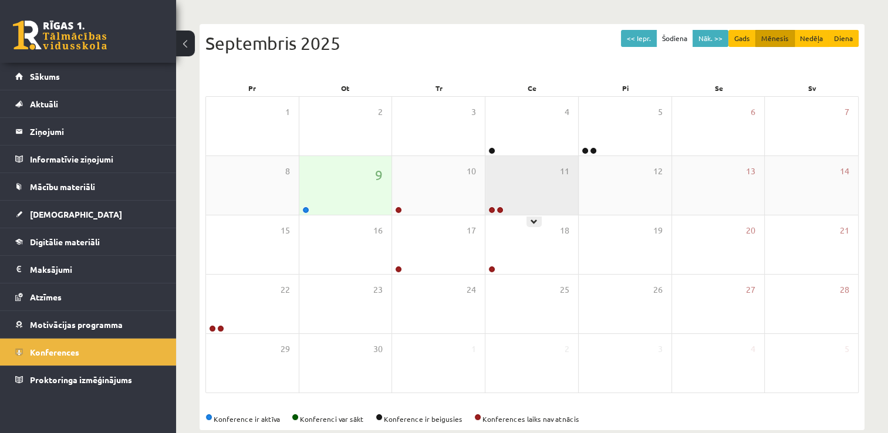
click at [491, 194] on div "11" at bounding box center [531, 185] width 93 height 59
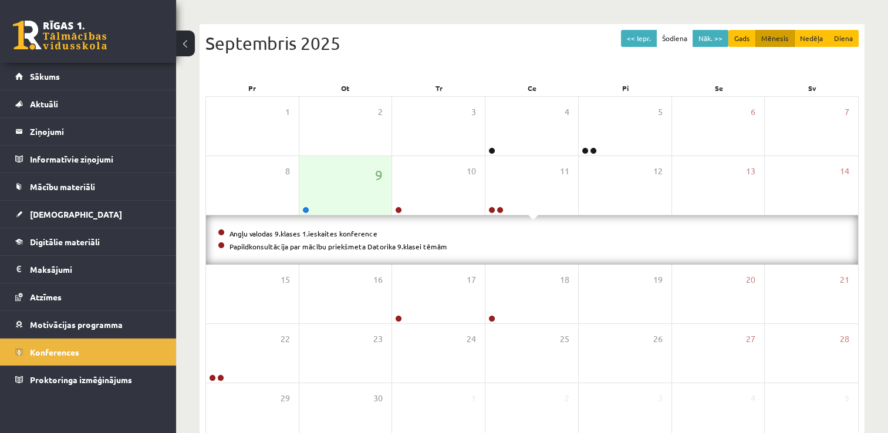
click at [391, 238] on li "Angļu valodas 9.klases 1.ieskaites konference" at bounding box center [532, 233] width 628 height 13
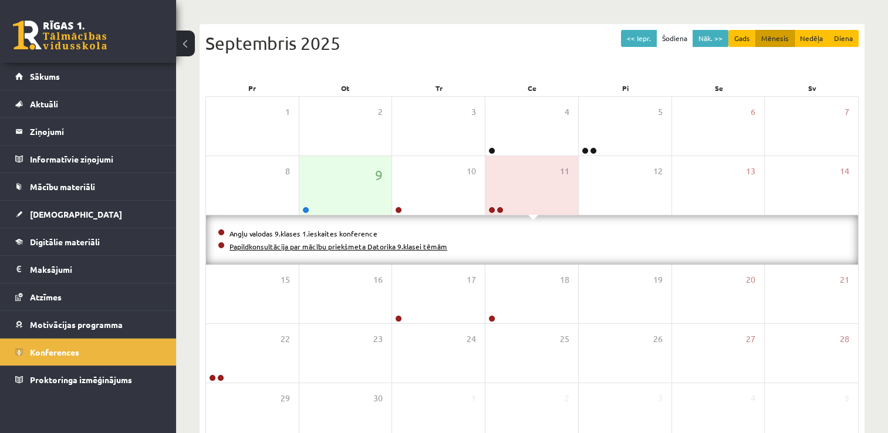
click at [391, 248] on link "Papildkonsultācija par mācību priekšmeta Datorika 9.klasei tēmām" at bounding box center [338, 246] width 218 height 9
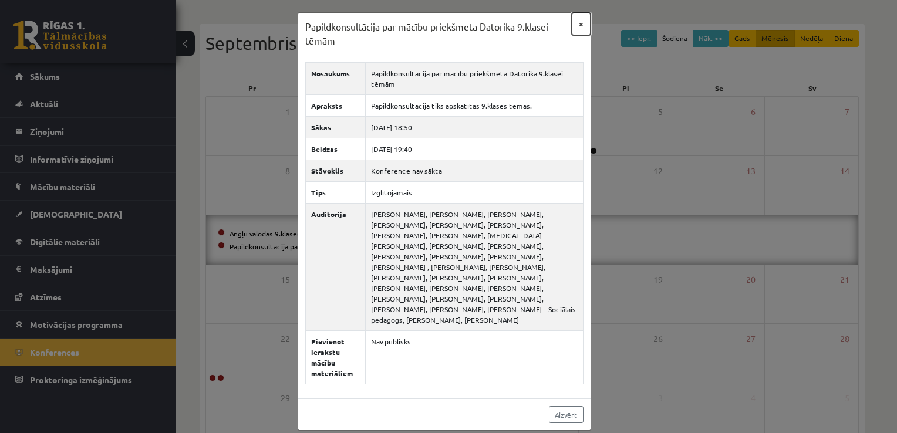
click at [579, 25] on button "×" at bounding box center [581, 24] width 19 height 22
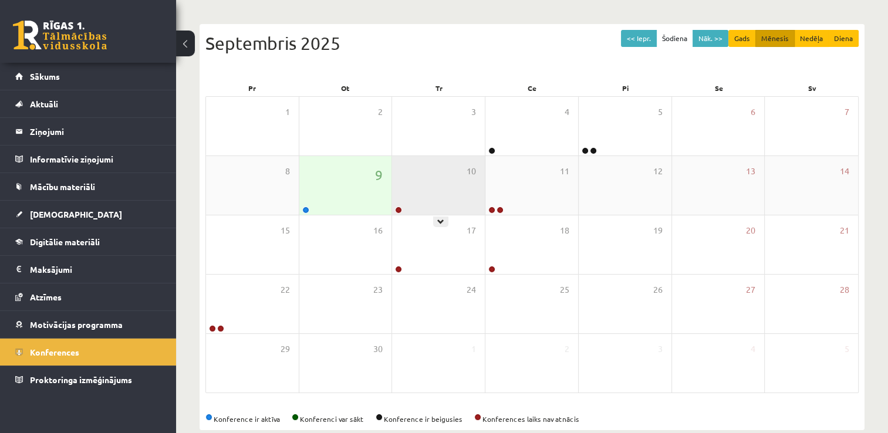
click at [432, 161] on div "10" at bounding box center [438, 185] width 93 height 59
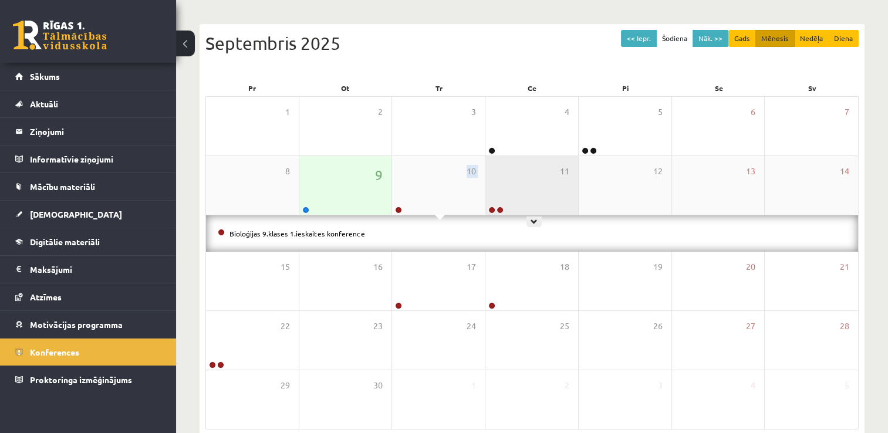
drag, startPoint x: 435, startPoint y: 191, endPoint x: 530, endPoint y: 187, distance: 95.2
click at [530, 187] on div "8 9 10 11 12 13 14" at bounding box center [532, 185] width 652 height 59
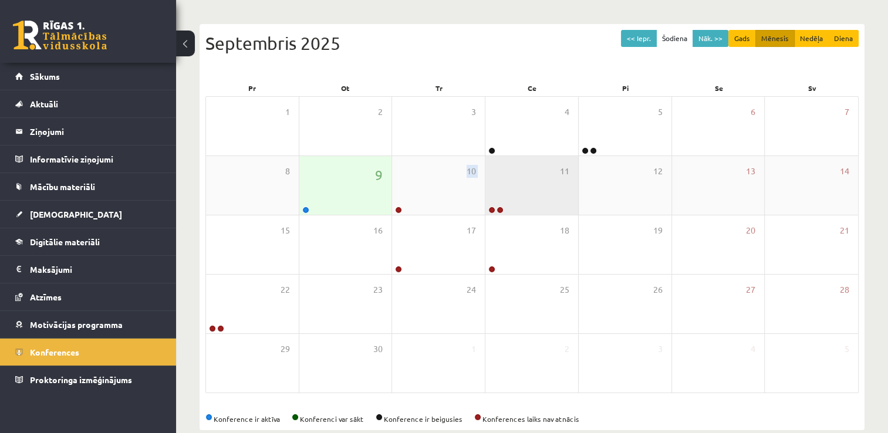
click at [530, 187] on div "11" at bounding box center [531, 185] width 93 height 59
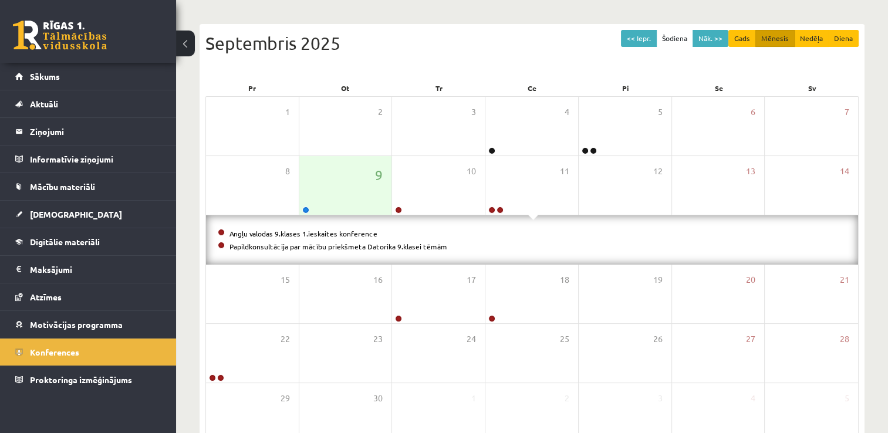
click at [878, 205] on div "Konferences << Iepr. Šodiena Nāk. >> Gads Mēnesis Nedēļa Diena Septembris 2025 …" at bounding box center [532, 220] width 712 height 565
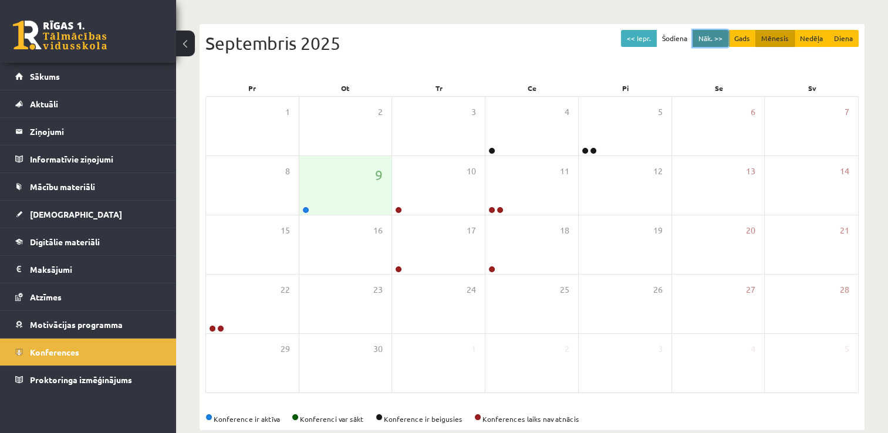
click at [715, 36] on button "Nāk. >>" at bounding box center [710, 38] width 36 height 17
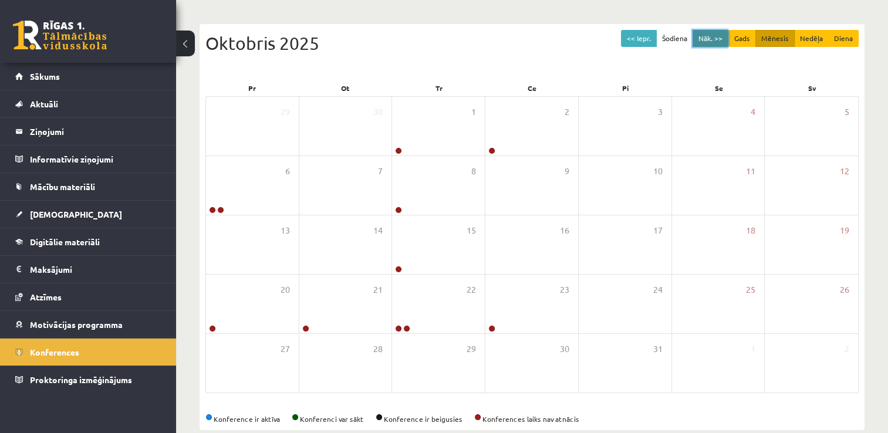
click at [717, 42] on button "Nāk. >>" at bounding box center [710, 38] width 36 height 17
click at [704, 35] on button "Nāk. >>" at bounding box center [710, 38] width 36 height 17
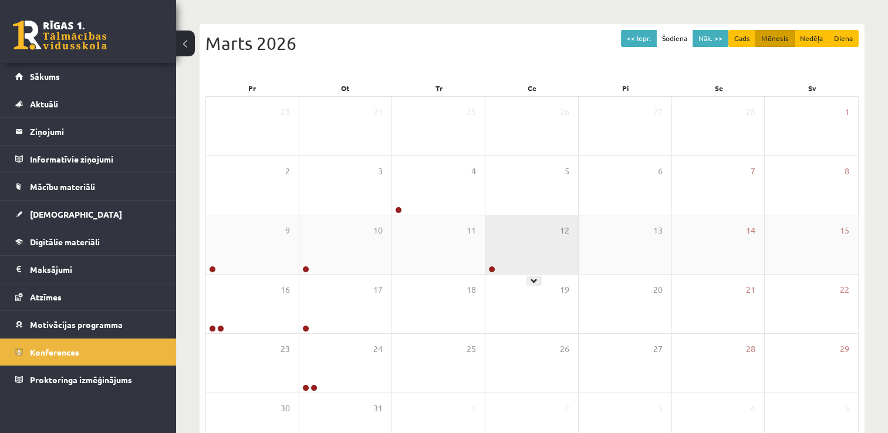
click at [541, 235] on div "12" at bounding box center [531, 244] width 93 height 59
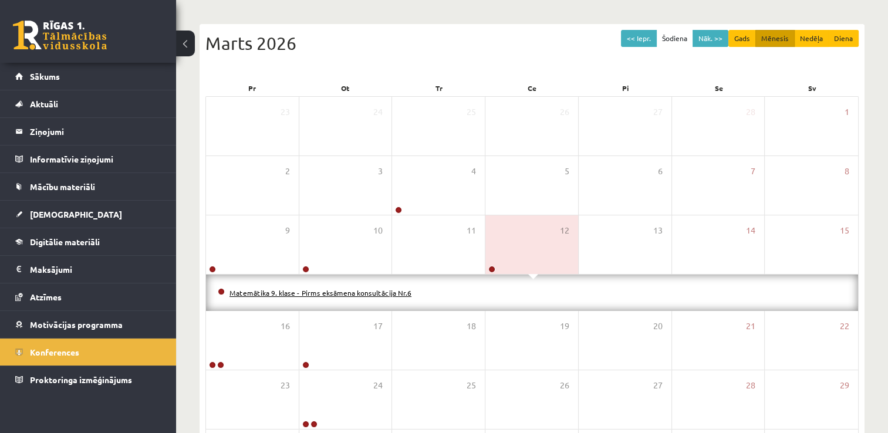
click at [371, 290] on link "Matemātika 9. klase - Pirms eksāmena konsultācija Nr.6" at bounding box center [320, 292] width 182 height 9
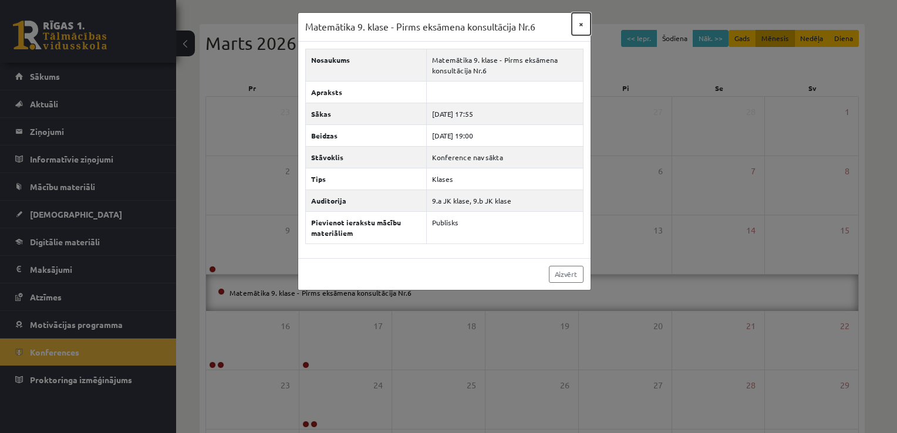
click at [575, 22] on button "×" at bounding box center [581, 24] width 19 height 22
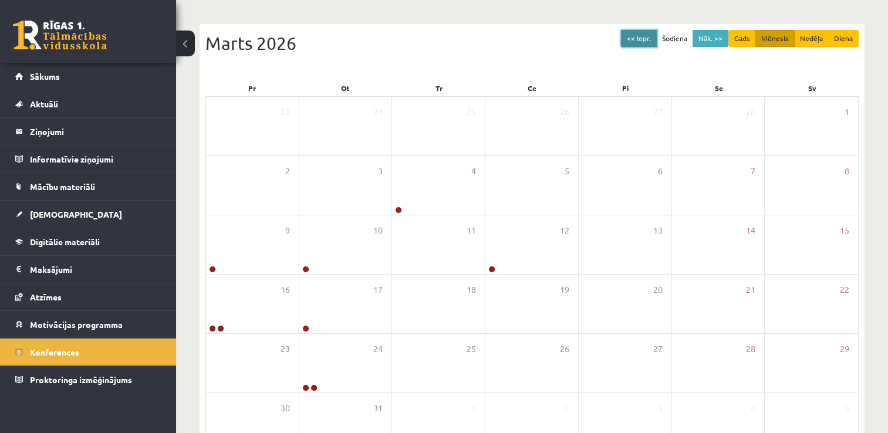
click at [638, 36] on button "<< Iepr." at bounding box center [639, 38] width 36 height 17
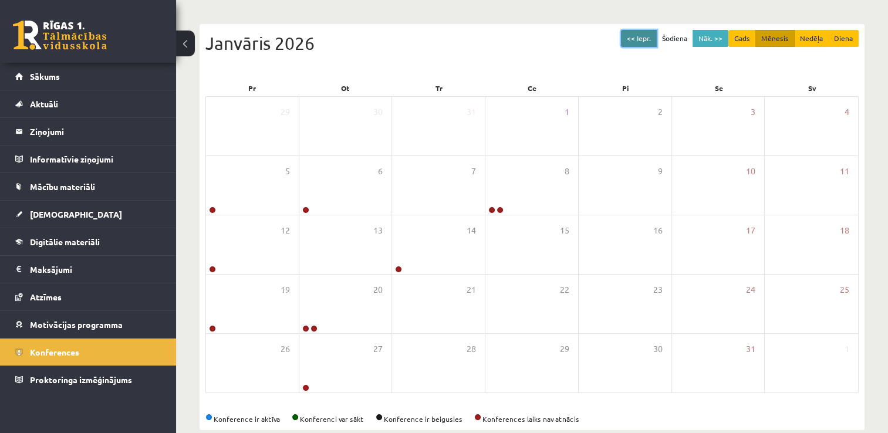
click at [638, 36] on button "<< Iepr." at bounding box center [639, 38] width 36 height 17
click at [638, 40] on button "<< Iepr." at bounding box center [639, 38] width 36 height 17
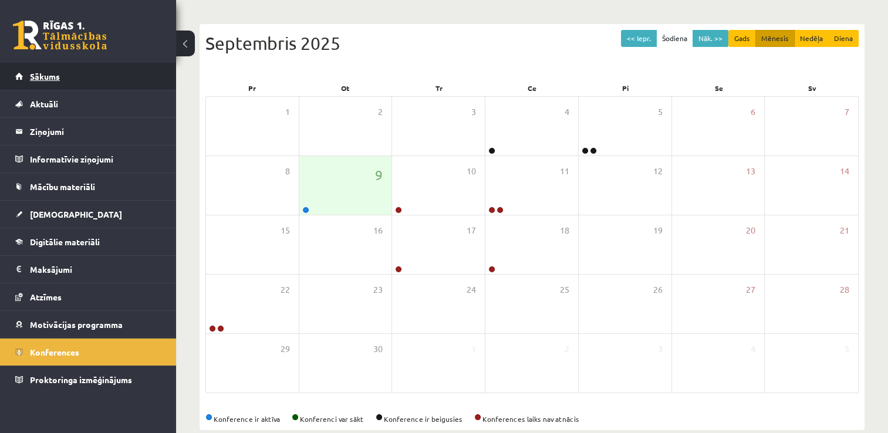
click at [92, 73] on link "Sākums" at bounding box center [88, 76] width 146 height 27
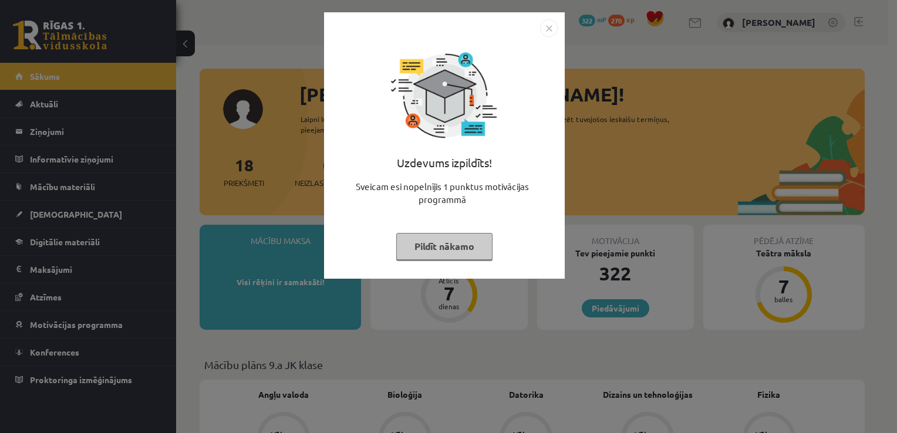
click at [547, 23] on img "Close" at bounding box center [549, 28] width 18 height 18
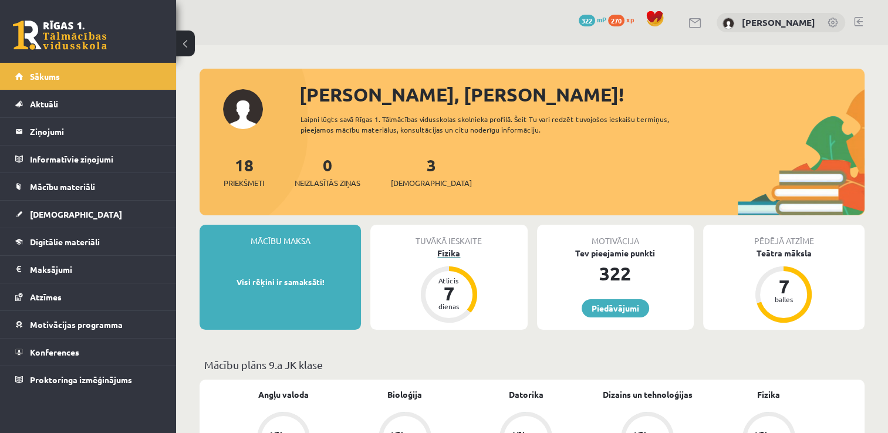
click at [459, 289] on div "7" at bounding box center [448, 293] width 35 height 19
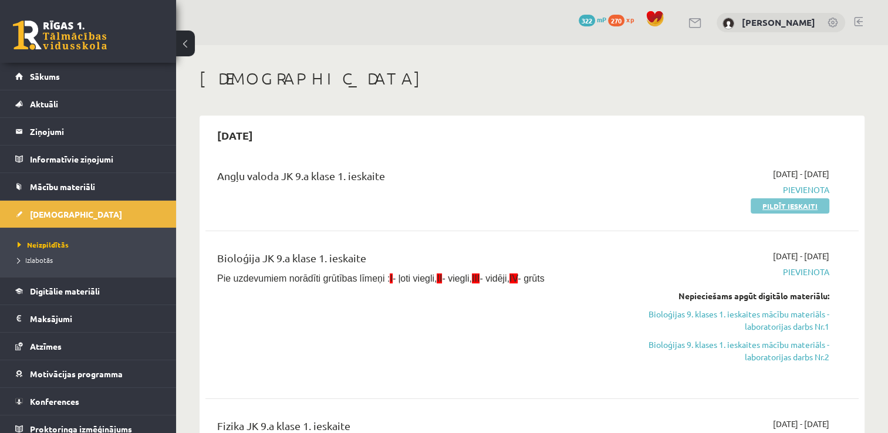
click at [773, 209] on link "Pildīt ieskaiti" at bounding box center [790, 205] width 79 height 15
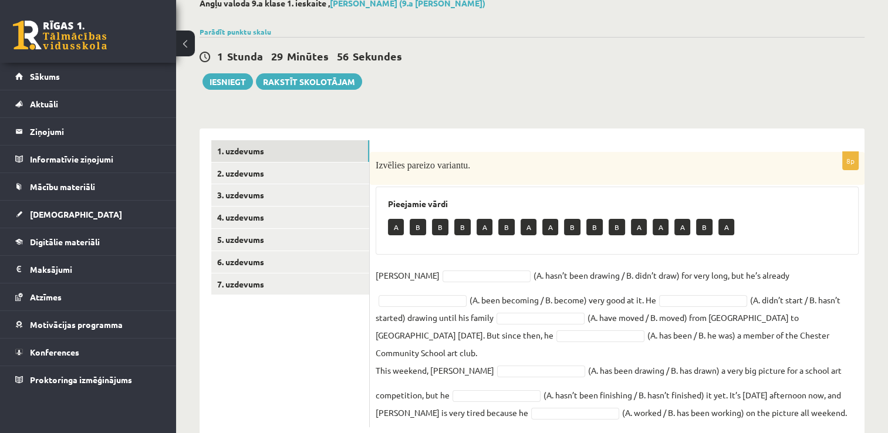
scroll to position [80, 0]
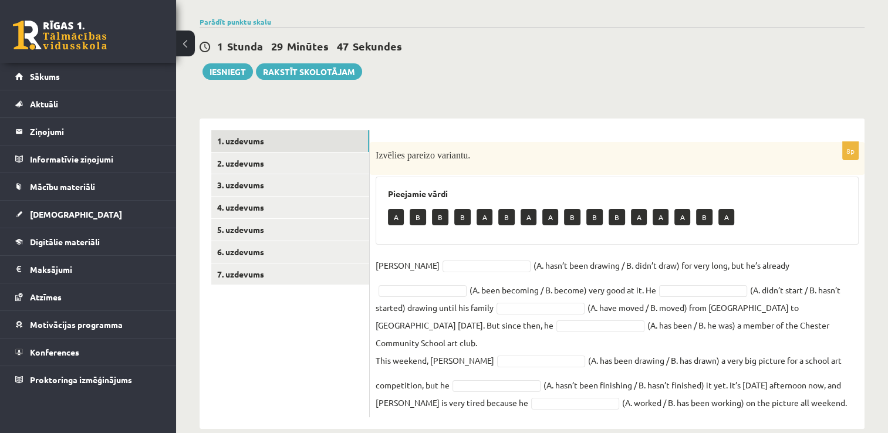
click at [488, 212] on p "A" at bounding box center [484, 217] width 16 height 16
click at [358, 168] on link "2. uzdevums" at bounding box center [290, 164] width 158 height 22
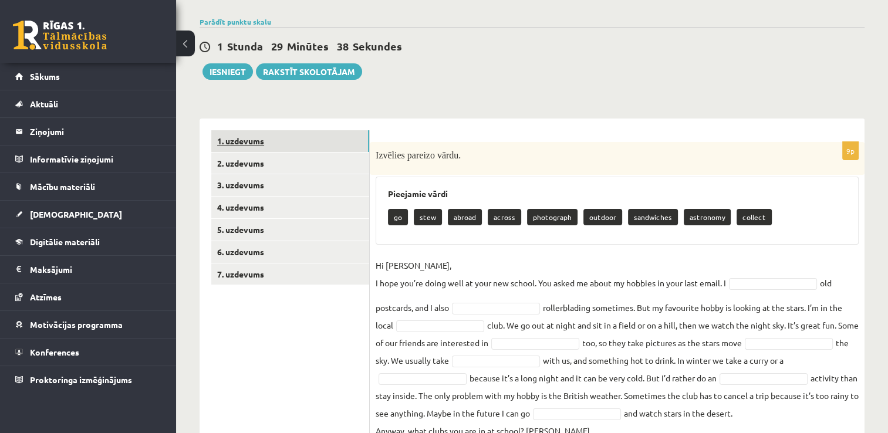
click at [349, 138] on link "1. uzdevums" at bounding box center [290, 141] width 158 height 22
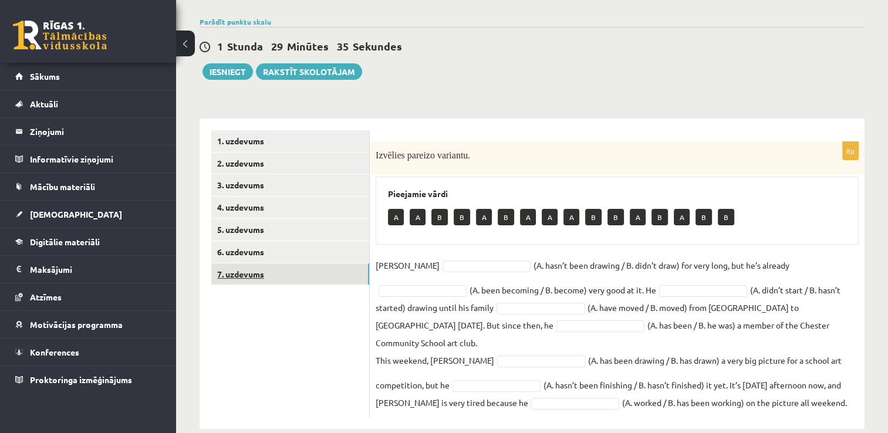
click at [340, 268] on link "7. uzdevums" at bounding box center [290, 274] width 158 height 22
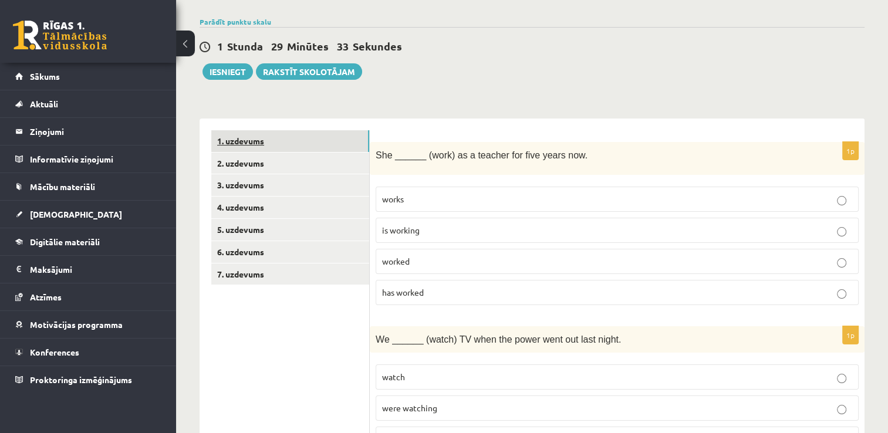
click at [312, 144] on link "1. uzdevums" at bounding box center [290, 141] width 158 height 22
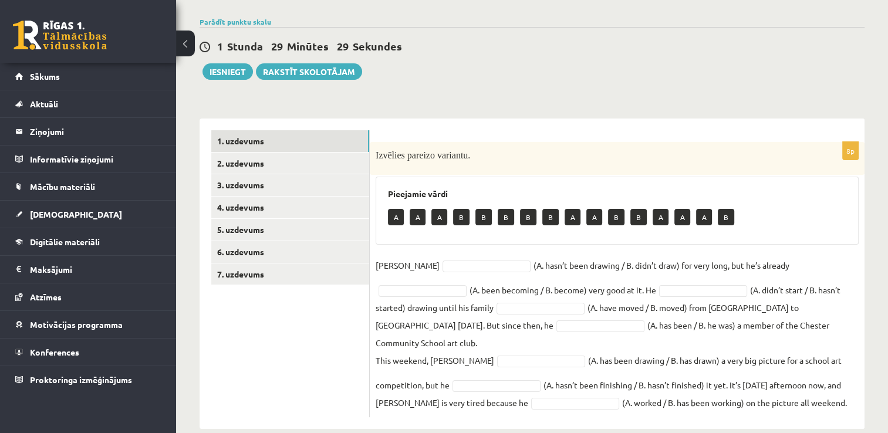
click at [378, 147] on div "Izvēlies pareizo variantu." at bounding box center [617, 158] width 495 height 33
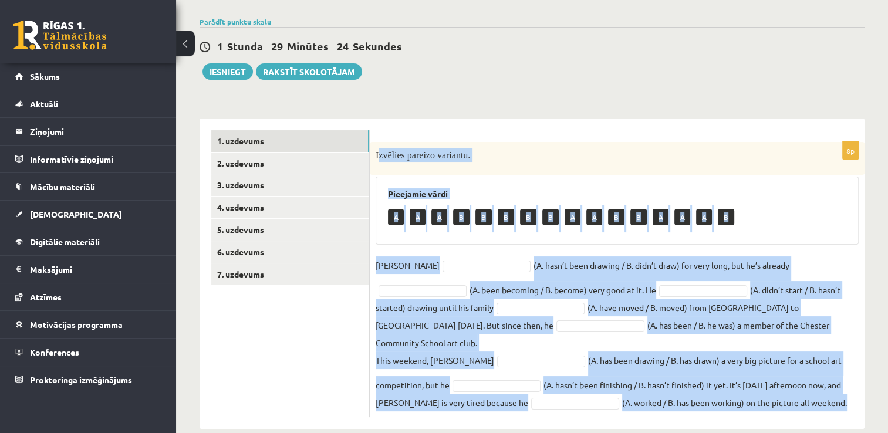
drag, startPoint x: 377, startPoint y: 150, endPoint x: 773, endPoint y: 384, distance: 459.6
click at [773, 384] on div "8p Izvēlies pareizo variantu. Pieejamie vārdi A A A B B B B B A A B B A A A B D…" at bounding box center [617, 279] width 495 height 275
drag, startPoint x: 773, startPoint y: 384, endPoint x: 693, endPoint y: 361, distance: 83.0
copy div "zvēlies pareizo variantu. Pieejamie vārdi A A A B B B B B A A B B A A A B Danny…"
click at [542, 137] on form "8p Izvēlies pareizo variantu. Pieejamie vārdi A A A B B B B B A A B B A A A B D…" at bounding box center [616, 273] width 471 height 287
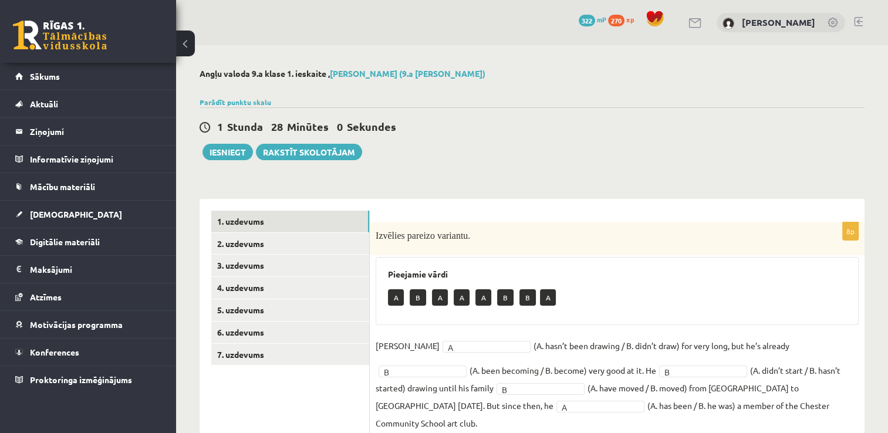
scroll to position [79, 0]
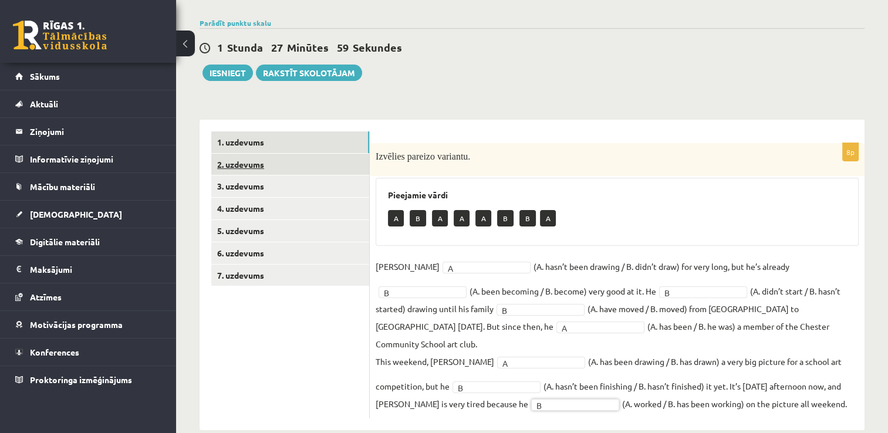
click at [349, 162] on link "2. uzdevums" at bounding box center [290, 165] width 158 height 22
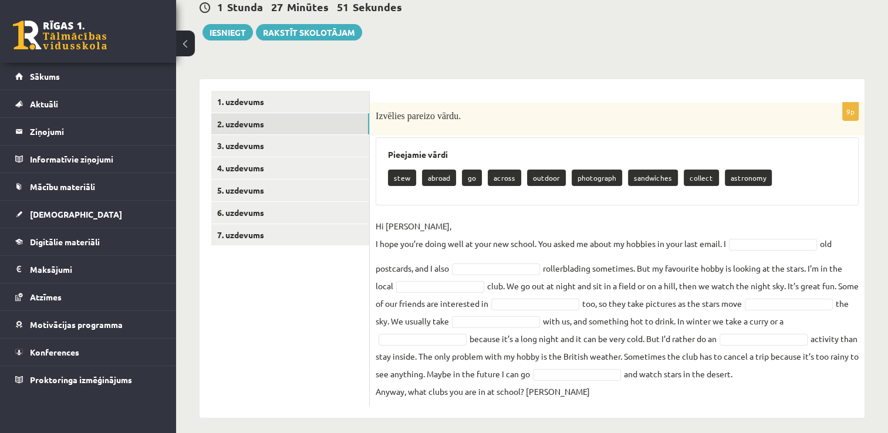
scroll to position [144, 0]
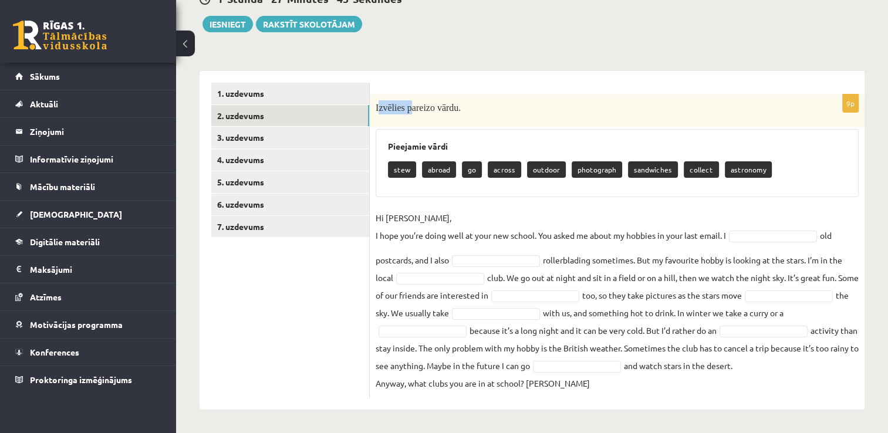
drag, startPoint x: 378, startPoint y: 90, endPoint x: 411, endPoint y: 96, distance: 33.3
click at [411, 100] on p "Izvēlies pareizo vārdu." at bounding box center [588, 107] width 424 height 14
drag, startPoint x: 411, startPoint y: 96, endPoint x: 408, endPoint y: 78, distance: 17.8
click at [408, 83] on form "9p Izvēlies pareizo vārdu. Pieejamie vārdi stew abroad go across outdoor photog…" at bounding box center [616, 240] width 471 height 315
click at [377, 103] on span "Izvēlies pareizo vārdu." at bounding box center [418, 108] width 85 height 10
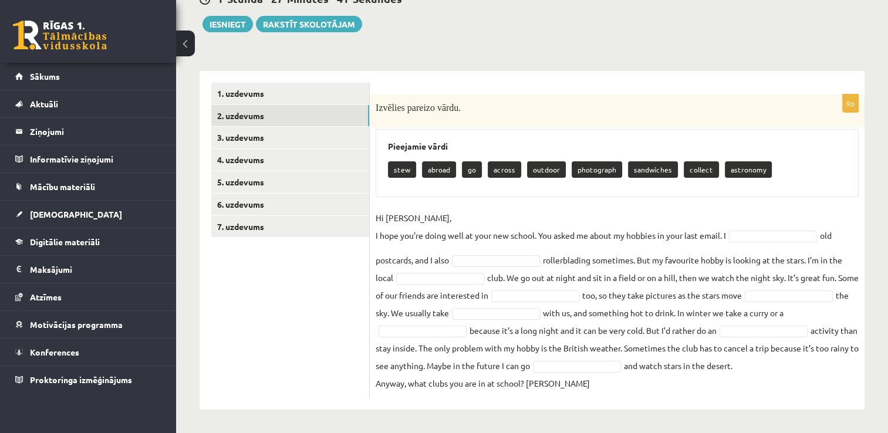
click at [377, 103] on span "Izvēlies pareizo vārdu." at bounding box center [418, 108] width 85 height 10
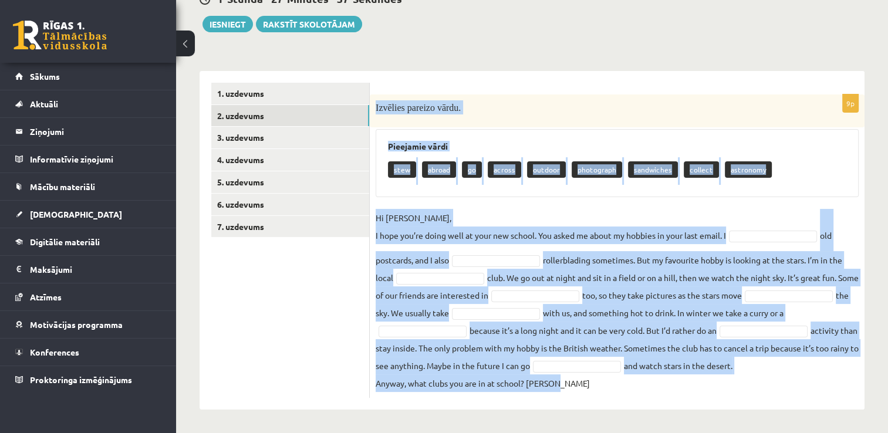
drag, startPoint x: 376, startPoint y: 87, endPoint x: 593, endPoint y: 388, distance: 371.6
click at [593, 388] on div "9p Izvēlies pareizo vārdu. Pieejamie vārdi stew abroad go across outdoor photog…" at bounding box center [617, 245] width 495 height 303
drag, startPoint x: 593, startPoint y: 388, endPoint x: 556, endPoint y: 339, distance: 61.6
copy div "Izvēlies pareizo vārdu. Pieejamie vārdi stew abroad go across outdoor photograp…"
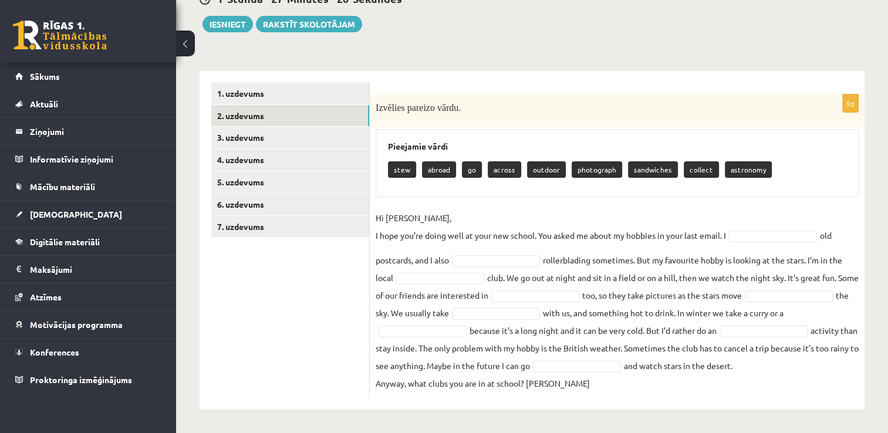
click at [334, 330] on ul "1. uzdevums 2. uzdevums 3. uzdevums 4. uzdevums 5. uzdevums 6. uzdevums 7. uzde…" at bounding box center [290, 240] width 158 height 315
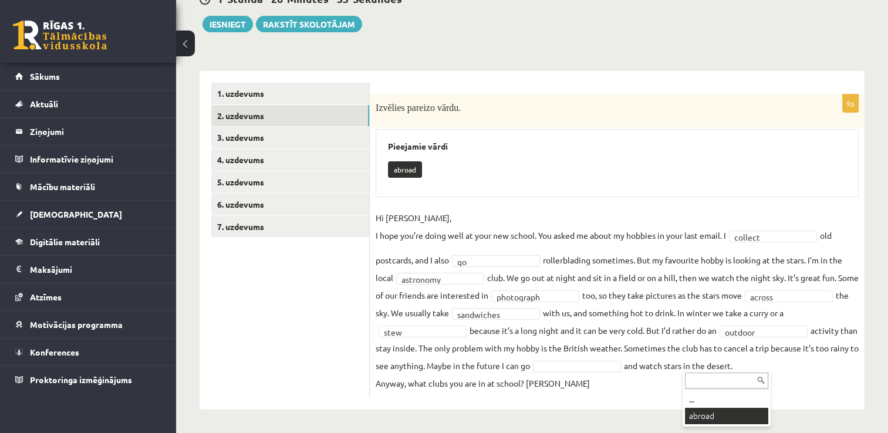
scroll to position [116, 0]
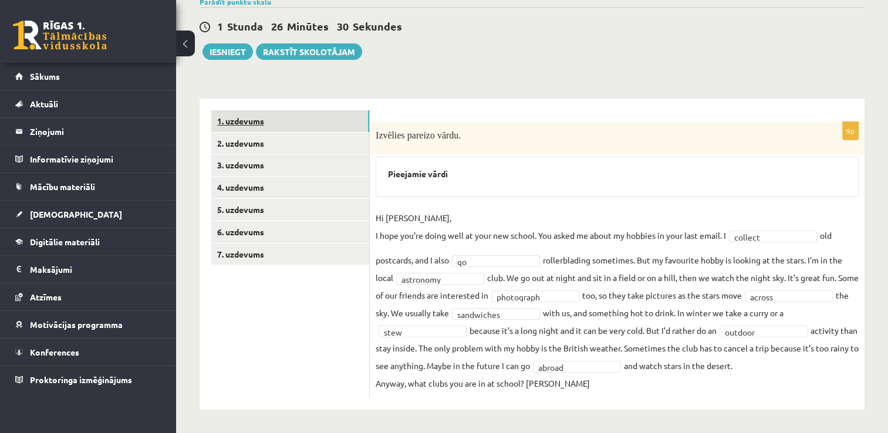
click at [325, 110] on link "1. uzdevums" at bounding box center [290, 121] width 158 height 22
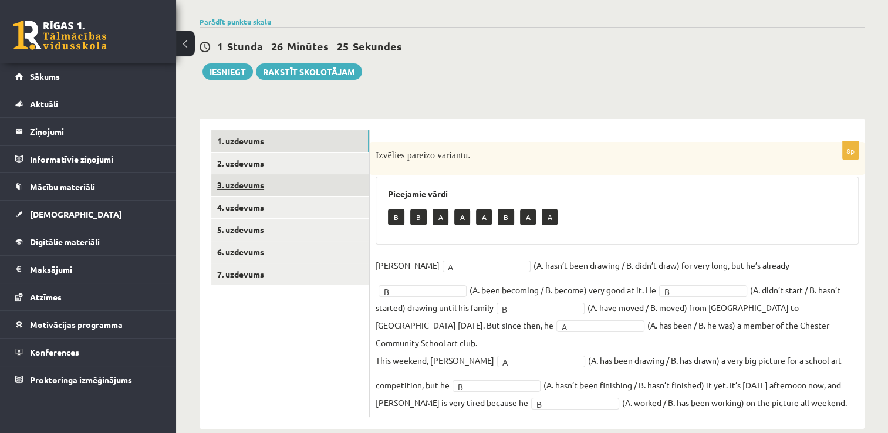
click at [325, 182] on link "3. uzdevums" at bounding box center [290, 185] width 158 height 22
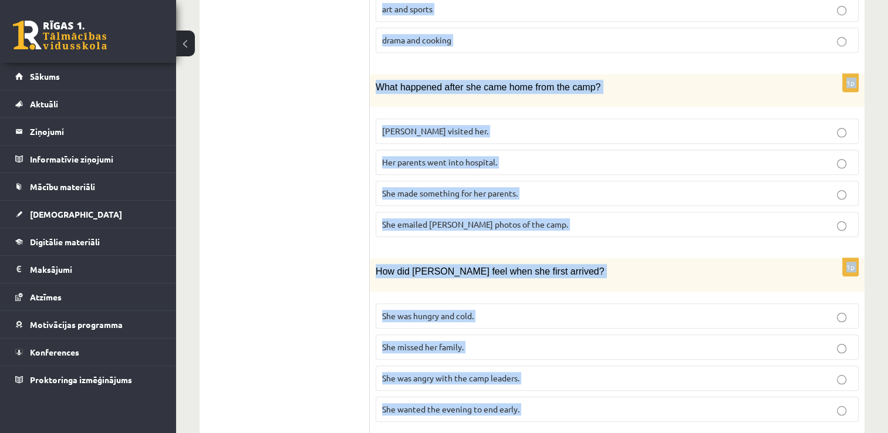
scroll to position [1045, 0]
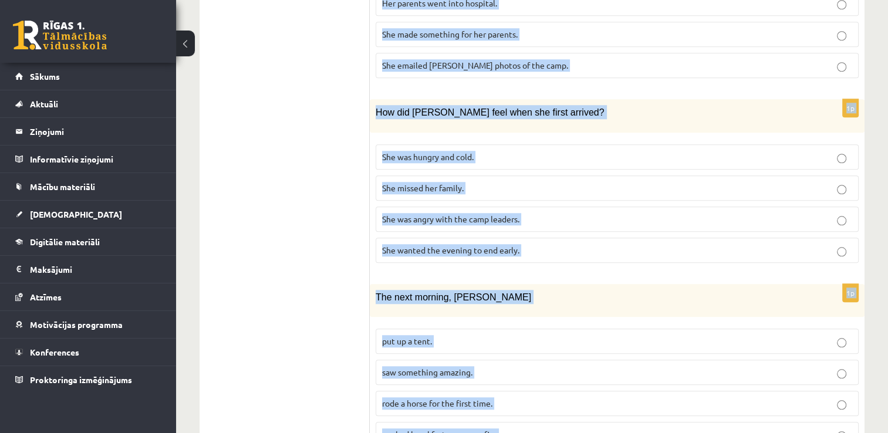
drag, startPoint x: 383, startPoint y: 163, endPoint x: 616, endPoint y: 397, distance: 330.7
copy form "Lasi tekstu un izvēlies pareizo variantu. A Scottish summer camp Summer camps a…"
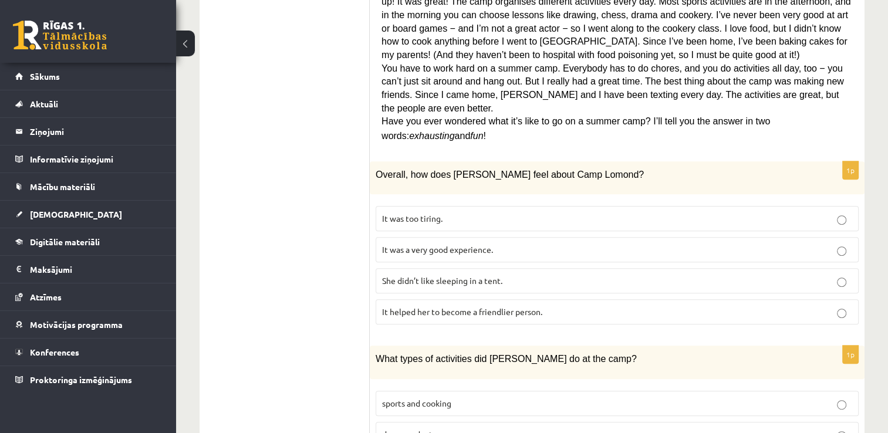
scroll to position [440, 0]
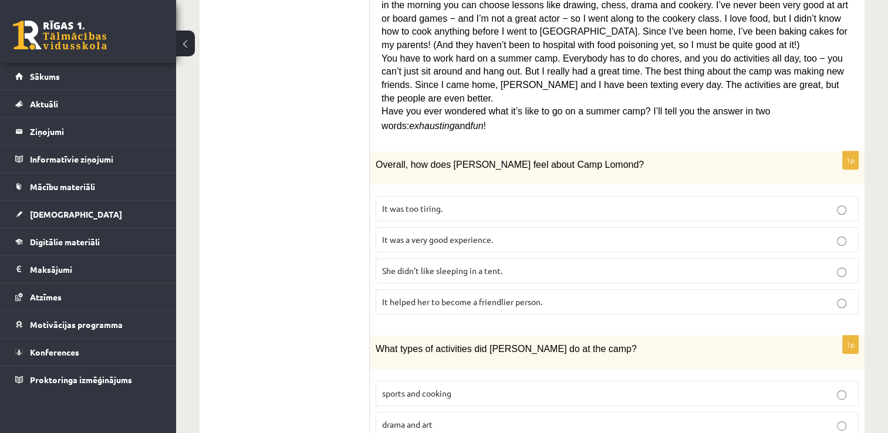
click at [456, 234] on span "It was a very good experience." at bounding box center [437, 239] width 111 height 11
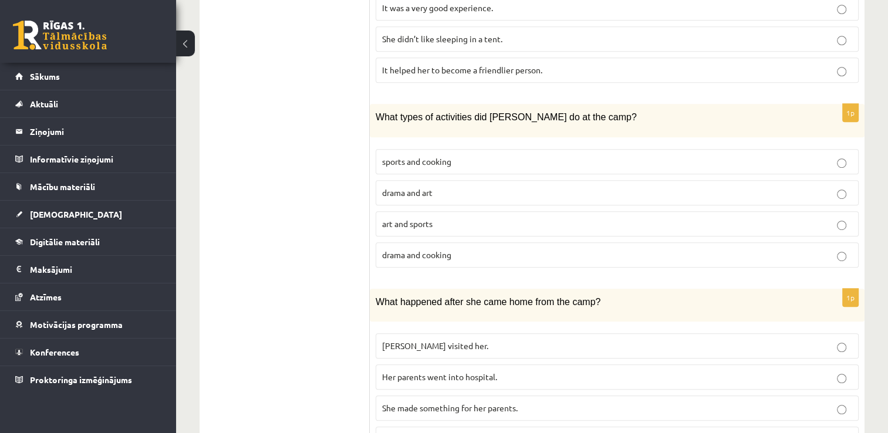
scroll to position [680, 0]
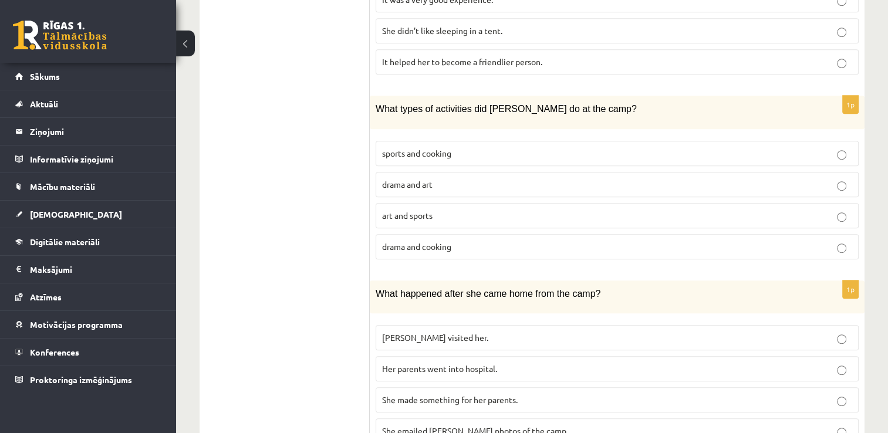
click at [442, 148] on span "sports and cooking" at bounding box center [416, 153] width 69 height 11
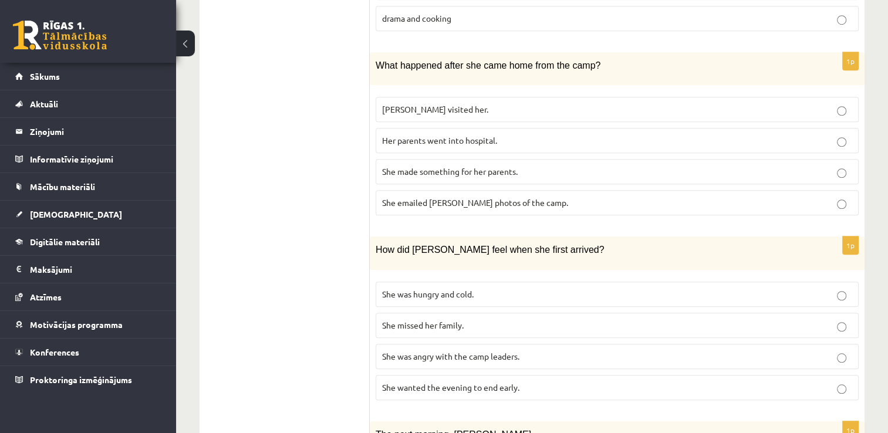
scroll to position [906, 0]
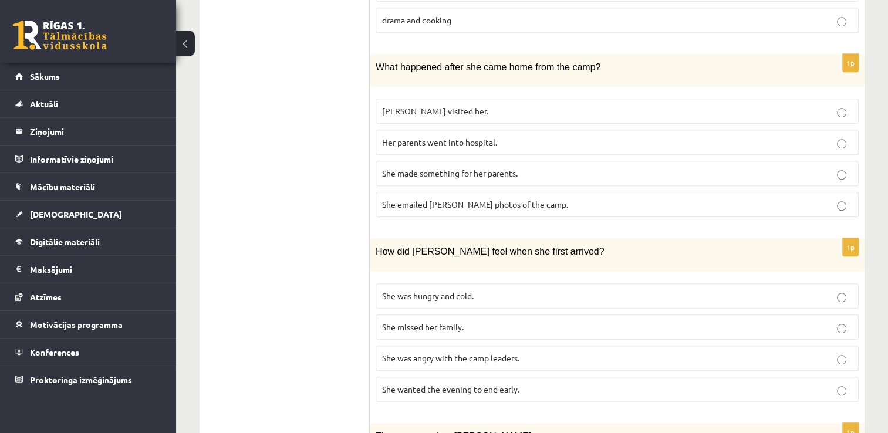
click at [475, 167] on p "She made something for her parents." at bounding box center [617, 173] width 470 height 12
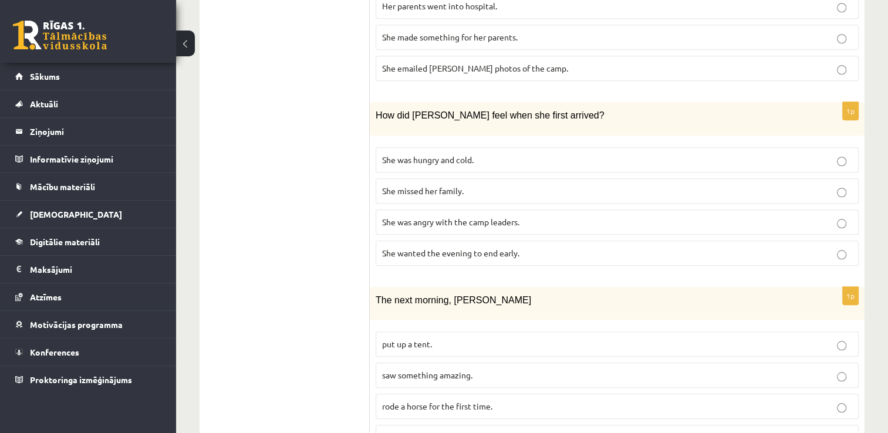
scroll to position [1045, 0]
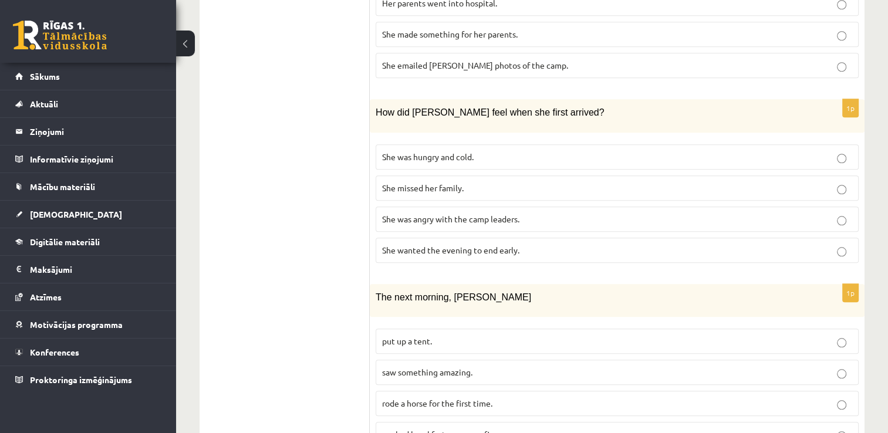
click at [407, 245] on span "She wanted the evening to end early." at bounding box center [450, 250] width 137 height 11
click at [454, 367] on span "saw something amazing." at bounding box center [427, 372] width 90 height 11
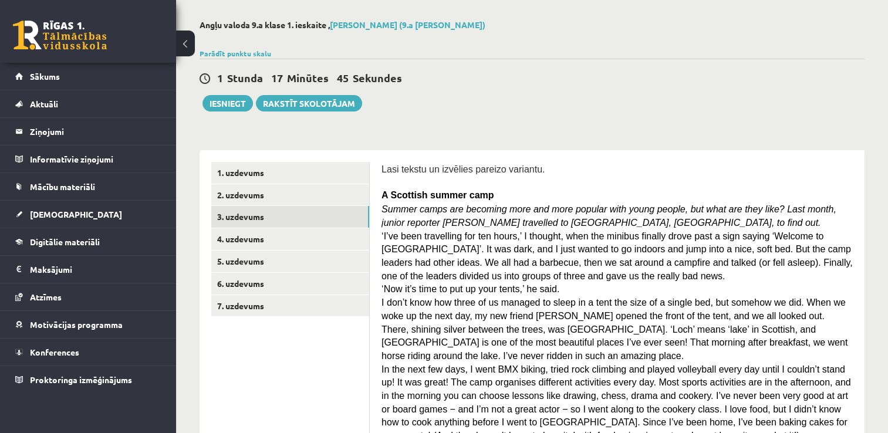
scroll to position [43, 0]
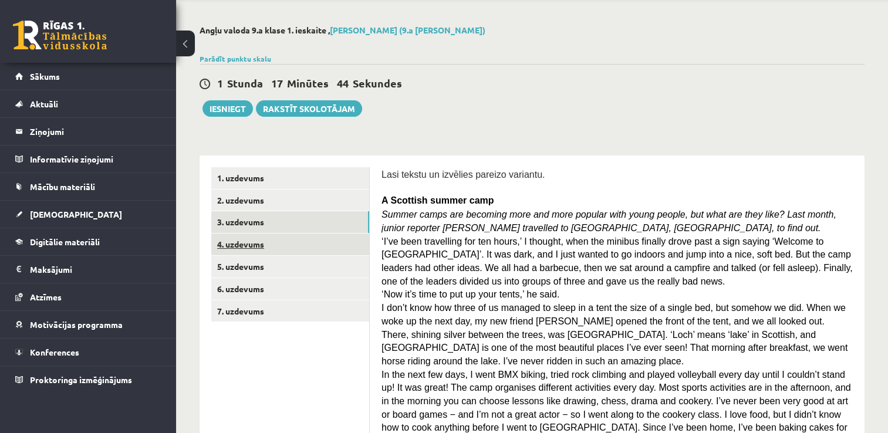
click at [293, 249] on link "4. uzdevums" at bounding box center [290, 245] width 158 height 22
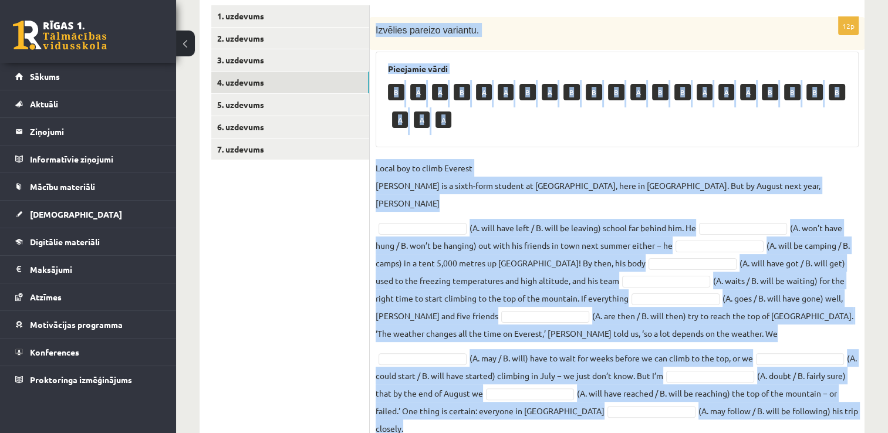
scroll to position [214, 0]
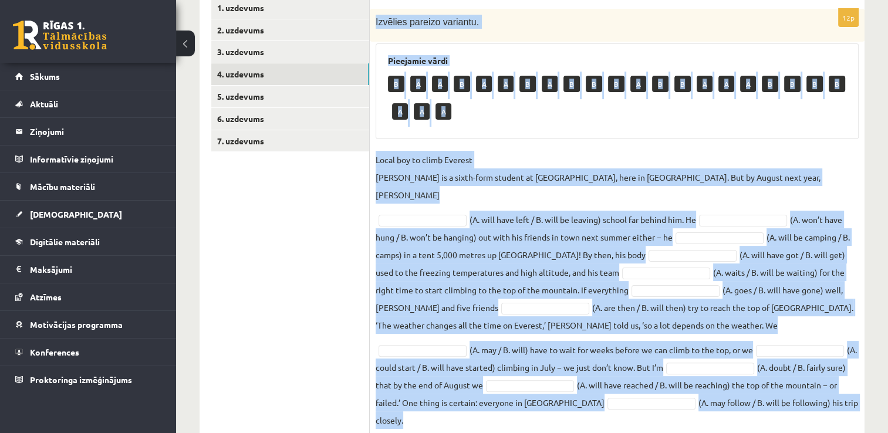
drag, startPoint x: 376, startPoint y: 48, endPoint x: 765, endPoint y: 407, distance: 529.1
click at [765, 407] on div "12p Izvēlies pareizo variantu. Pieejamie vārdi B A A B A A B A B B B A B B A A …" at bounding box center [617, 215] width 495 height 461
drag, startPoint x: 765, startPoint y: 407, endPoint x: 675, endPoint y: 379, distance: 93.9
copy div "Izvēlies pareizo variantu. Pieejamie vārdi B A A B A A B A B B B A B B A A A B …"
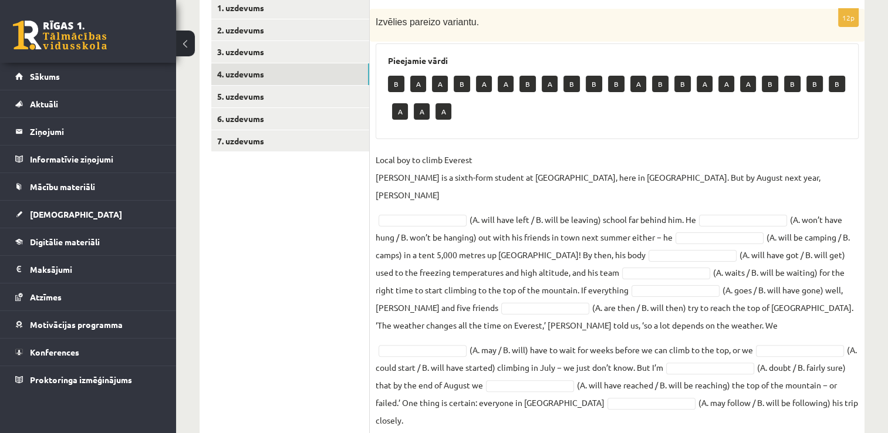
click at [332, 209] on ul "1. uzdevums 2. uzdevums 3. uzdevums 4. uzdevums 5. uzdevums 6. uzdevums 7. uzde…" at bounding box center [290, 216] width 158 height 438
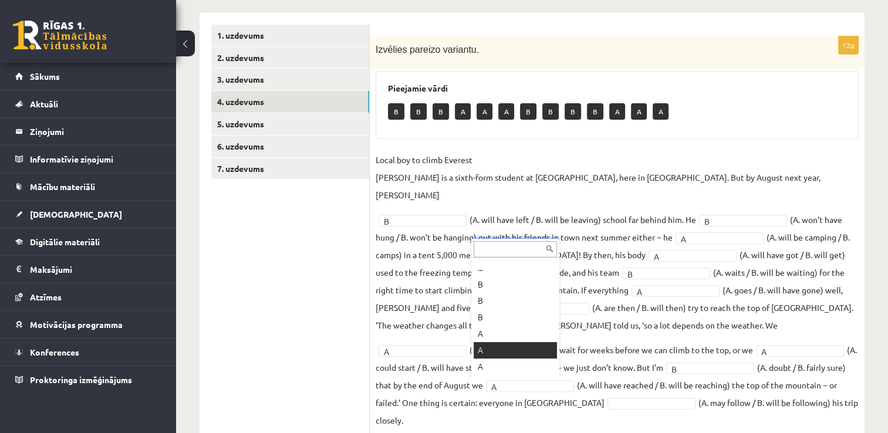
scroll to position [14, 0]
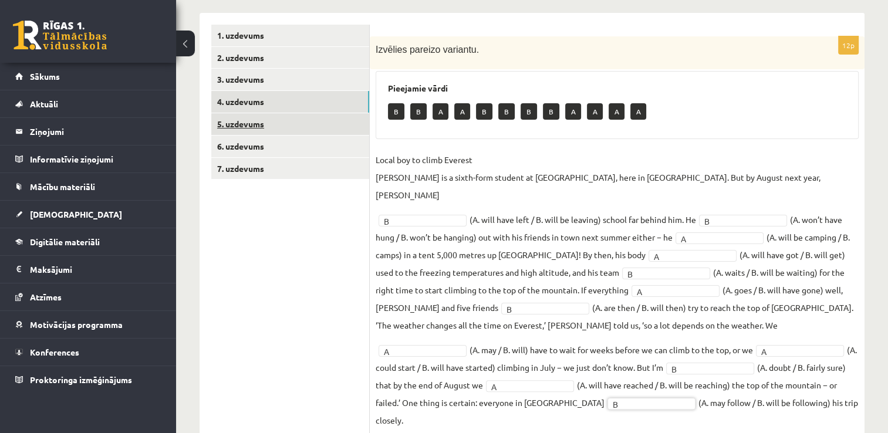
click at [312, 128] on link "5. uzdevums" at bounding box center [290, 124] width 158 height 22
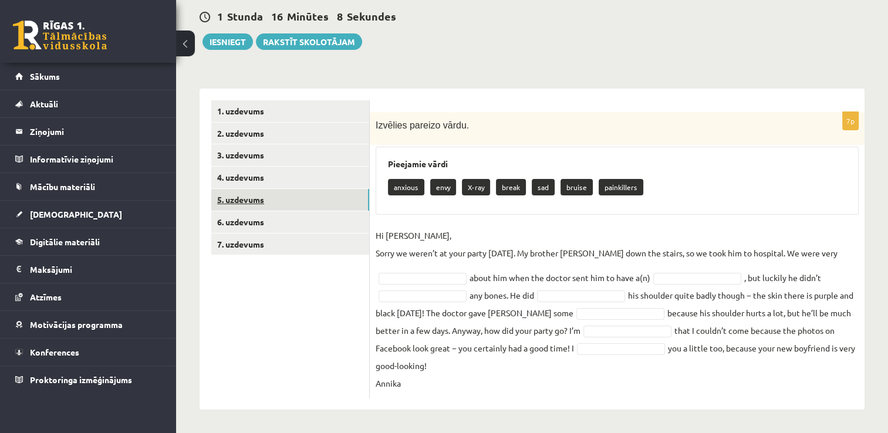
scroll to position [109, 0]
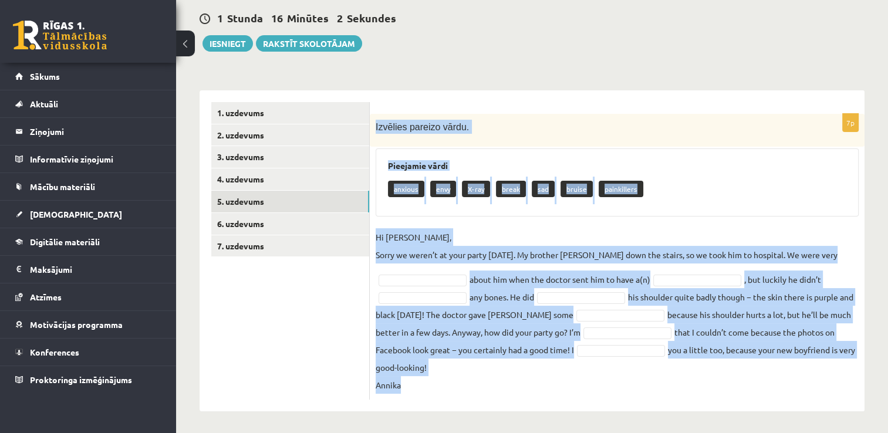
drag, startPoint x: 375, startPoint y: 124, endPoint x: 560, endPoint y: 378, distance: 314.1
click at [560, 378] on div "7p Izvēlies pareizo vārdu. Pieejamie vārdi anxious envy X-ray break sad bruise …" at bounding box center [617, 257] width 495 height 286
drag, startPoint x: 560, startPoint y: 378, endPoint x: 496, endPoint y: 340, distance: 74.7
copy div "Izvēlies pareizo vārdu. Pieejamie vārdi anxious envy X-ray break sad bruise pai…"
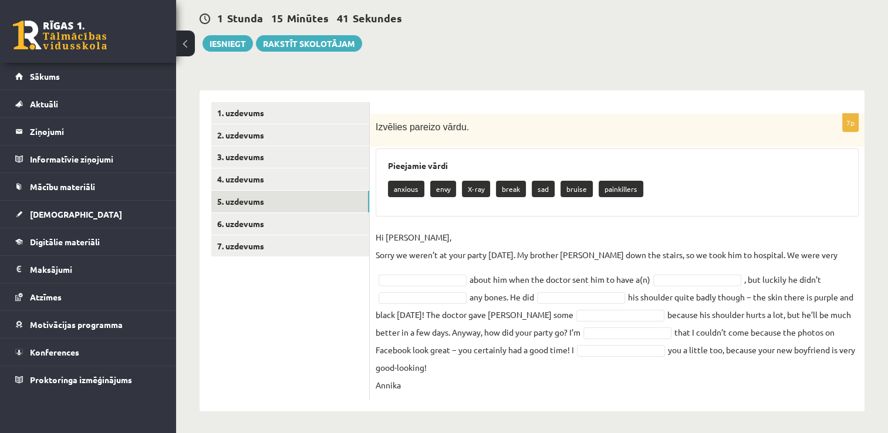
click at [302, 315] on ul "1. uzdevums 2. uzdevums 3. uzdevums 4. uzdevums 5. uzdevums 6. uzdevums 7. uzde…" at bounding box center [290, 251] width 158 height 298
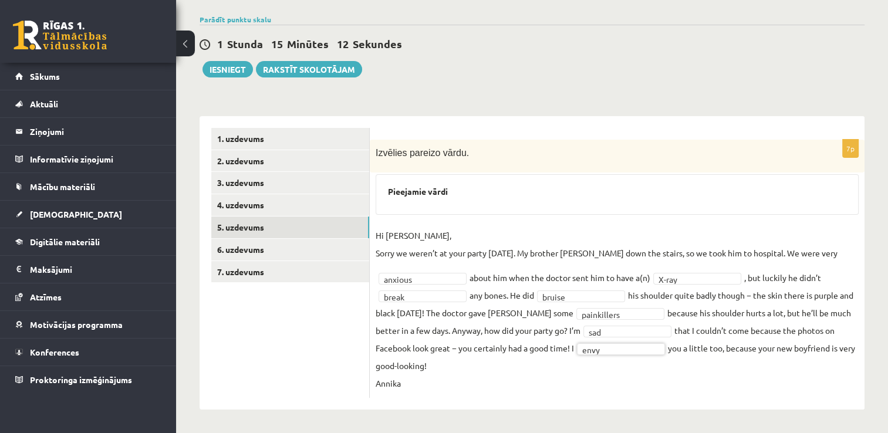
scroll to position [81, 0]
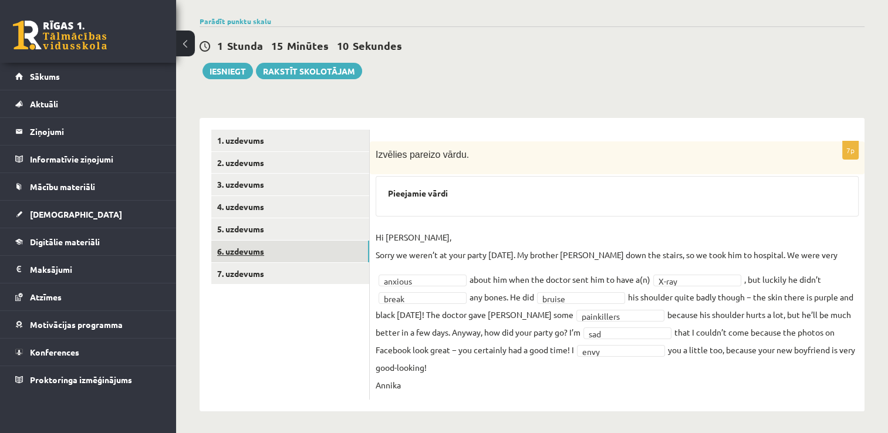
click at [332, 247] on link "6. uzdevums" at bounding box center [290, 252] width 158 height 22
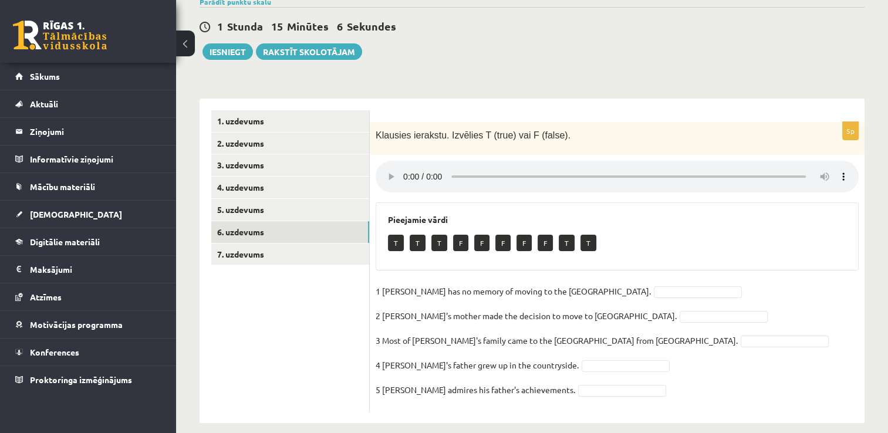
scroll to position [113, 0]
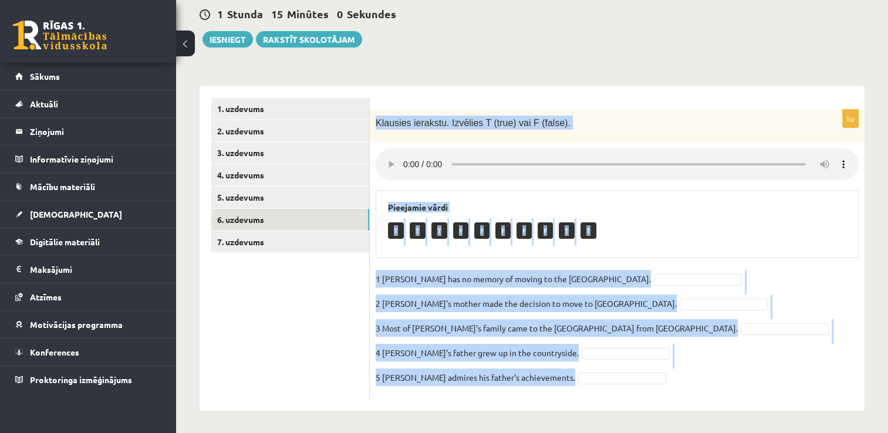
drag, startPoint x: 372, startPoint y: 121, endPoint x: 549, endPoint y: 378, distance: 311.9
click at [549, 378] on div "5p Klausies ierakstu. Izvēlies T (true) vai F (false). Pieejamie vārdi T T T F …" at bounding box center [617, 254] width 495 height 289
drag, startPoint x: 549, startPoint y: 378, endPoint x: 483, endPoint y: 327, distance: 82.9
copy div "Klausies ierakstu. Izvēlies T (true) vai F (false). Pieejamie vārdi T T T F F F…"
click at [726, 229] on div "T T T F F F F F T T" at bounding box center [617, 232] width 458 height 28
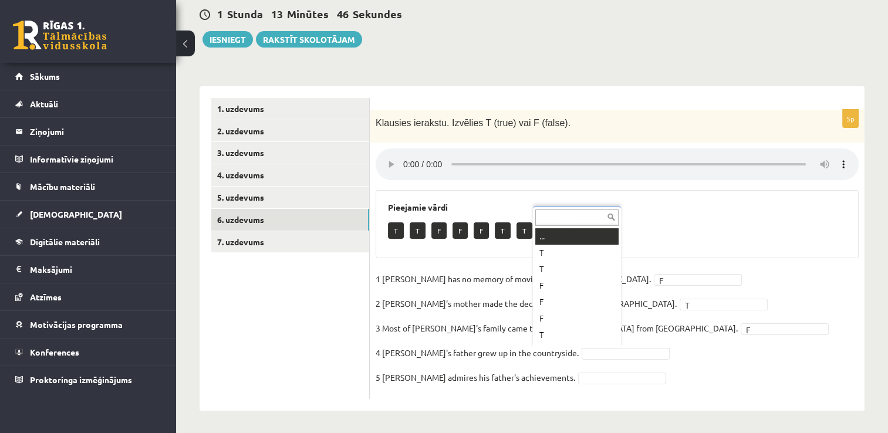
scroll to position [14, 0]
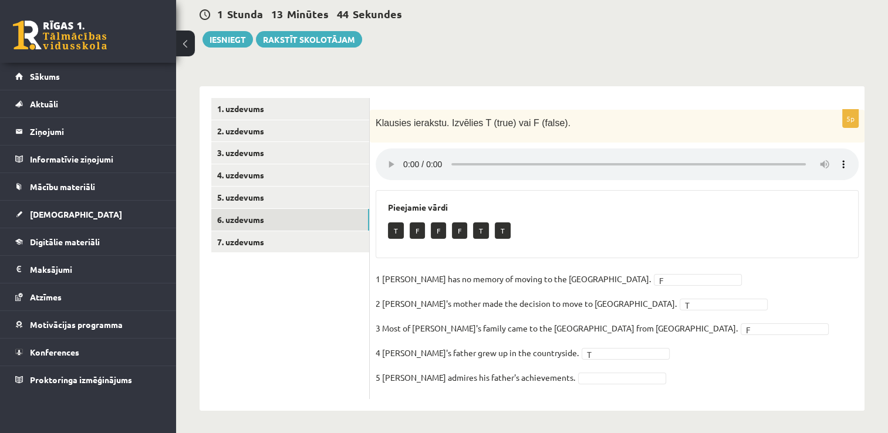
click at [563, 383] on fieldset "1 Lila has no memory of moving to the UK. F * 2 Lila's mother made the decision…" at bounding box center [617, 331] width 483 height 123
click at [317, 244] on link "7. uzdevums" at bounding box center [290, 242] width 158 height 22
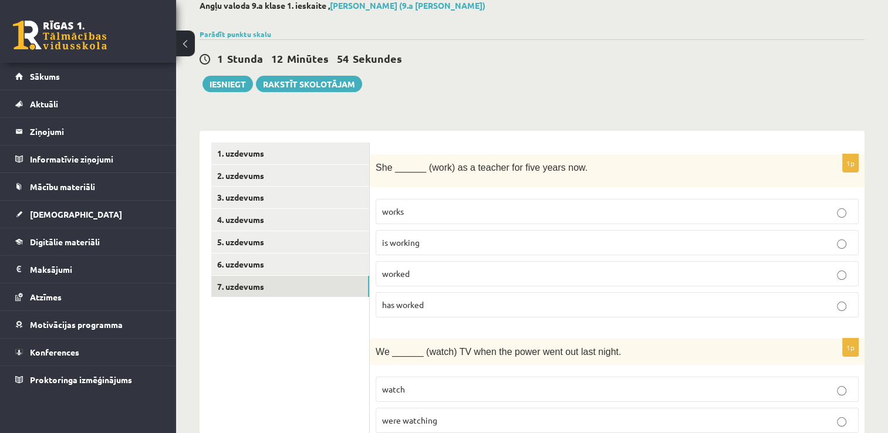
scroll to position [78, 0]
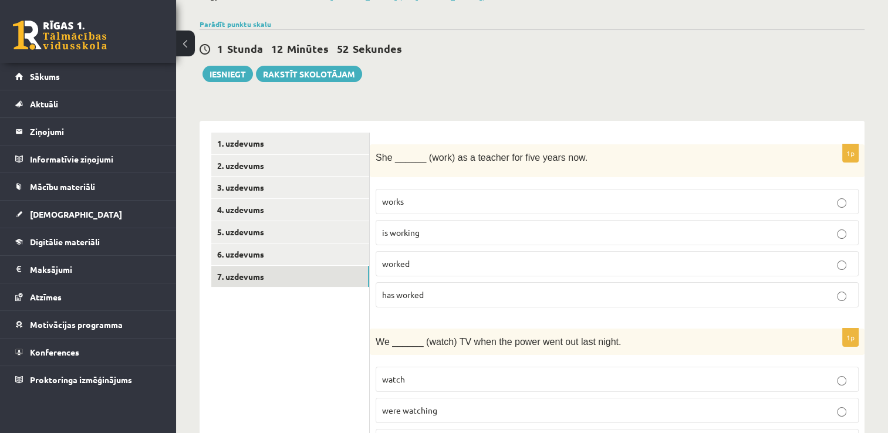
click at [375, 151] on div "She ______ (work) as a teacher for five years now." at bounding box center [617, 160] width 495 height 33
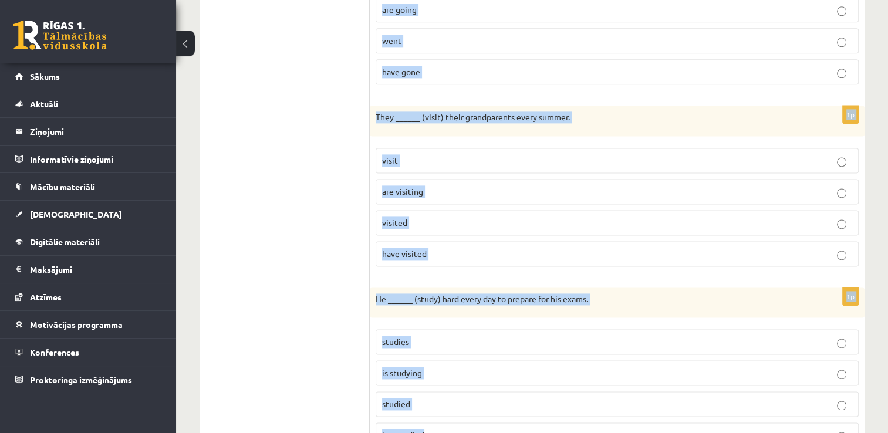
scroll to position [1616, 0]
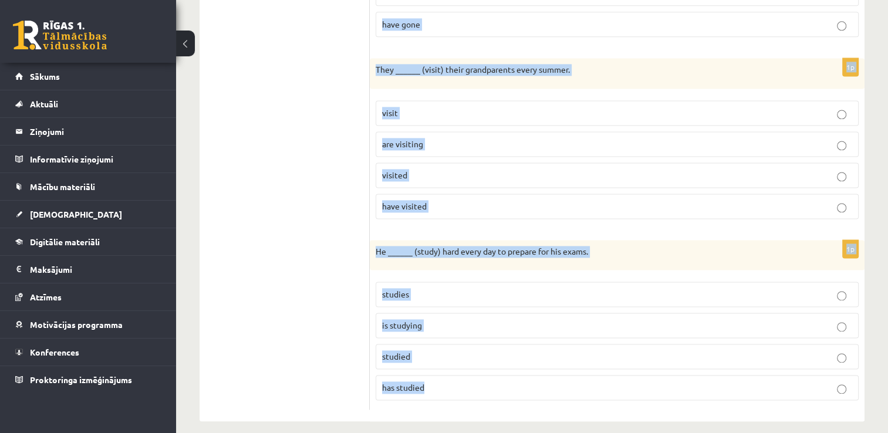
drag, startPoint x: 377, startPoint y: 151, endPoint x: 573, endPoint y: 393, distance: 311.6
copy form "She ______ (work) as a teacher for five years now. works is working worked has …"
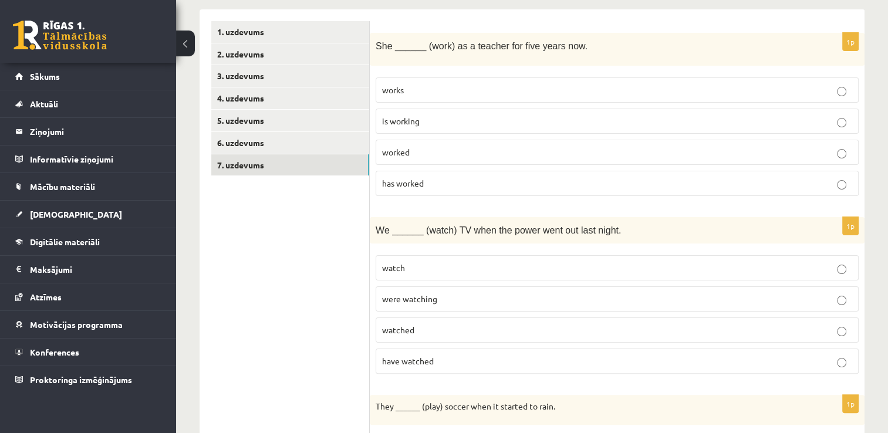
scroll to position [185, 0]
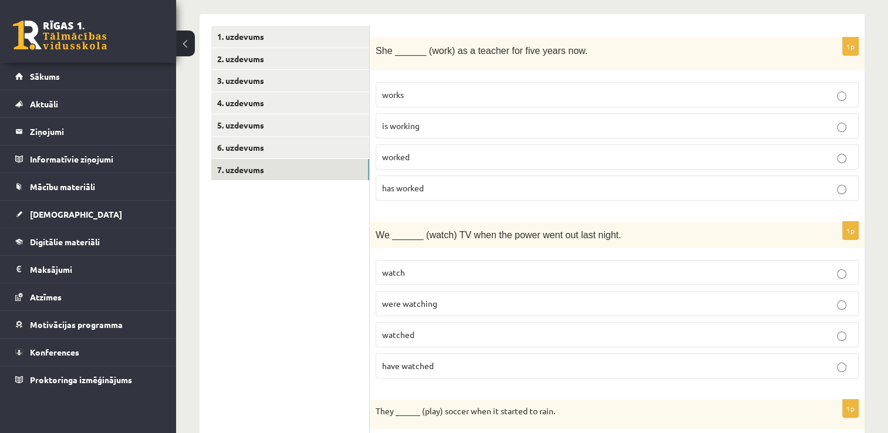
click at [418, 182] on span "has worked" at bounding box center [403, 187] width 42 height 11
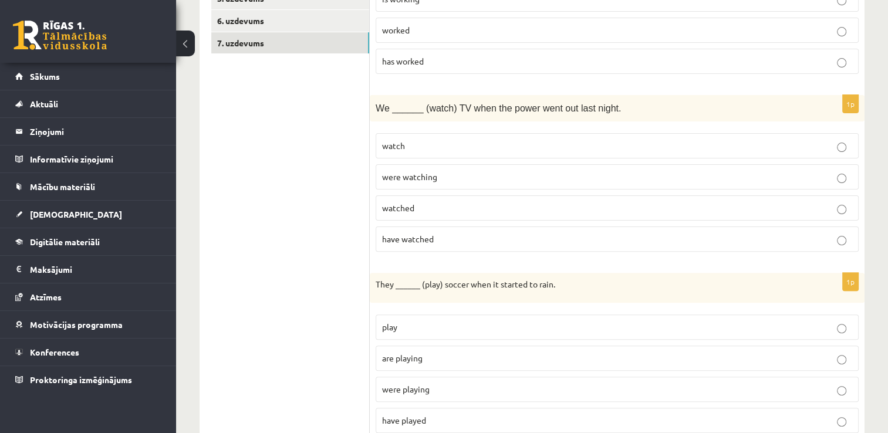
scroll to position [344, 0]
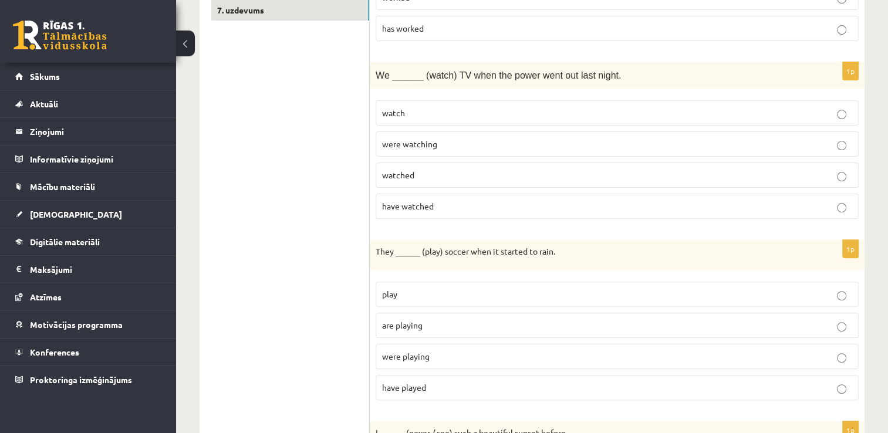
click at [638, 124] on fieldset "watch were watching watched have watched" at bounding box center [617, 158] width 483 height 128
click at [637, 138] on p "were watching" at bounding box center [617, 144] width 470 height 12
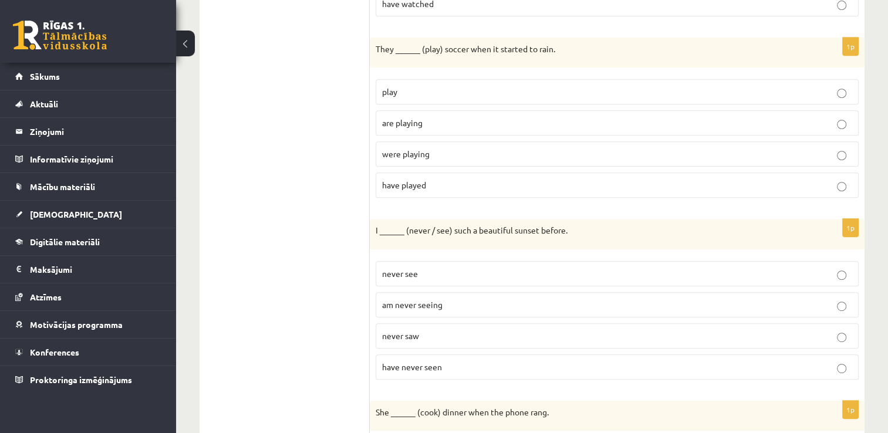
scroll to position [552, 0]
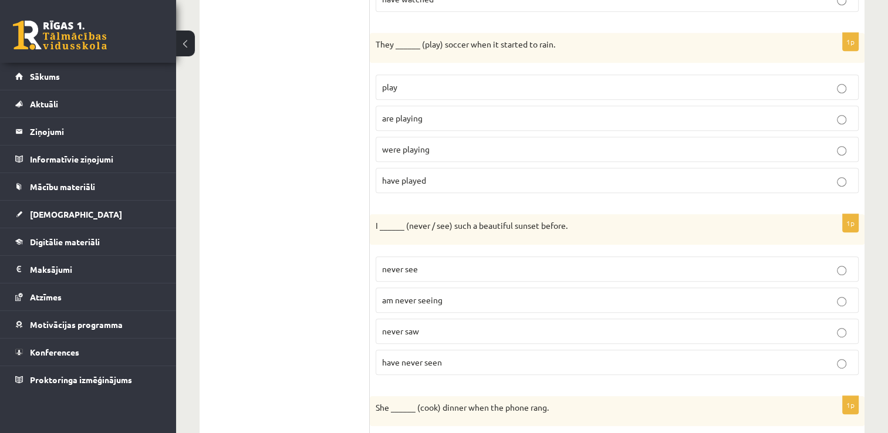
click at [514, 143] on p "were playing" at bounding box center [617, 149] width 470 height 12
click at [408, 358] on span "have never seen" at bounding box center [412, 362] width 60 height 11
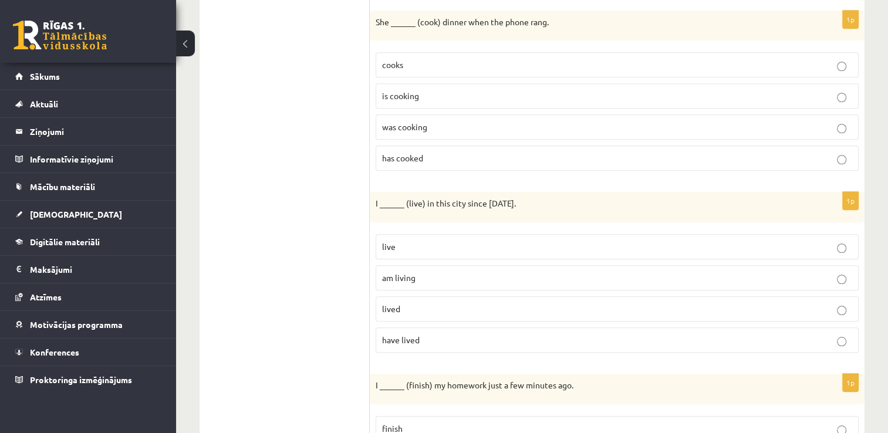
scroll to position [939, 0]
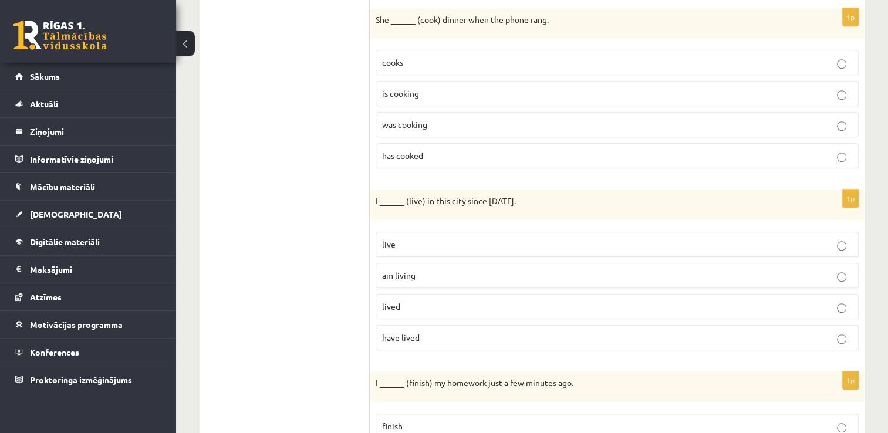
click at [463, 119] on p "was cooking" at bounding box center [617, 125] width 470 height 12
click at [434, 342] on fieldset "live am living lived have lived" at bounding box center [617, 290] width 483 height 128
click at [434, 332] on p "have lived" at bounding box center [617, 338] width 470 height 12
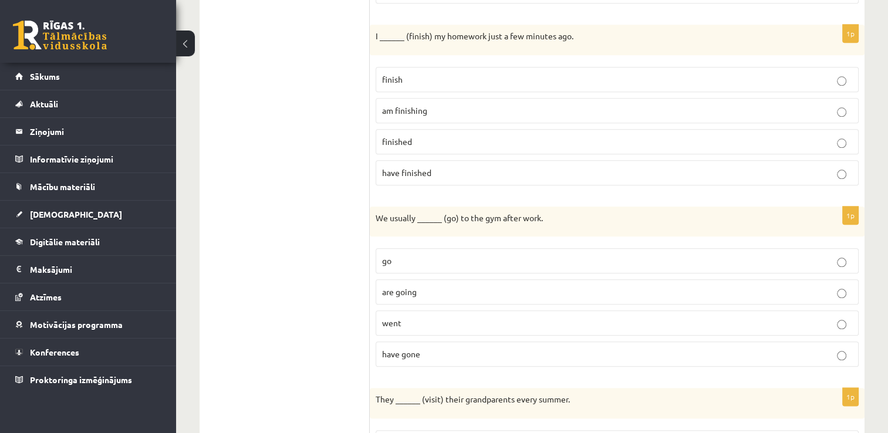
scroll to position [1291, 0]
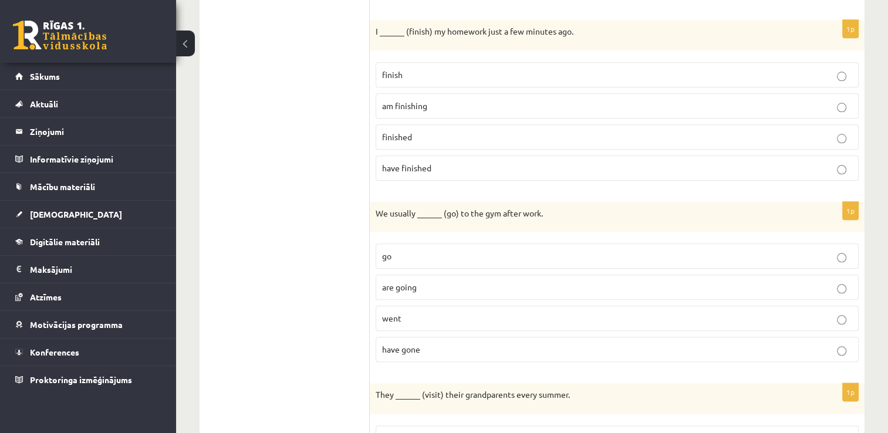
click at [440, 131] on p "finished" at bounding box center [617, 137] width 470 height 12
click at [428, 250] on p "go" at bounding box center [617, 256] width 470 height 12
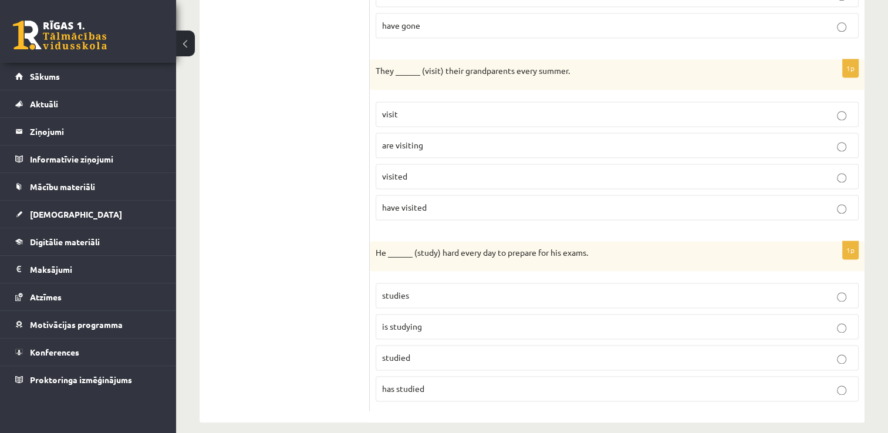
scroll to position [1616, 0]
click at [779, 107] on p "visit" at bounding box center [617, 113] width 470 height 12
click at [461, 288] on p "studies" at bounding box center [617, 294] width 470 height 12
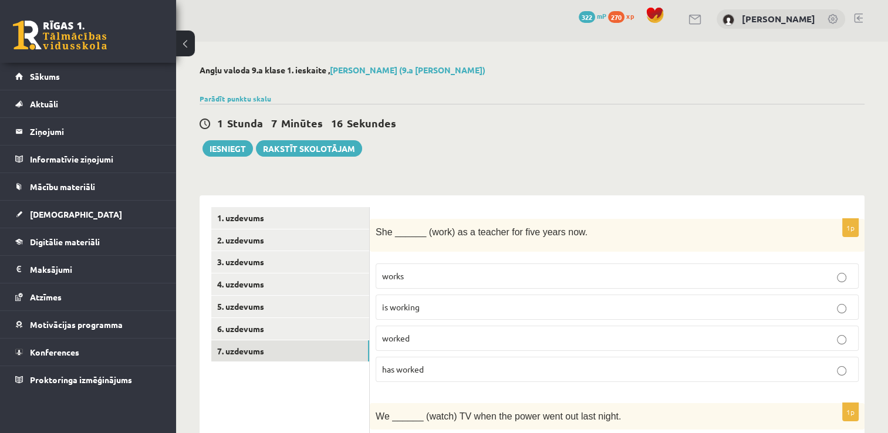
scroll to position [0, 0]
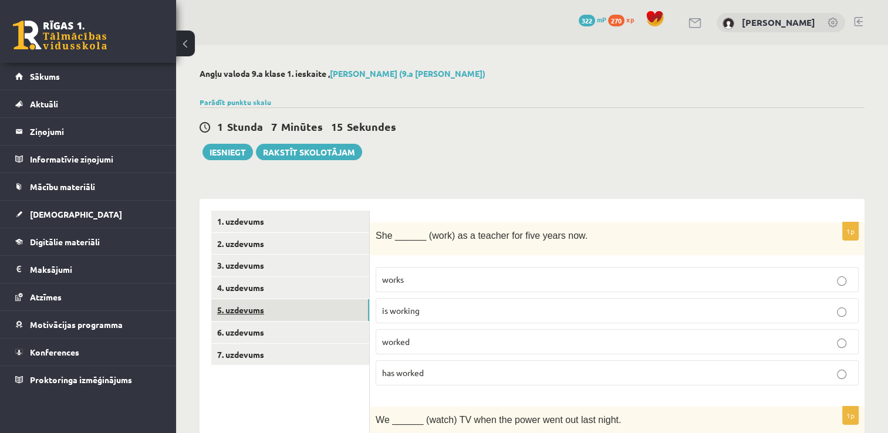
click at [313, 319] on link "5. uzdevums" at bounding box center [290, 310] width 158 height 22
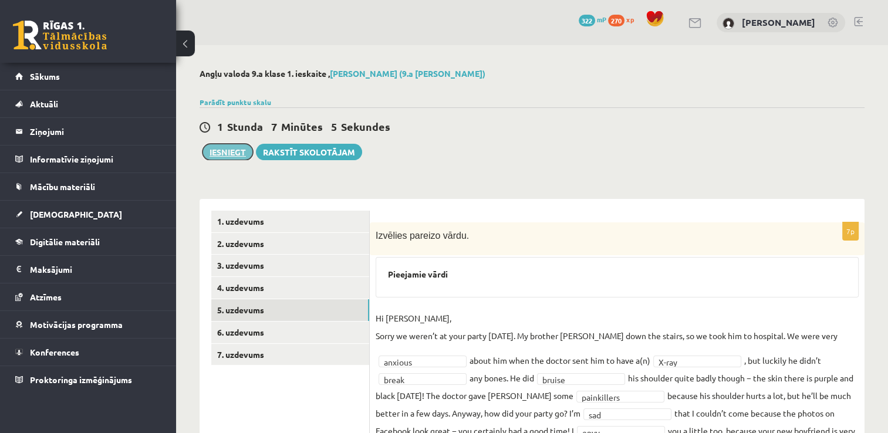
click at [227, 153] on button "Iesniegt" at bounding box center [227, 152] width 50 height 16
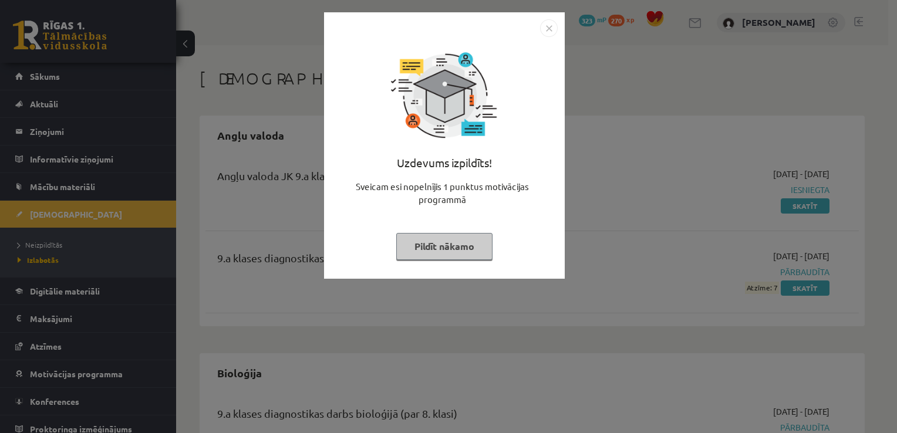
click at [549, 25] on img "Close" at bounding box center [549, 28] width 18 height 18
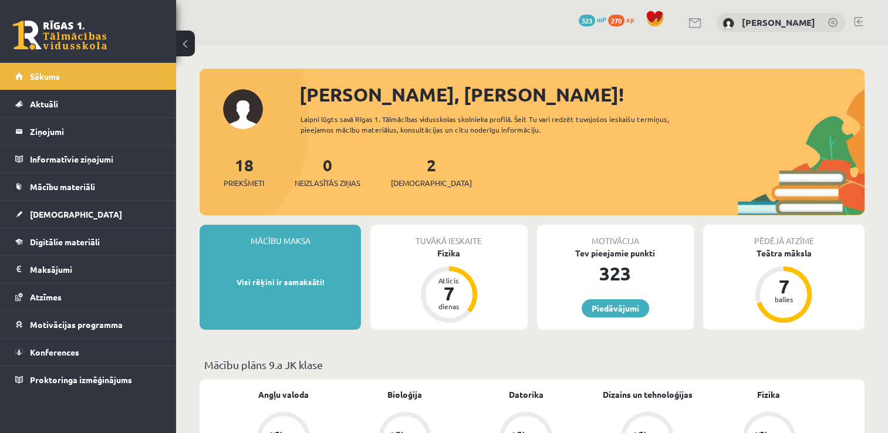
click at [401, 174] on div "2 Ieskaites" at bounding box center [431, 171] width 81 height 36
click at [414, 171] on link "2 Ieskaites" at bounding box center [431, 171] width 81 height 35
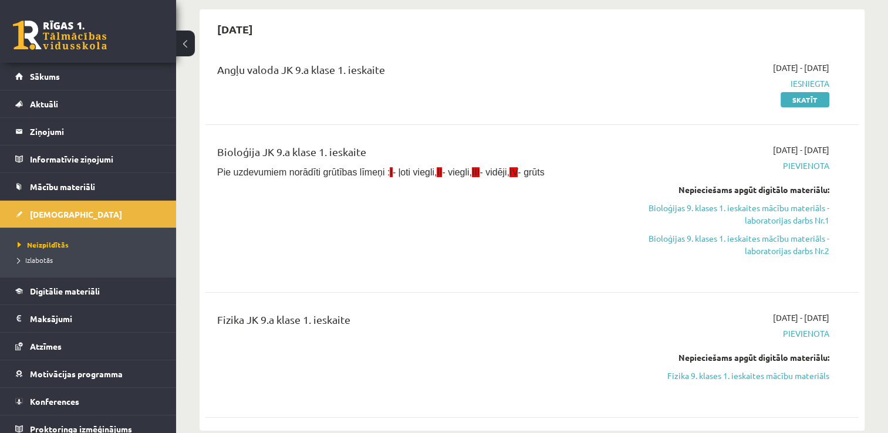
scroll to position [178, 0]
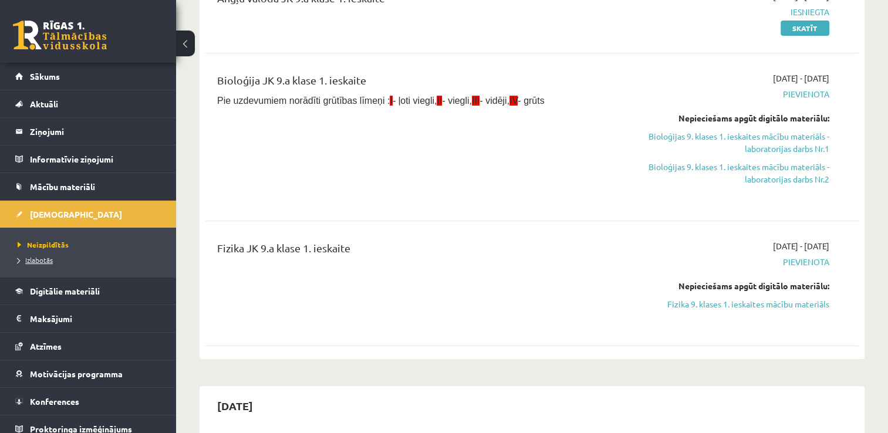
click at [40, 256] on span "Izlabotās" at bounding box center [35, 259] width 35 height 9
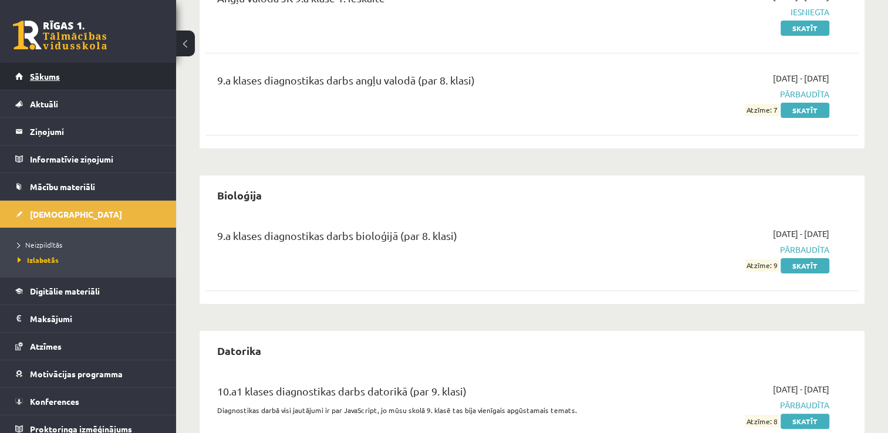
click at [80, 78] on link "Sākums" at bounding box center [88, 76] width 146 height 27
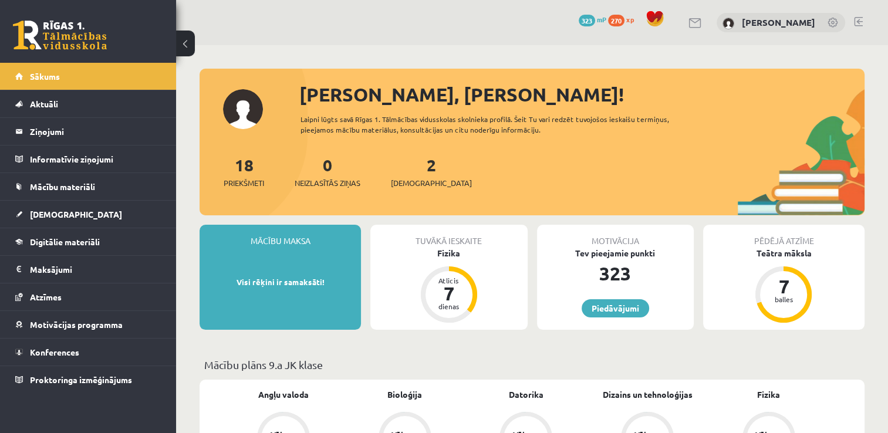
click at [588, 13] on div "0 Dāvanas 323 mP 270 xp" at bounding box center [624, 20] width 90 height 21
click at [589, 25] on span "323" at bounding box center [587, 21] width 16 height 12
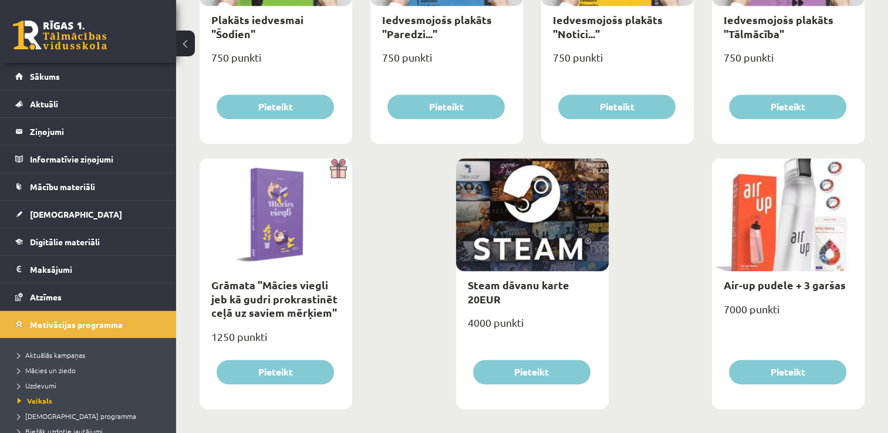
scroll to position [1370, 0]
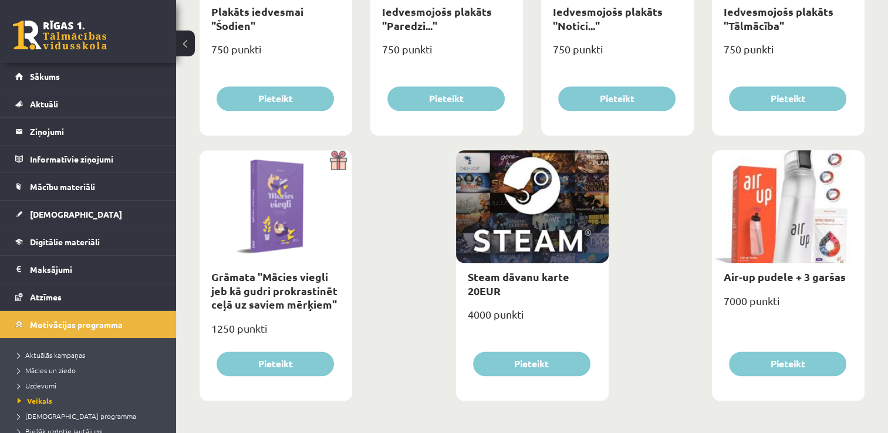
drag, startPoint x: 827, startPoint y: 211, endPoint x: 854, endPoint y: 197, distance: 30.2
click at [851, 169] on div at bounding box center [788, 206] width 153 height 113
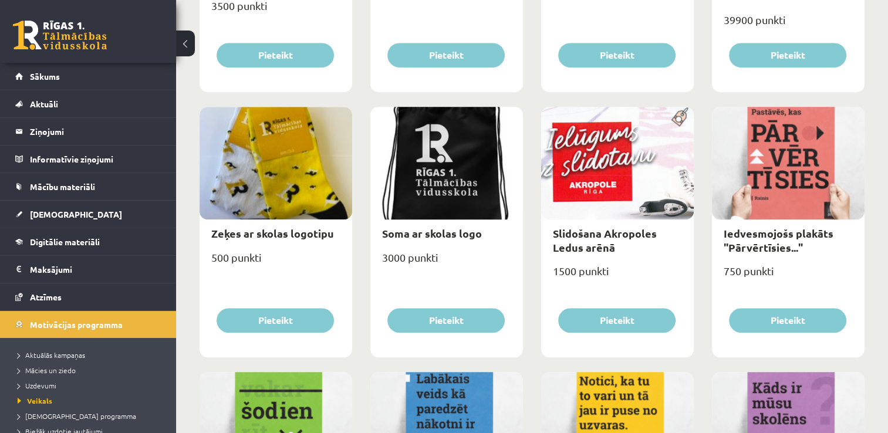
scroll to position [860, 0]
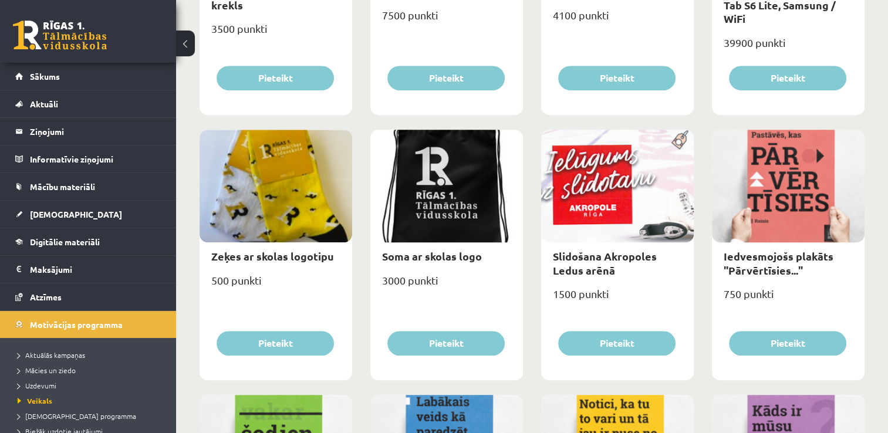
click at [644, 222] on div at bounding box center [617, 186] width 153 height 113
drag, startPoint x: 884, startPoint y: 231, endPoint x: 897, endPoint y: 198, distance: 35.1
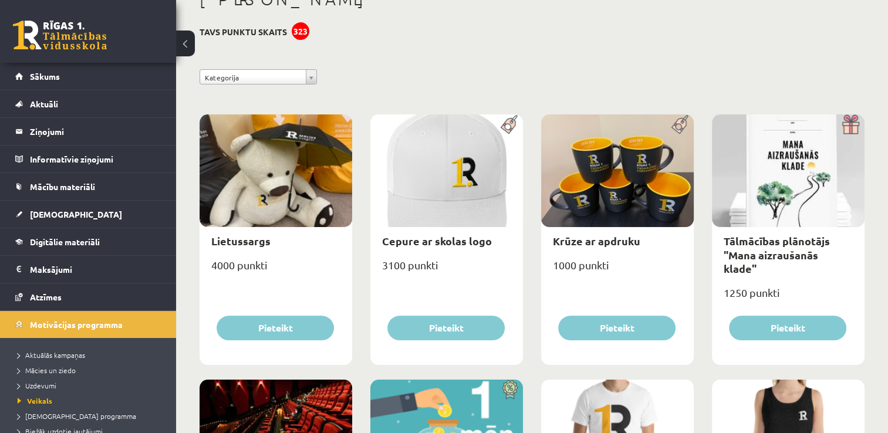
scroll to position [0, 0]
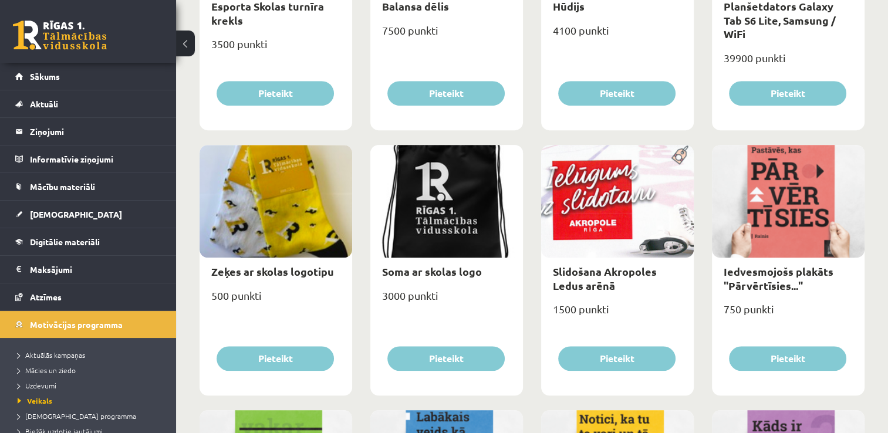
scroll to position [850, 0]
